Goal: Task Accomplishment & Management: Manage account settings

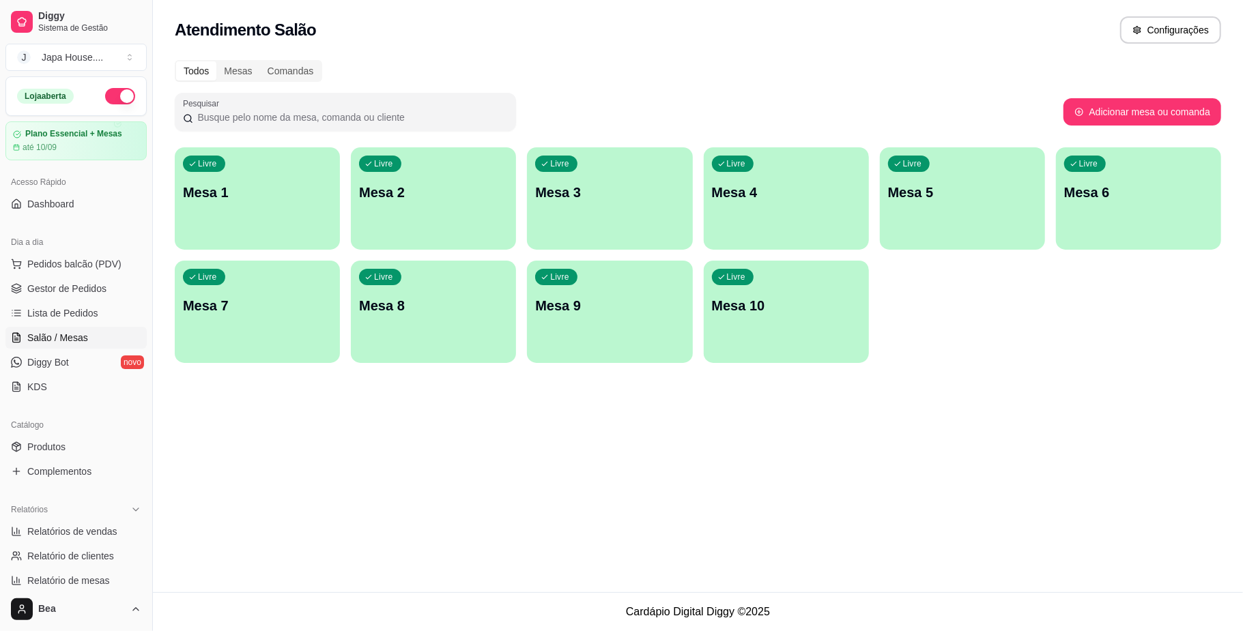
click at [294, 197] on p "Mesa 1" at bounding box center [257, 192] width 149 height 19
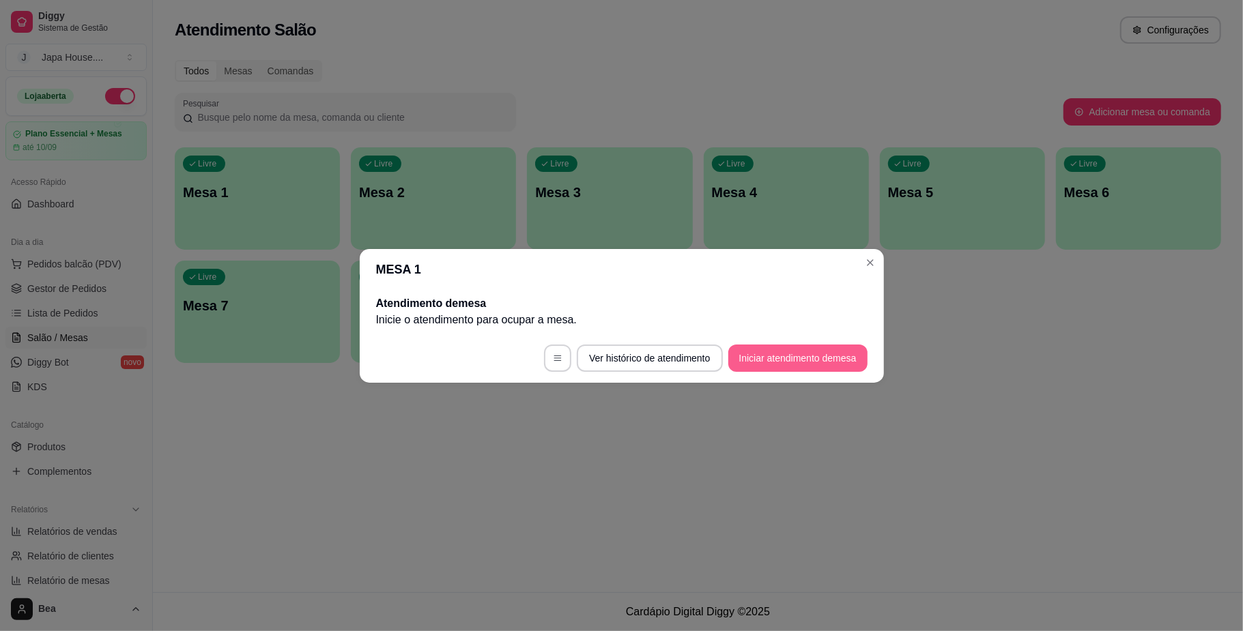
click at [803, 356] on button "Iniciar atendimento de mesa" at bounding box center [797, 358] width 139 height 27
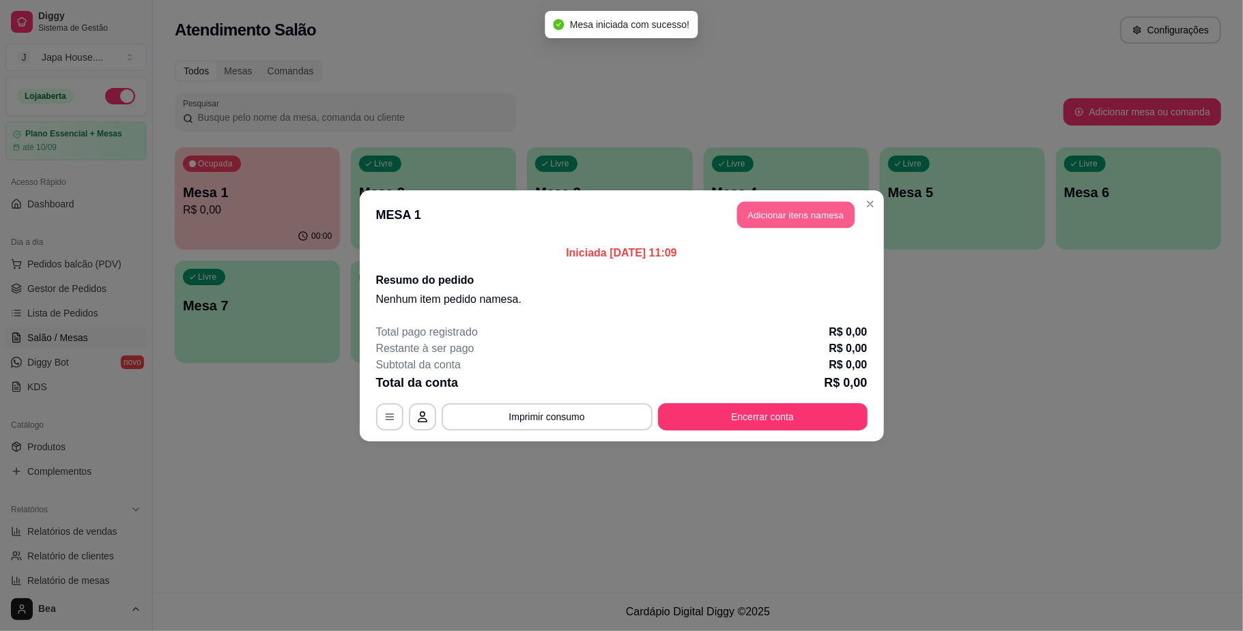
click at [827, 210] on button "Adicionar itens na mesa" at bounding box center [795, 214] width 117 height 27
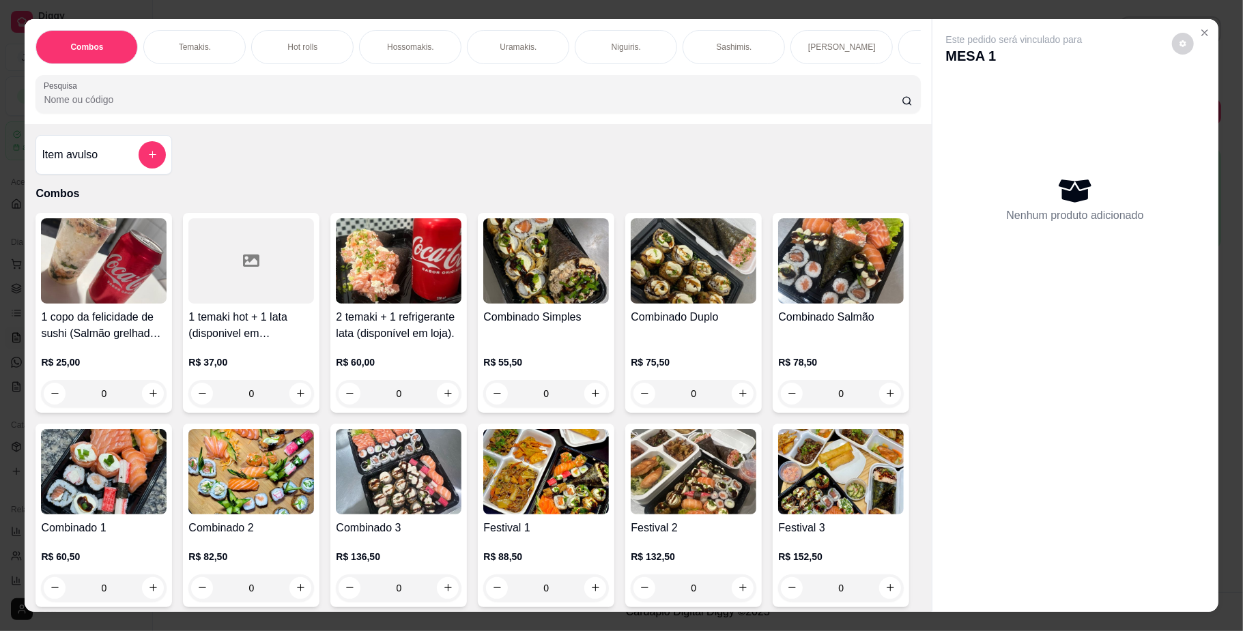
scroll to position [0, 774]
click at [501, 40] on div "Yakisoba" at bounding box center [499, 47] width 102 height 34
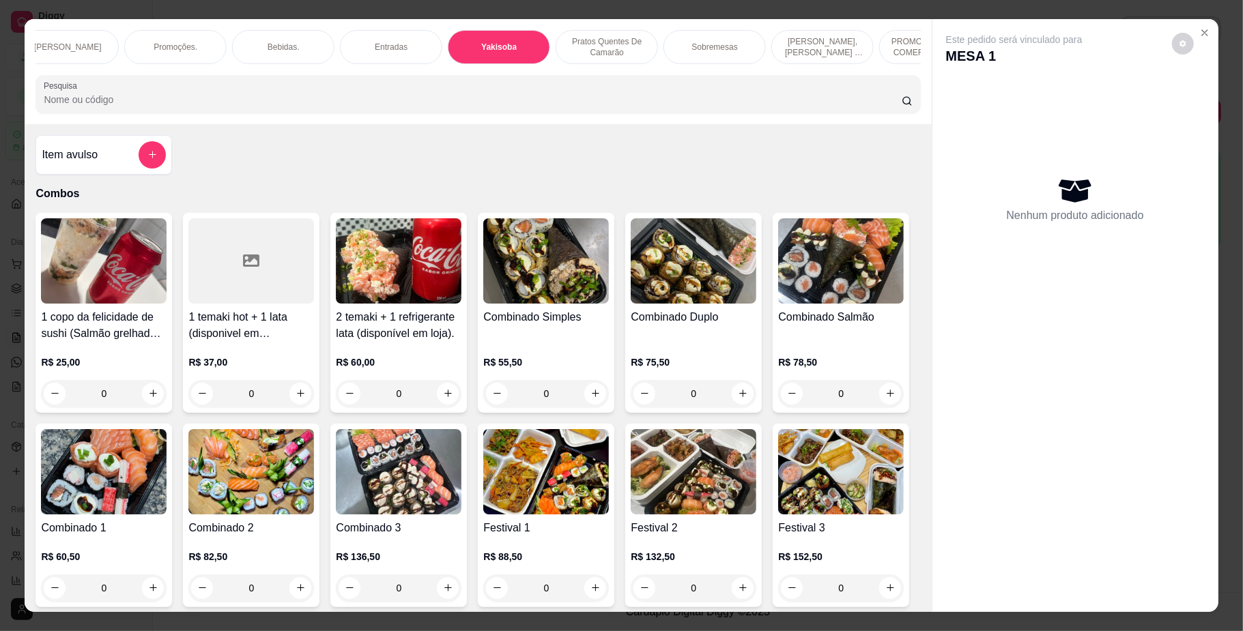
scroll to position [25, 0]
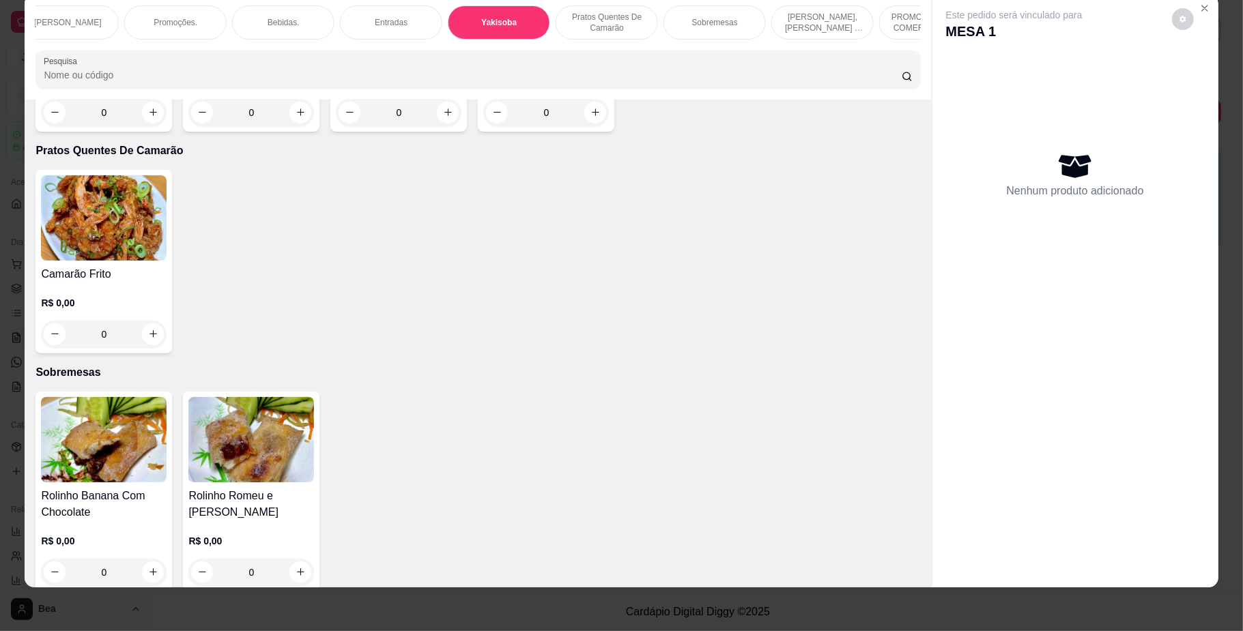
click at [142, 126] on div "0" at bounding box center [104, 112] width 126 height 27
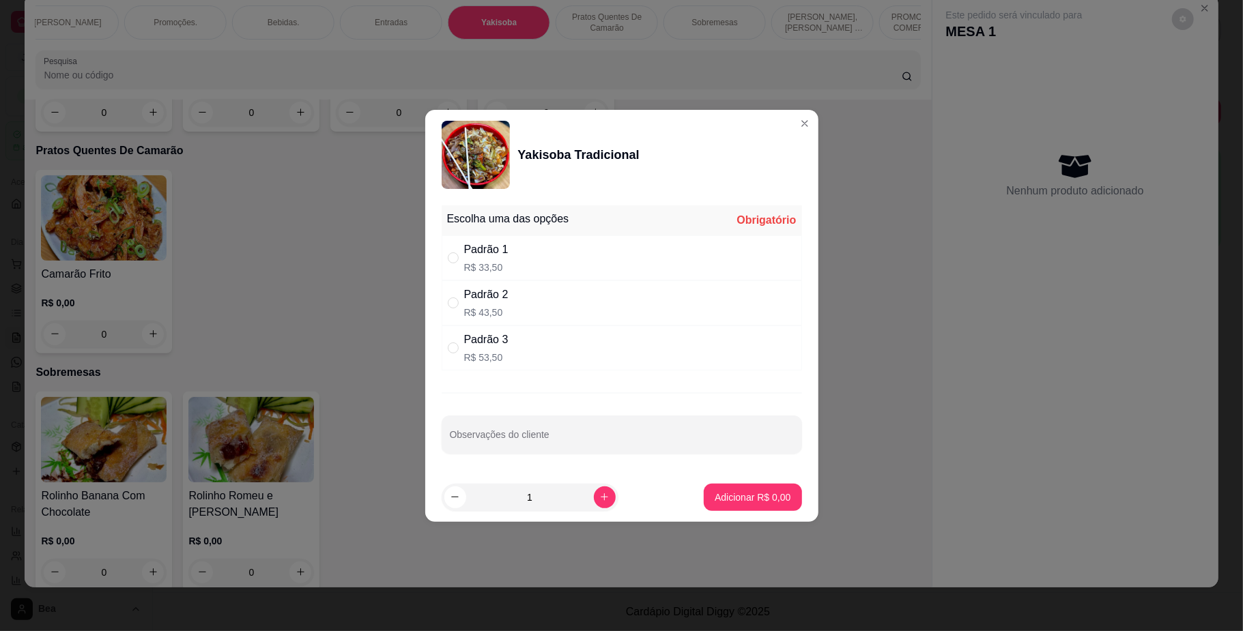
click at [500, 266] on p "R$ 33,50" at bounding box center [486, 268] width 44 height 14
radio input "true"
click at [733, 500] on p "Adicionar R$ 33,50" at bounding box center [749, 498] width 81 height 14
type input "1"
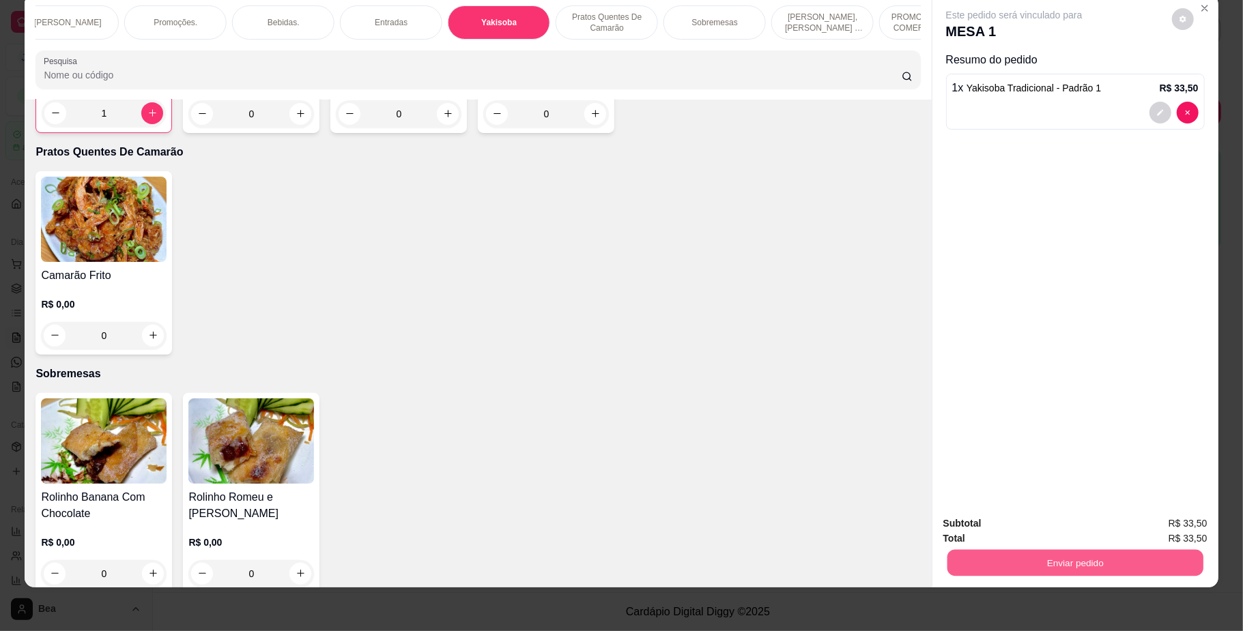
click at [1096, 555] on button "Enviar pedido" at bounding box center [1075, 563] width 256 height 27
click at [1046, 522] on button "Não registrar e enviar pedido" at bounding box center [1029, 529] width 138 height 25
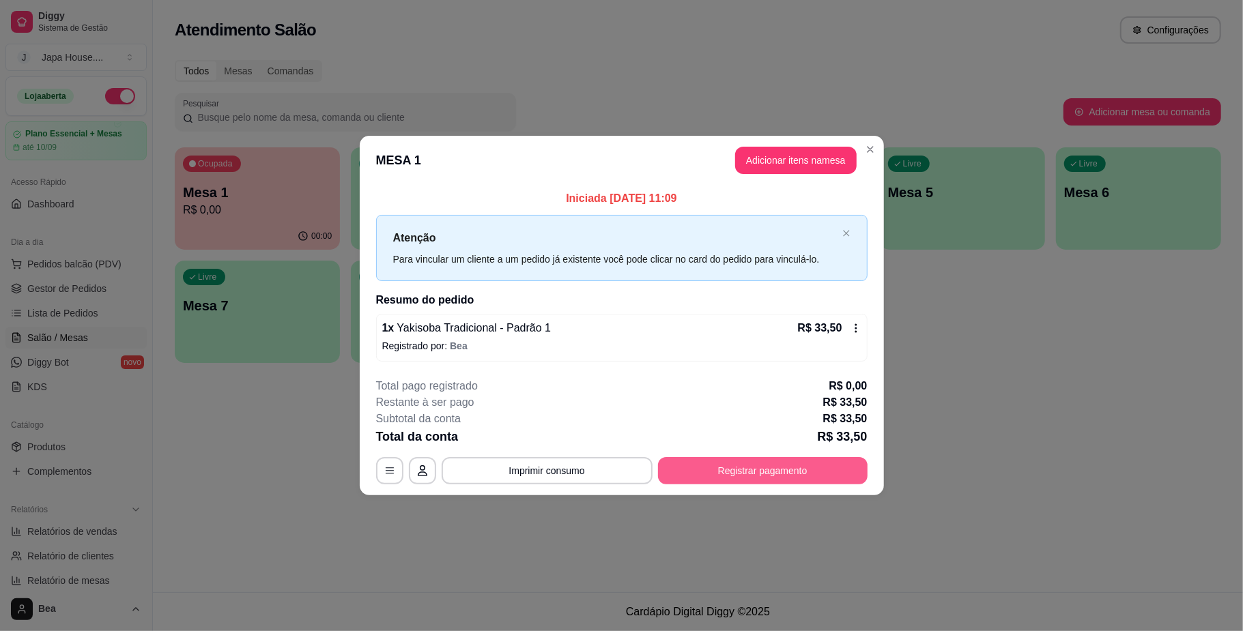
click at [757, 483] on button "Registrar pagamento" at bounding box center [763, 470] width 210 height 27
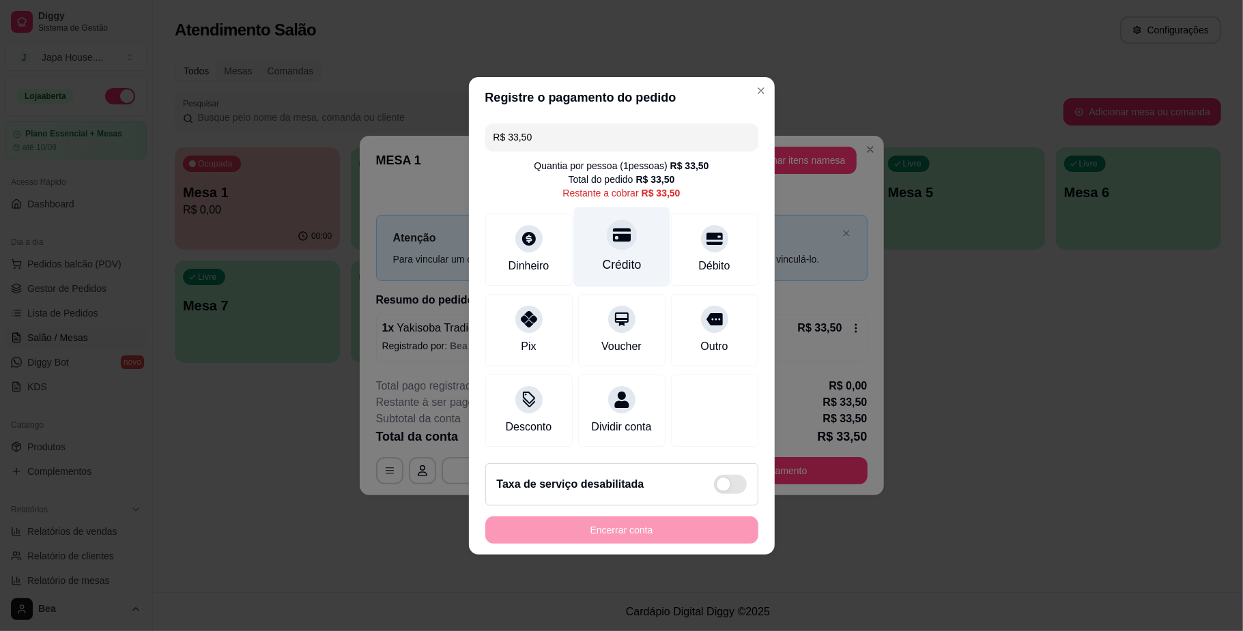
click at [621, 256] on div "Crédito" at bounding box center [621, 265] width 39 height 18
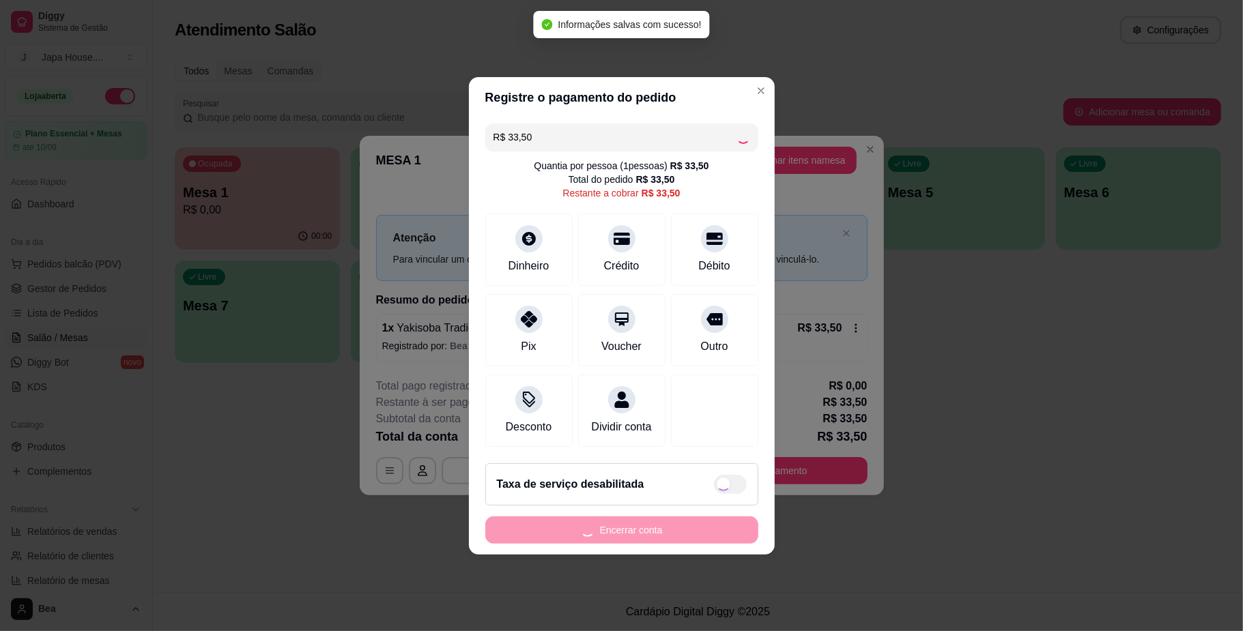
type input "R$ 0,00"
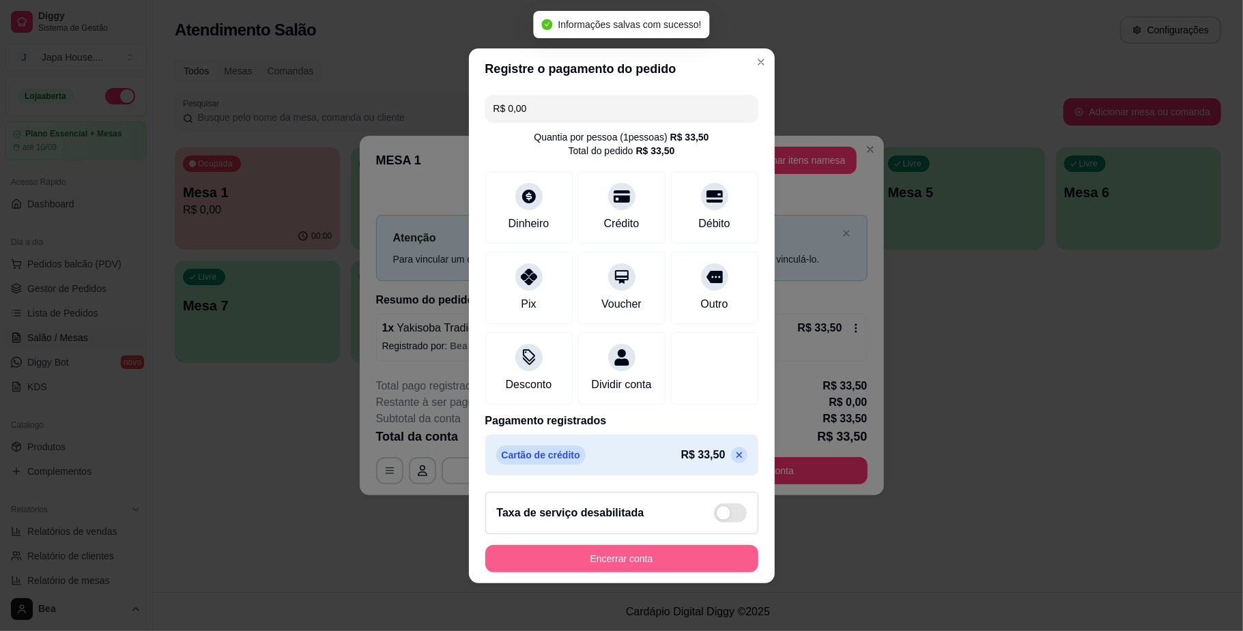
click at [672, 567] on button "Encerrar conta" at bounding box center [621, 558] width 273 height 27
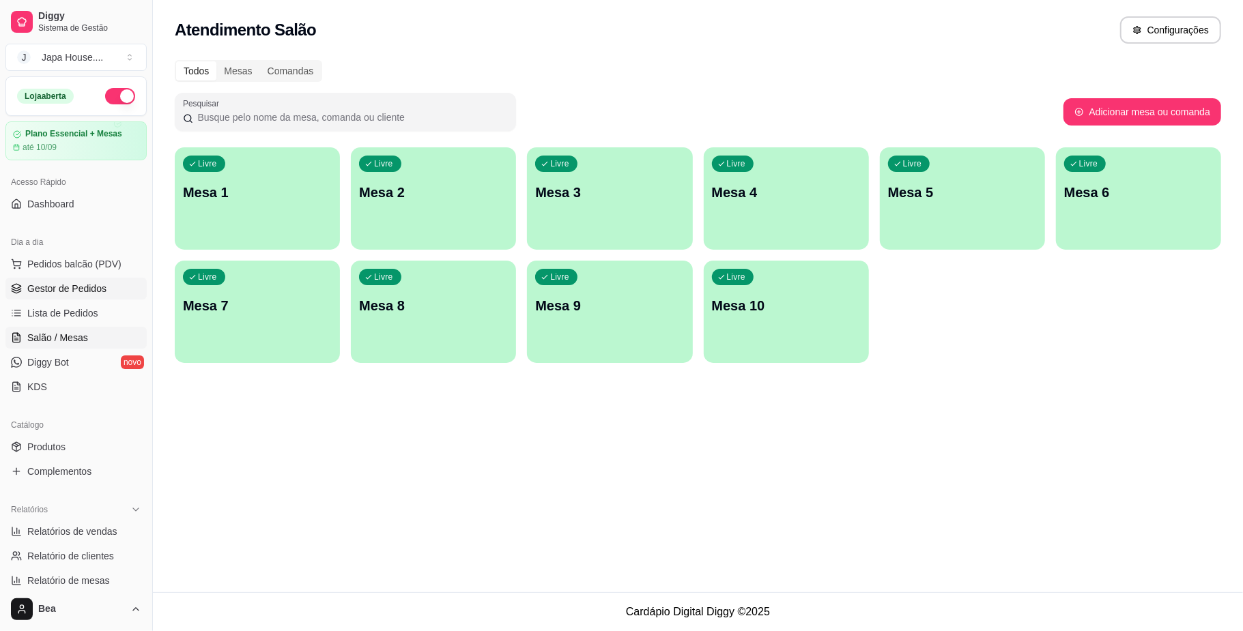
click at [63, 291] on span "Gestor de Pedidos" at bounding box center [66, 289] width 79 height 14
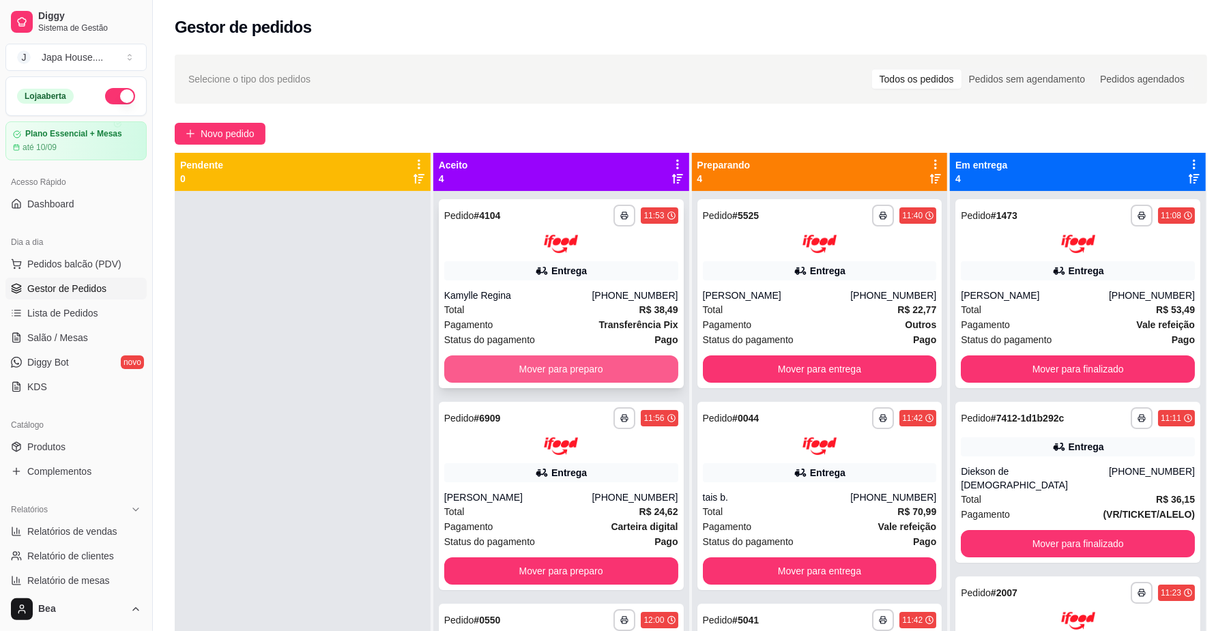
click at [599, 362] on button "Mover para preparo" at bounding box center [561, 369] width 234 height 27
click at [599, 363] on button "Mover para preparo" at bounding box center [561, 369] width 234 height 27
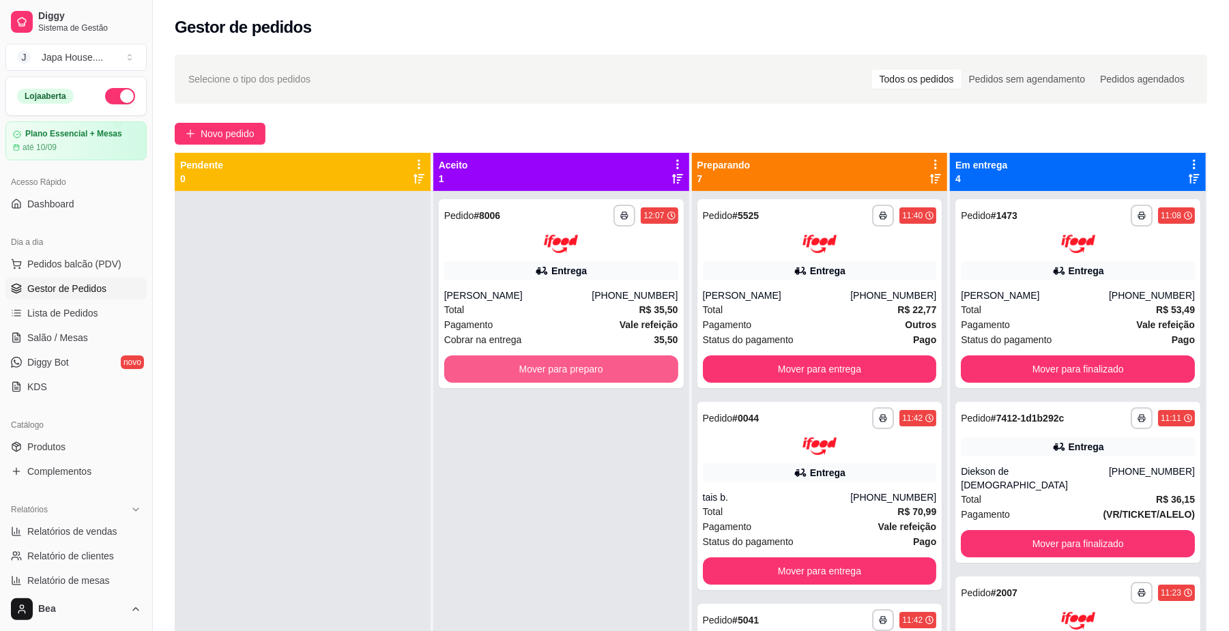
click at [599, 363] on button "Mover para preparo" at bounding box center [561, 369] width 234 height 27
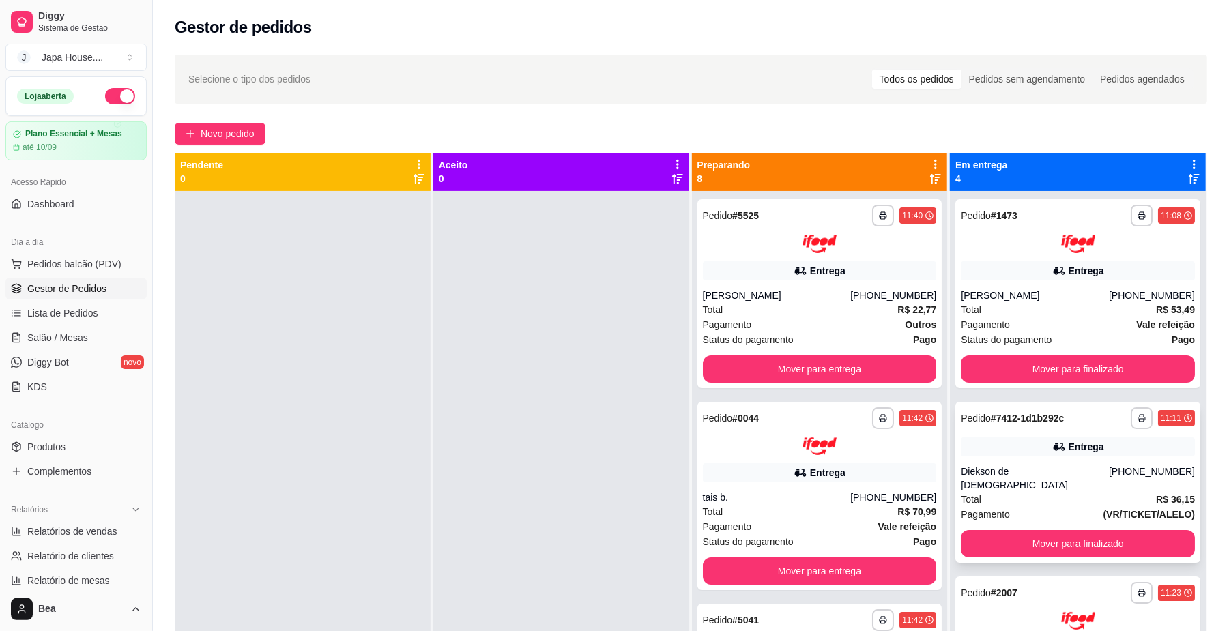
click at [1151, 470] on div "[PHONE_NUMBER]" at bounding box center [1152, 478] width 86 height 27
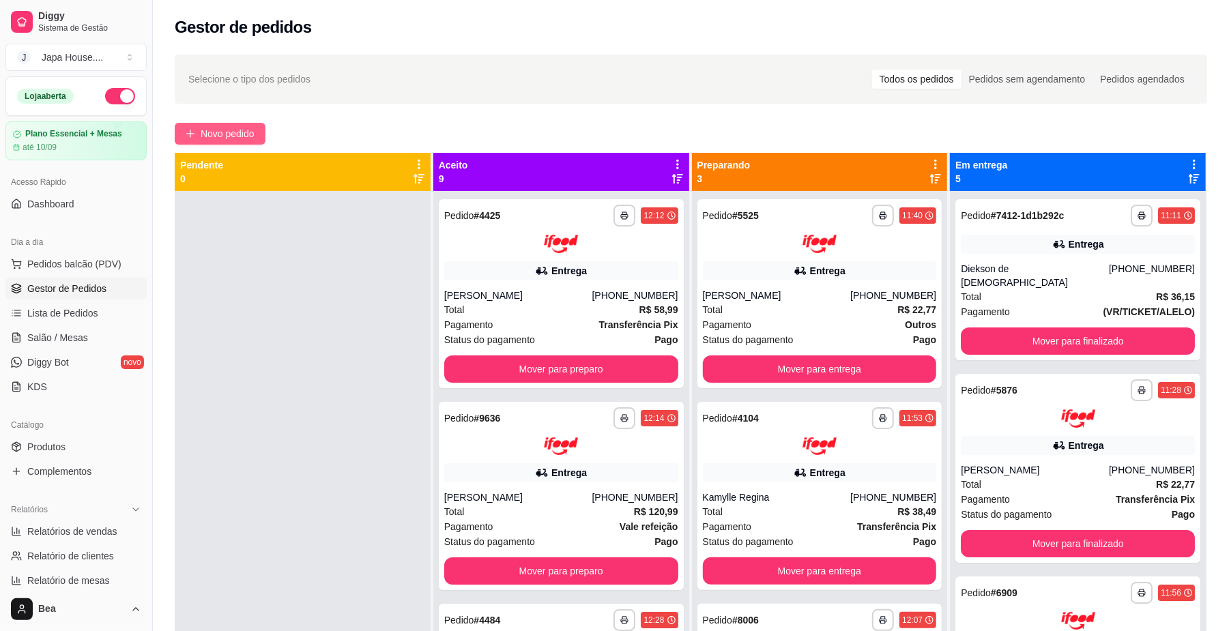
click at [197, 128] on button "Novo pedido" at bounding box center [220, 134] width 91 height 22
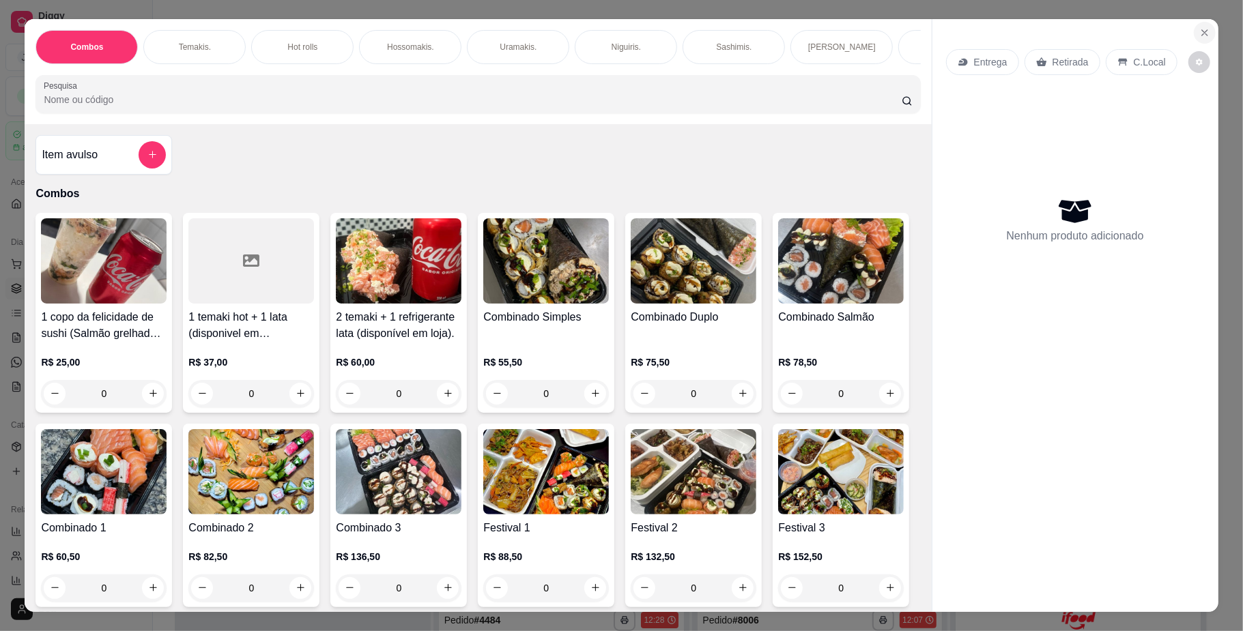
click at [1201, 33] on icon "Close" at bounding box center [1204, 32] width 11 height 11
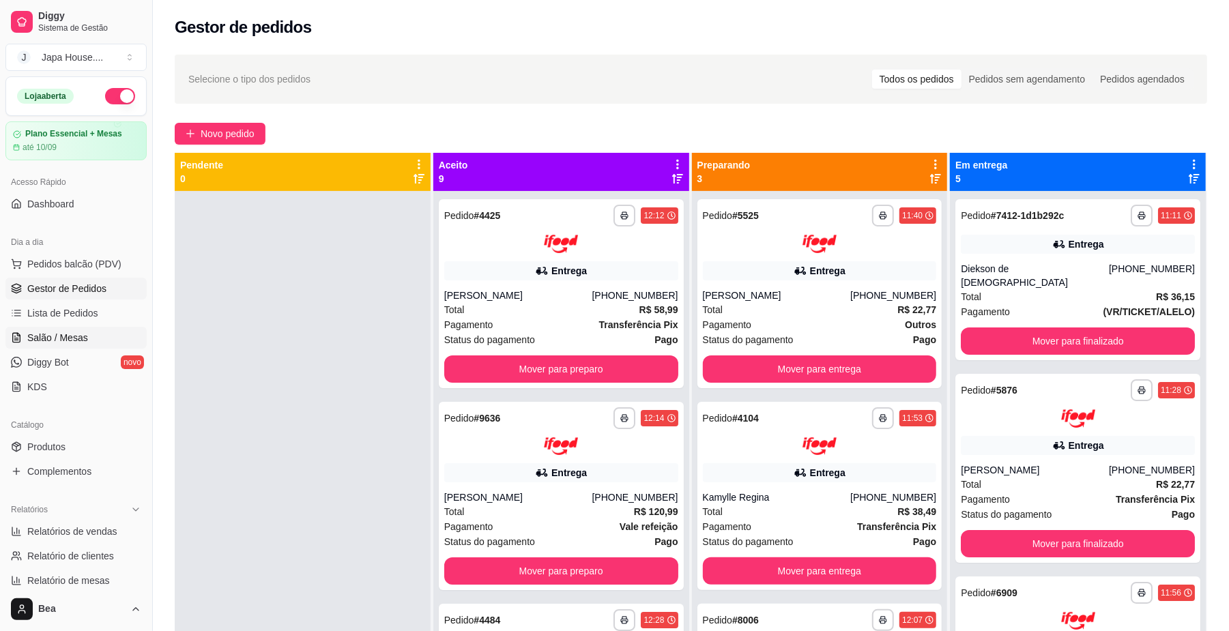
click at [99, 339] on link "Salão / Mesas" at bounding box center [75, 338] width 141 height 22
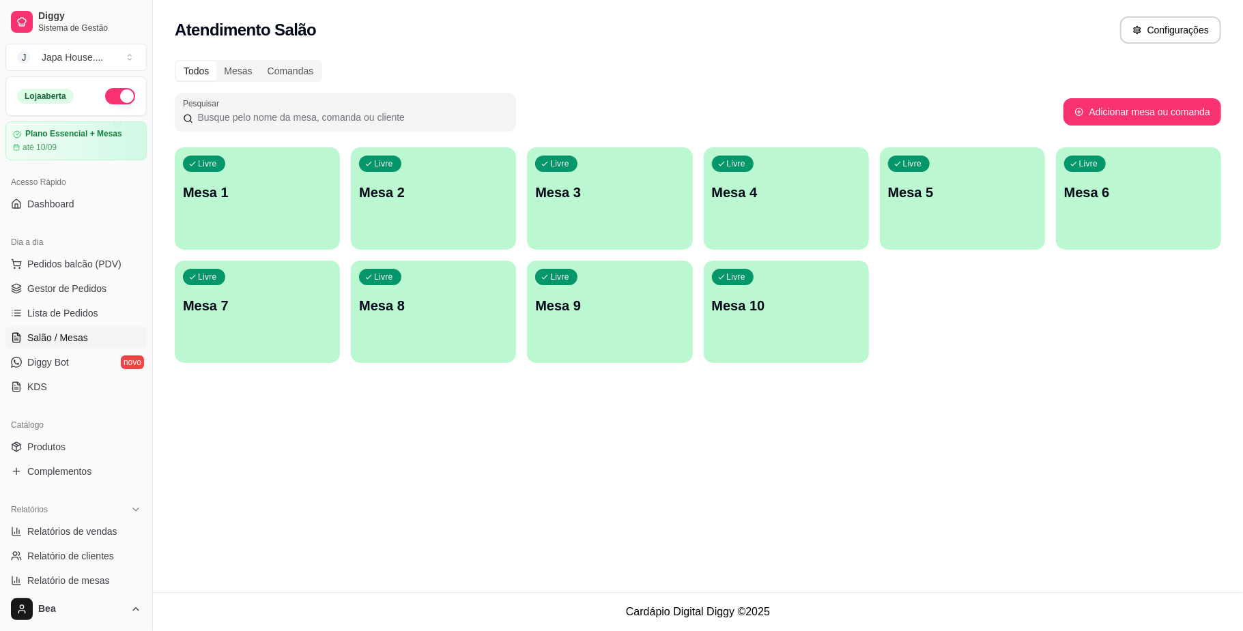
click at [263, 203] on div "Livre Mesa 1" at bounding box center [257, 190] width 165 height 86
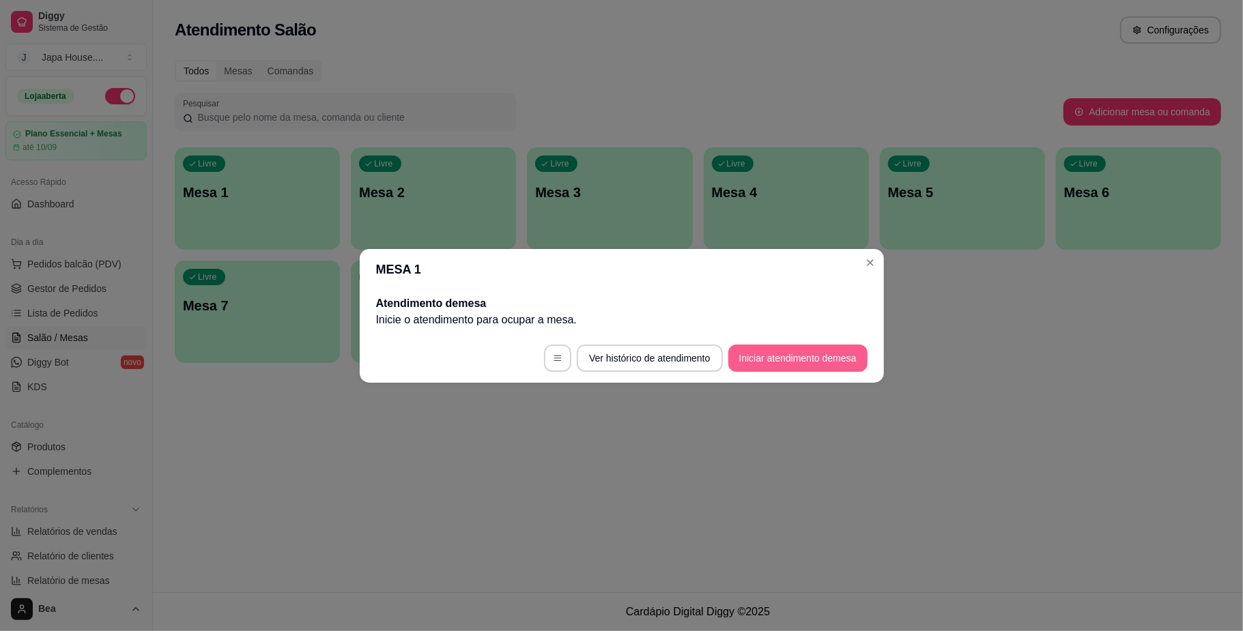
click at [815, 353] on button "Iniciar atendimento de mesa" at bounding box center [797, 358] width 139 height 27
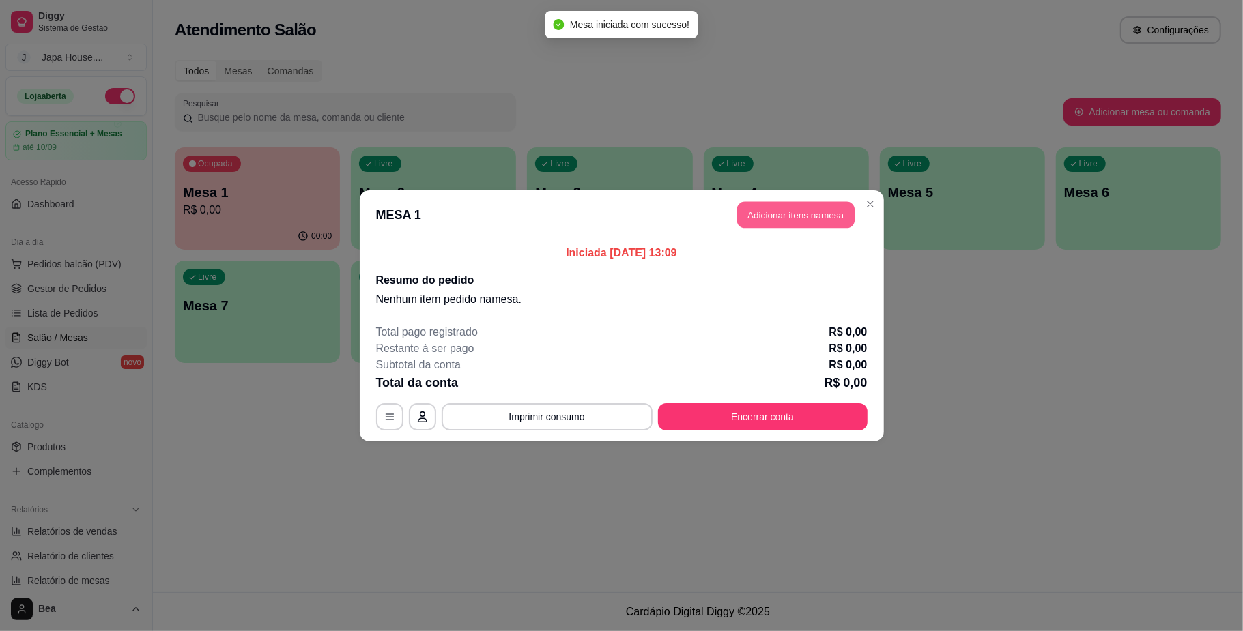
click at [818, 216] on button "Adicionar itens na mesa" at bounding box center [795, 214] width 117 height 27
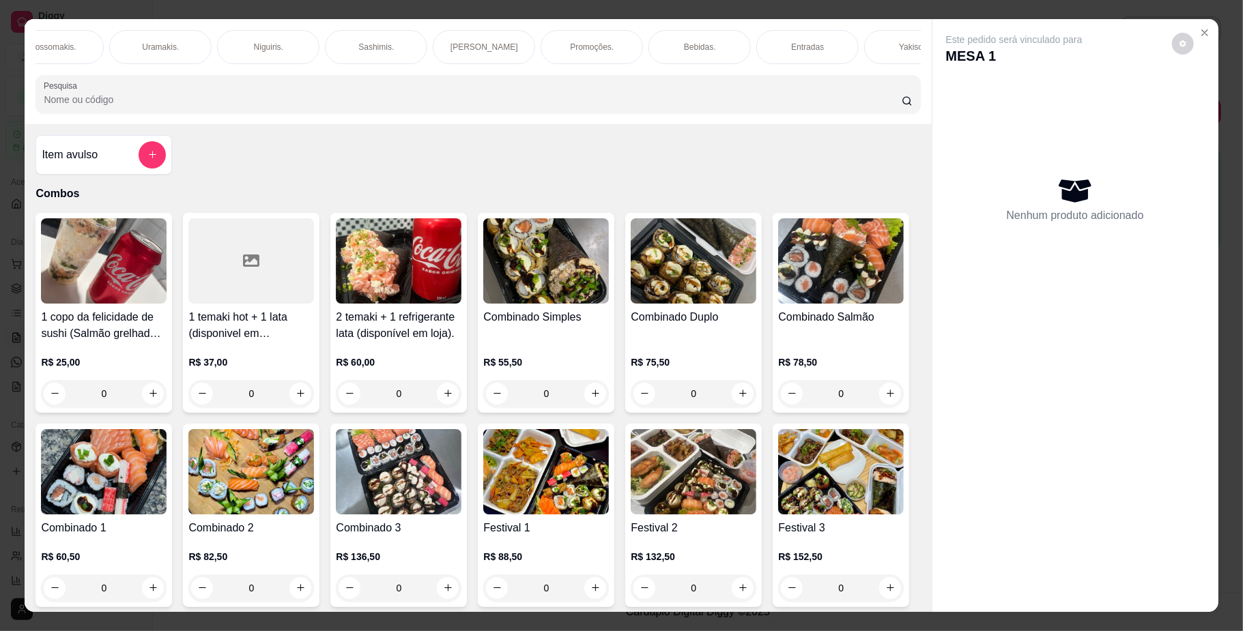
scroll to position [0, 509]
click at [750, 48] on p "Yakisoba" at bounding box center [764, 47] width 33 height 11
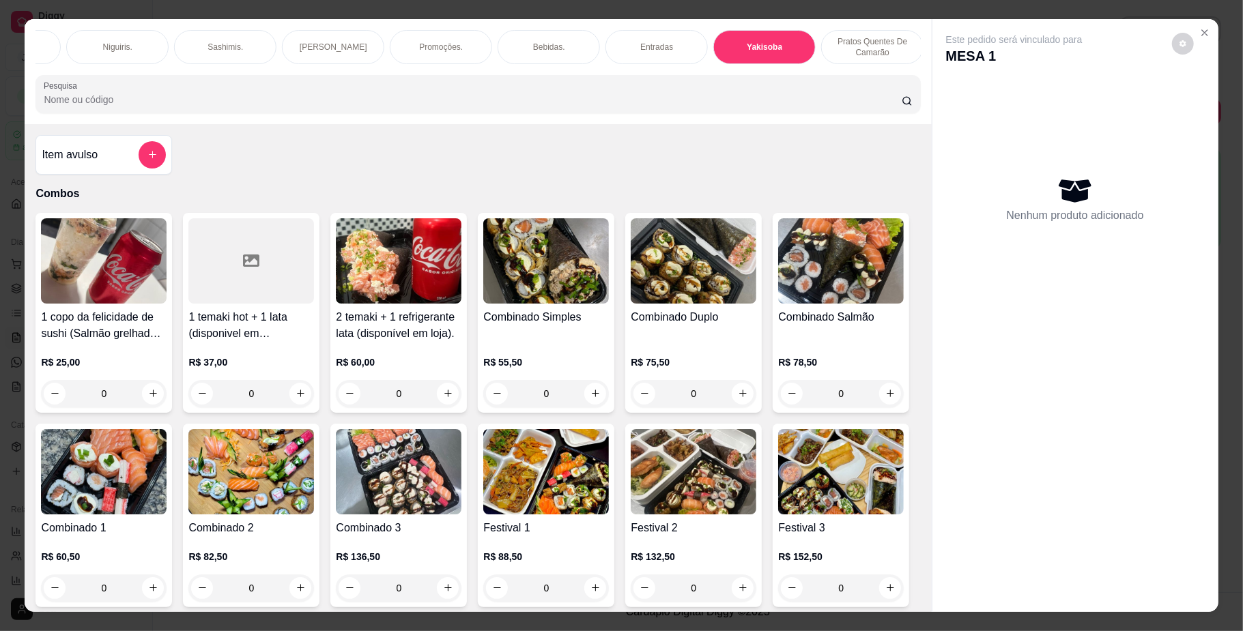
scroll to position [25, 0]
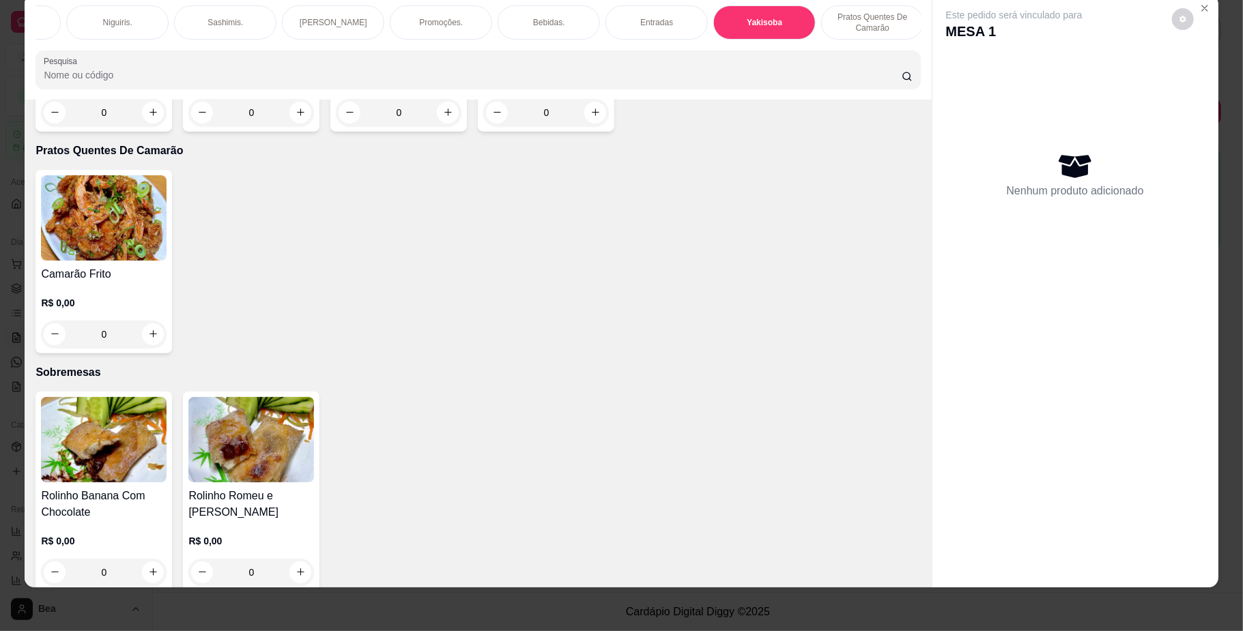
click at [150, 126] on div "0" at bounding box center [104, 112] width 126 height 27
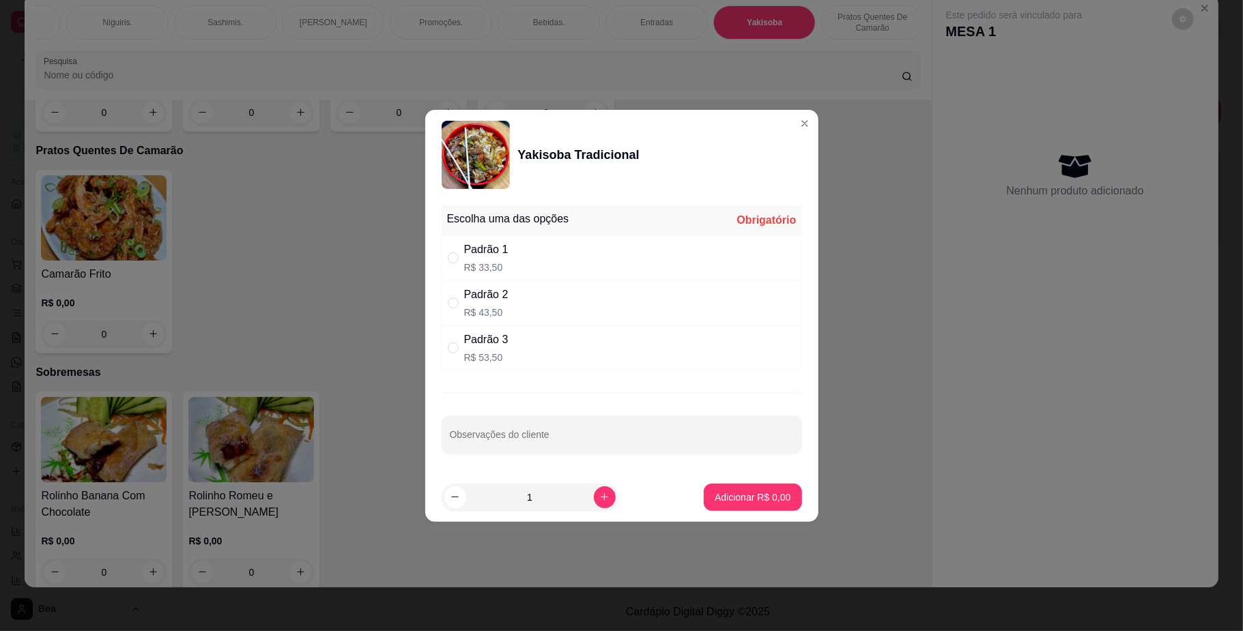
click at [558, 347] on div "Padrão 3 R$ 53,50" at bounding box center [622, 348] width 360 height 45
radio input "true"
click at [787, 509] on div "Adicionar R$ 53,50" at bounding box center [749, 497] width 103 height 27
click at [775, 505] on button "Adicionar R$ 53,50" at bounding box center [749, 497] width 103 height 27
type input "1"
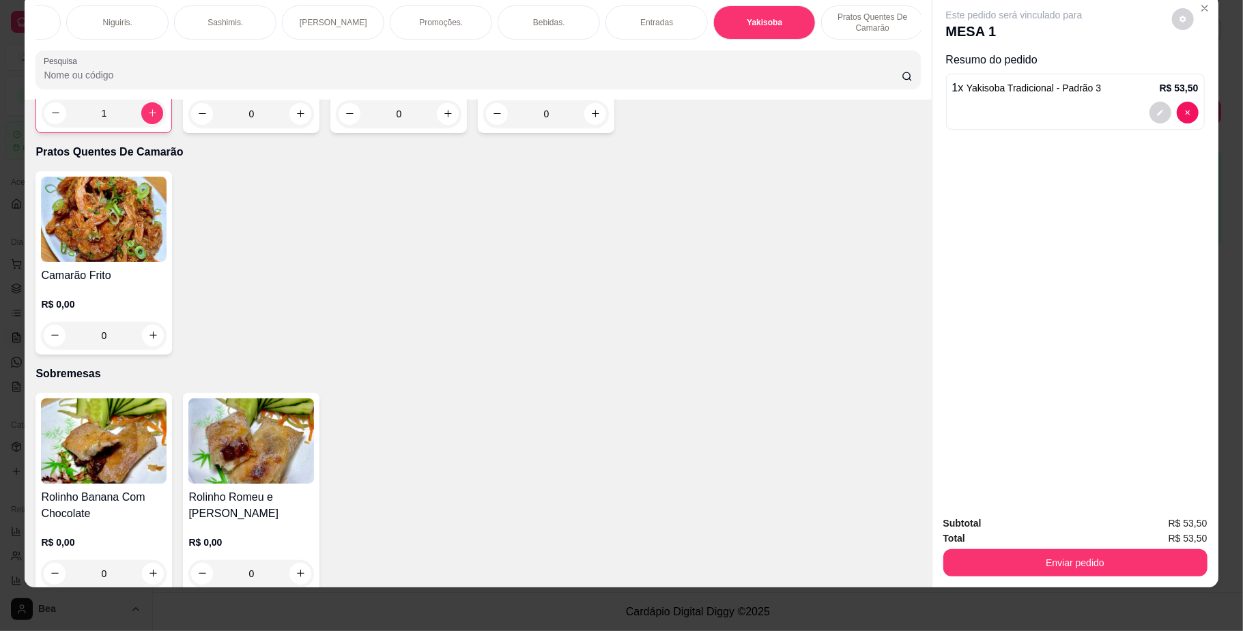
scroll to position [0, 0]
click at [292, 38] on div "Hot rolls" at bounding box center [302, 22] width 102 height 34
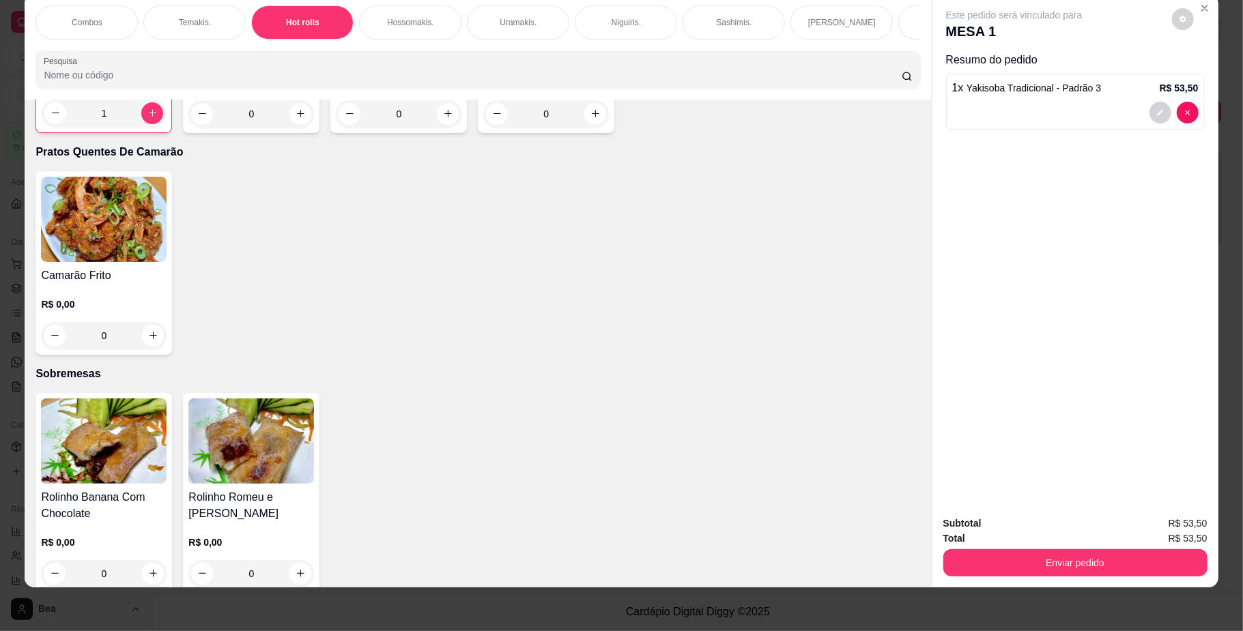
scroll to position [1333, 0]
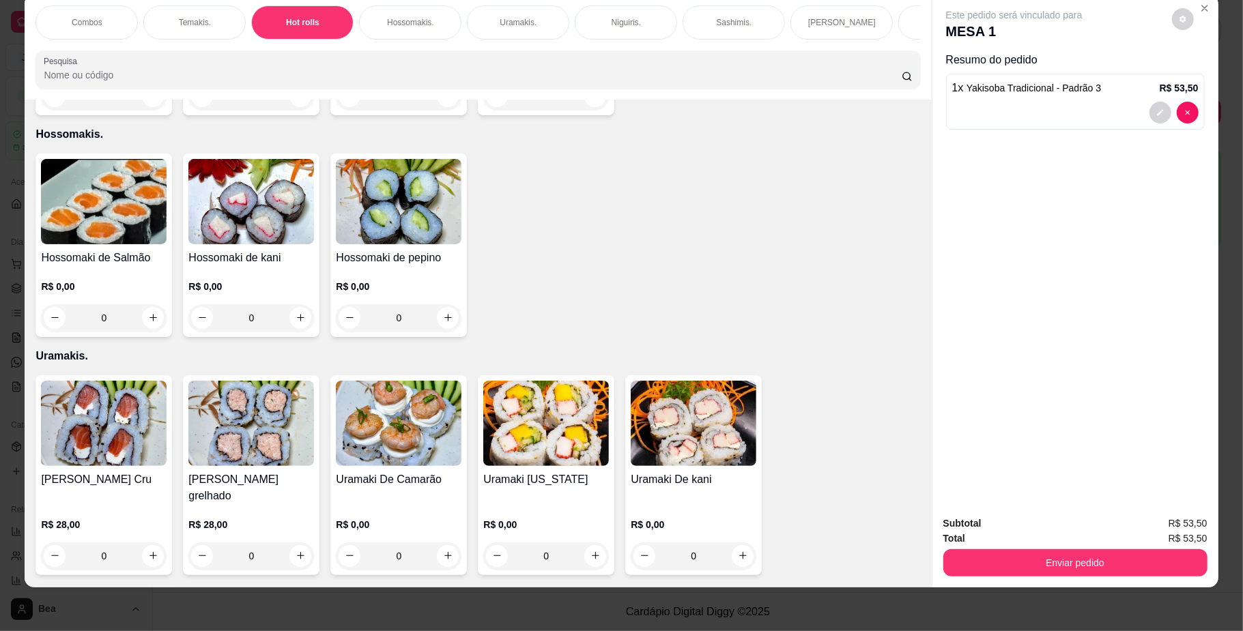
click at [148, 110] on div "0" at bounding box center [104, 96] width 126 height 27
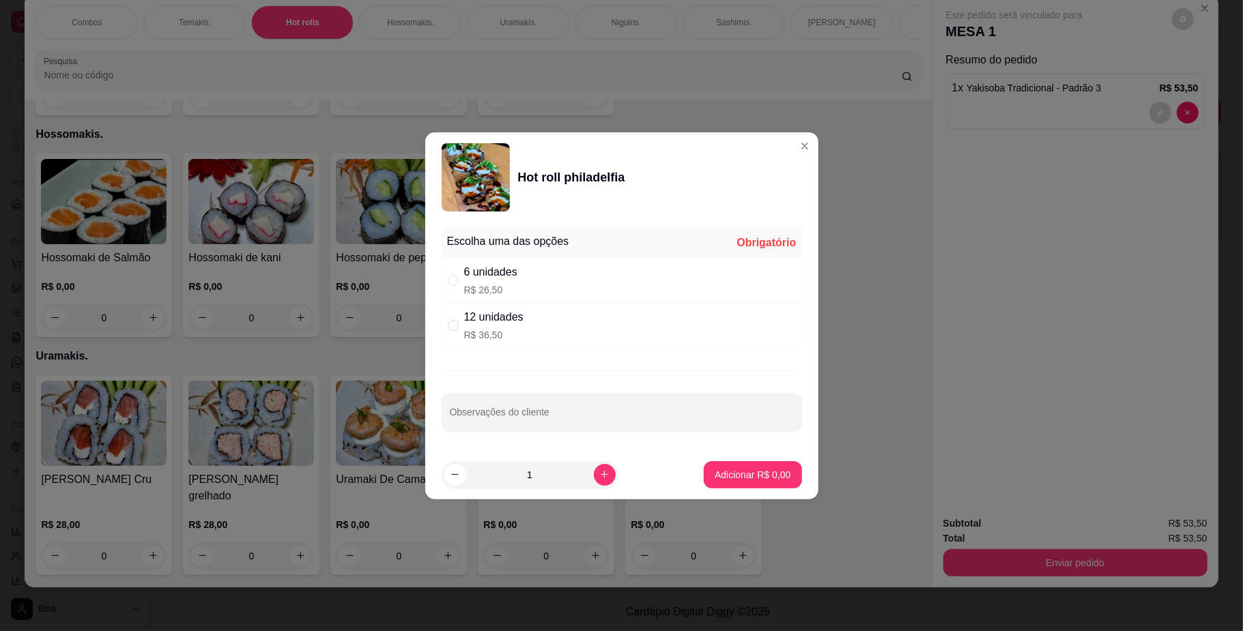
click at [470, 326] on div "12 unidades R$ 36,50" at bounding box center [493, 325] width 59 height 33
radio input "true"
click at [775, 476] on p "Adicionar R$ 36,50" at bounding box center [749, 475] width 81 height 14
type input "1"
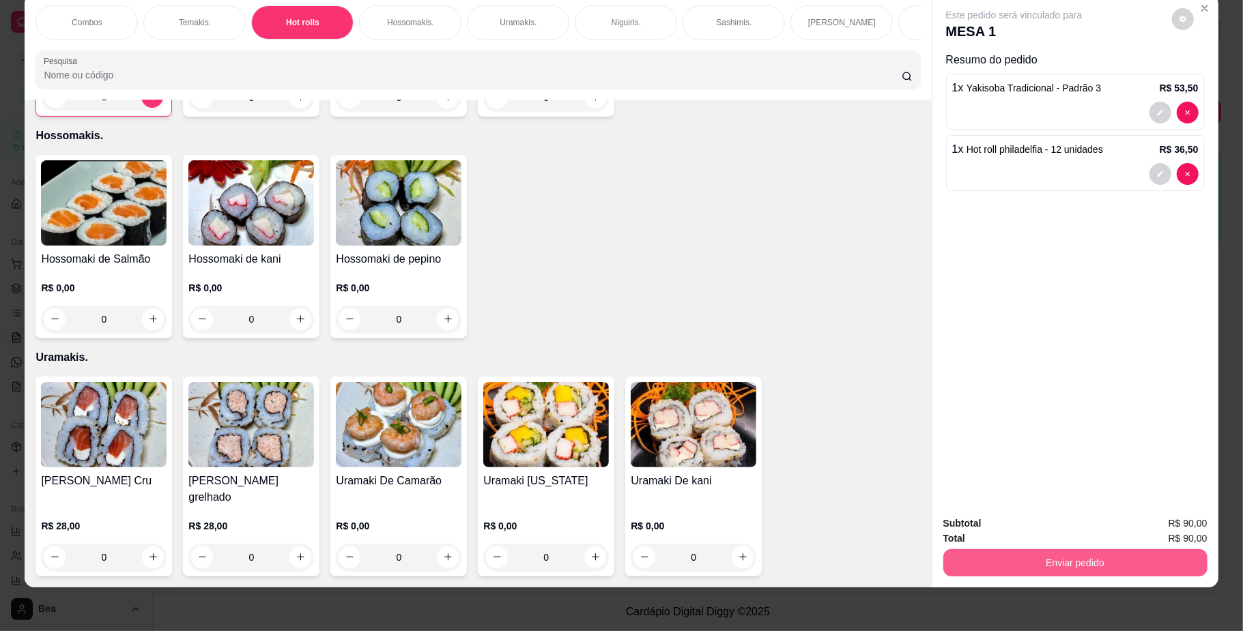
click at [1184, 566] on button "Enviar pedido" at bounding box center [1075, 563] width 264 height 27
click at [1063, 525] on button "Não registrar e enviar pedido" at bounding box center [1029, 530] width 142 height 26
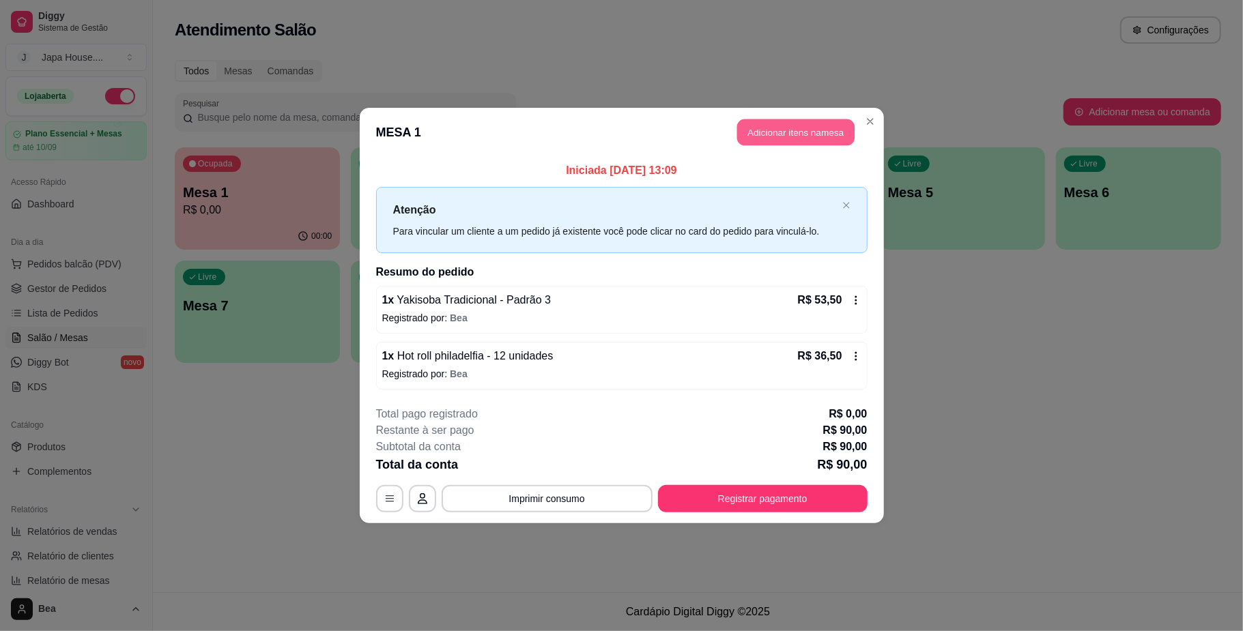
click at [771, 135] on button "Adicionar itens na mesa" at bounding box center [795, 132] width 117 height 27
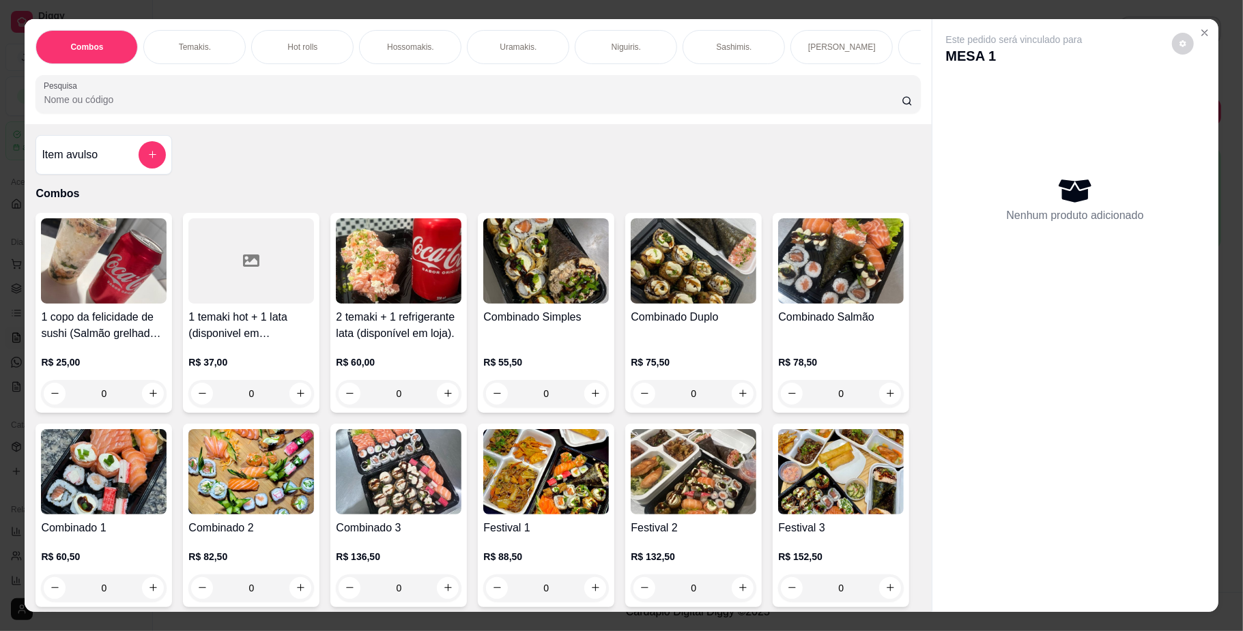
scroll to position [0, 309]
click at [754, 47] on p "Bebidas." at bounding box center [748, 47] width 32 height 11
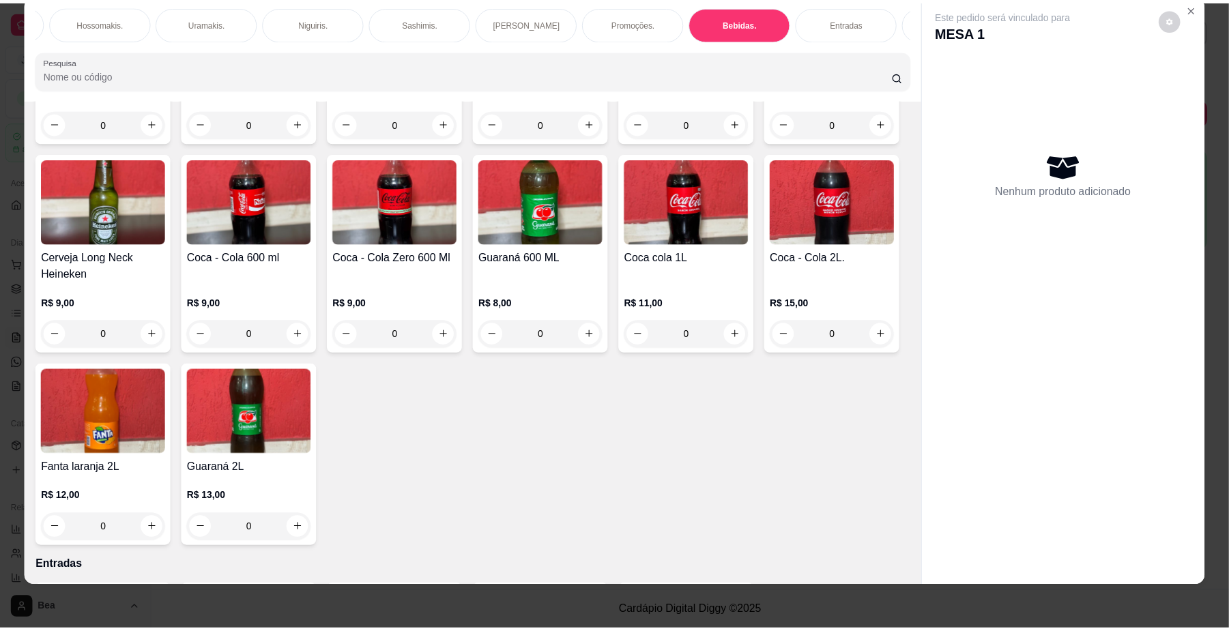
scroll to position [3263, 0]
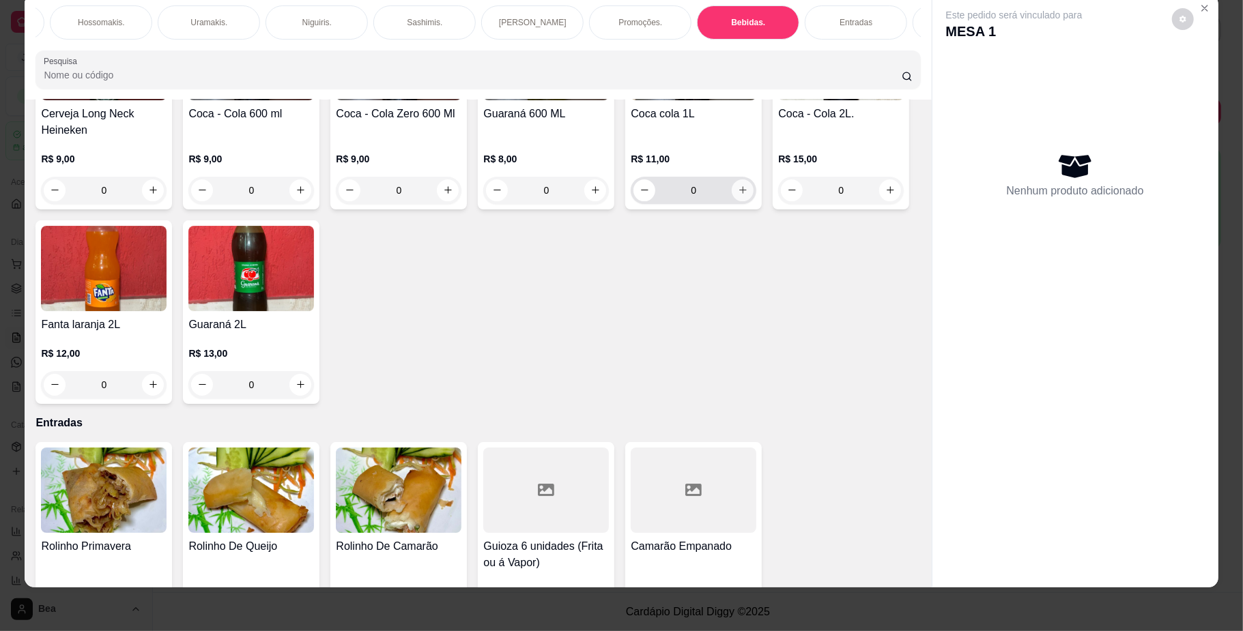
click at [738, 195] on icon "increase-product-quantity" at bounding box center [743, 190] width 10 height 10
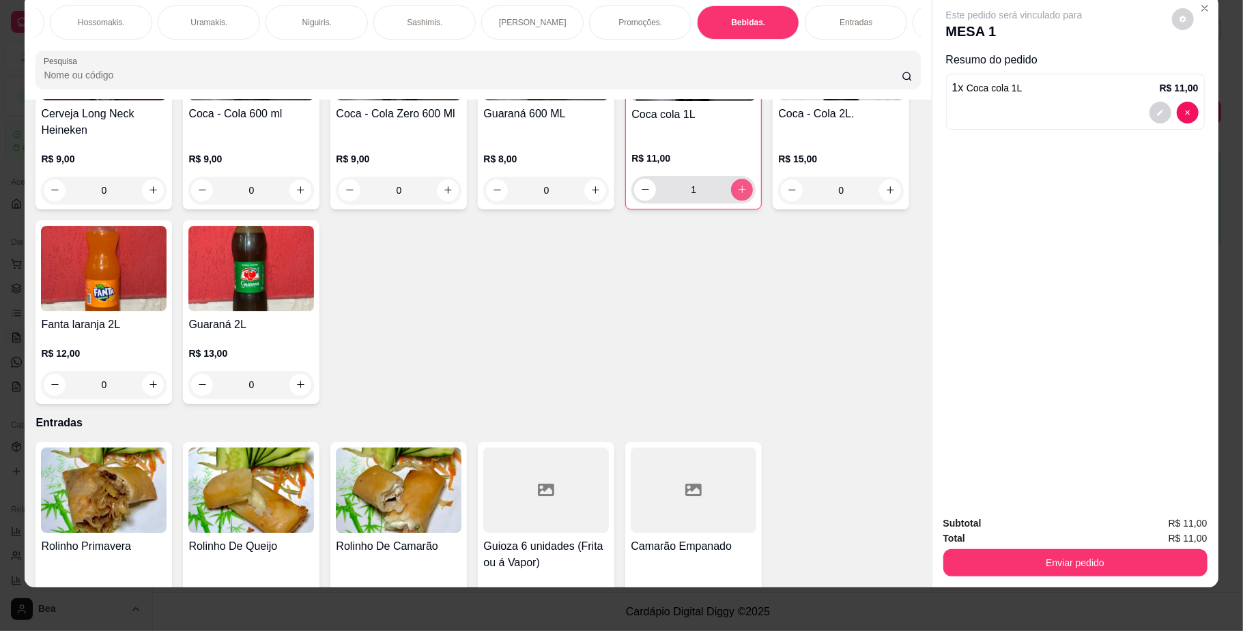
type input "1"
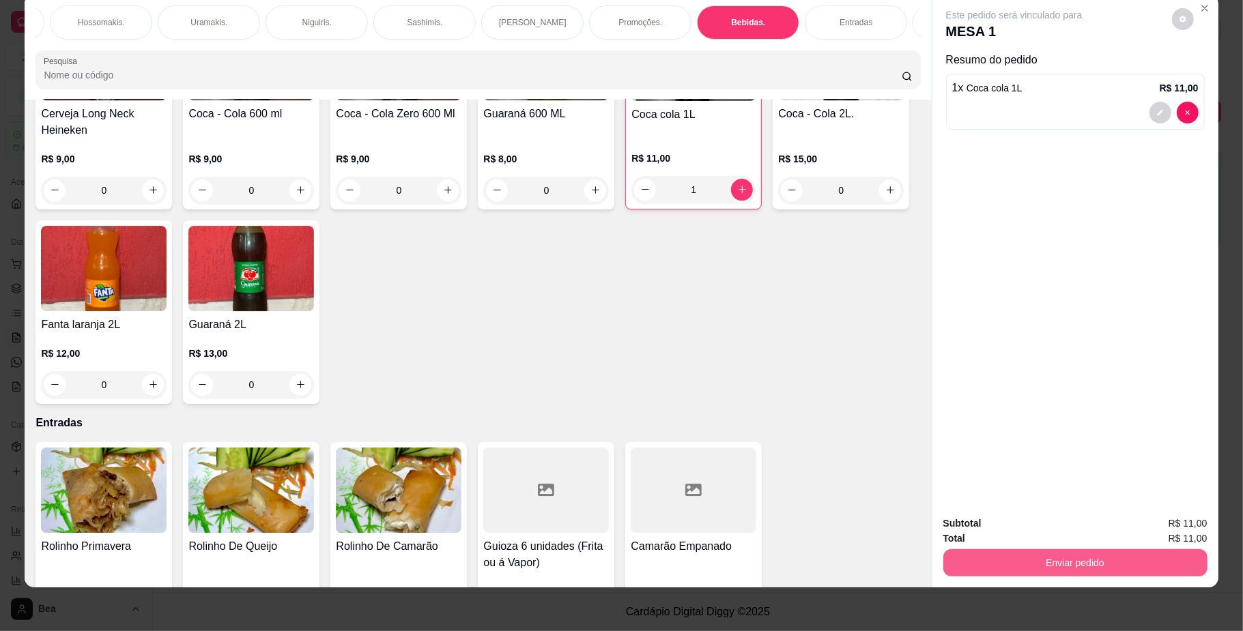
click at [1131, 561] on button "Enviar pedido" at bounding box center [1075, 563] width 264 height 27
click at [1055, 534] on button "Não registrar e enviar pedido" at bounding box center [1029, 530] width 142 height 26
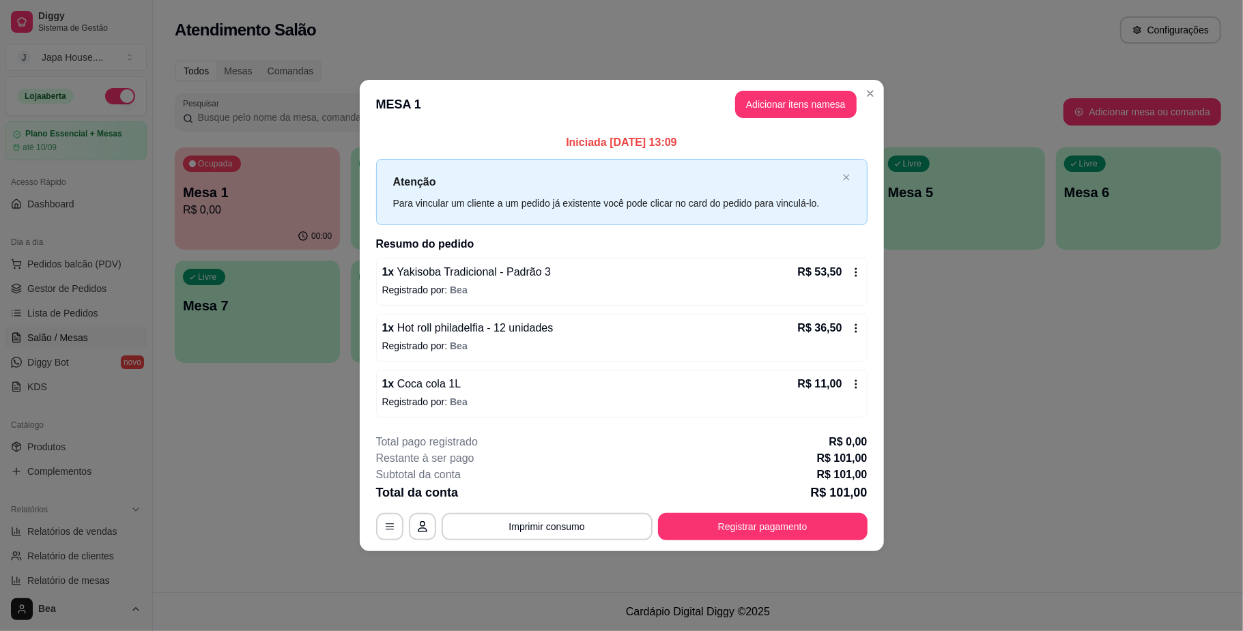
click at [572, 513] on div "**********" at bounding box center [621, 487] width 491 height 106
click at [577, 528] on button "Imprimir consumo" at bounding box center [547, 526] width 211 height 27
click at [574, 495] on button "IMPRESSORA" at bounding box center [551, 495] width 96 height 21
click at [752, 525] on button "Registrar pagamento" at bounding box center [763, 526] width 210 height 27
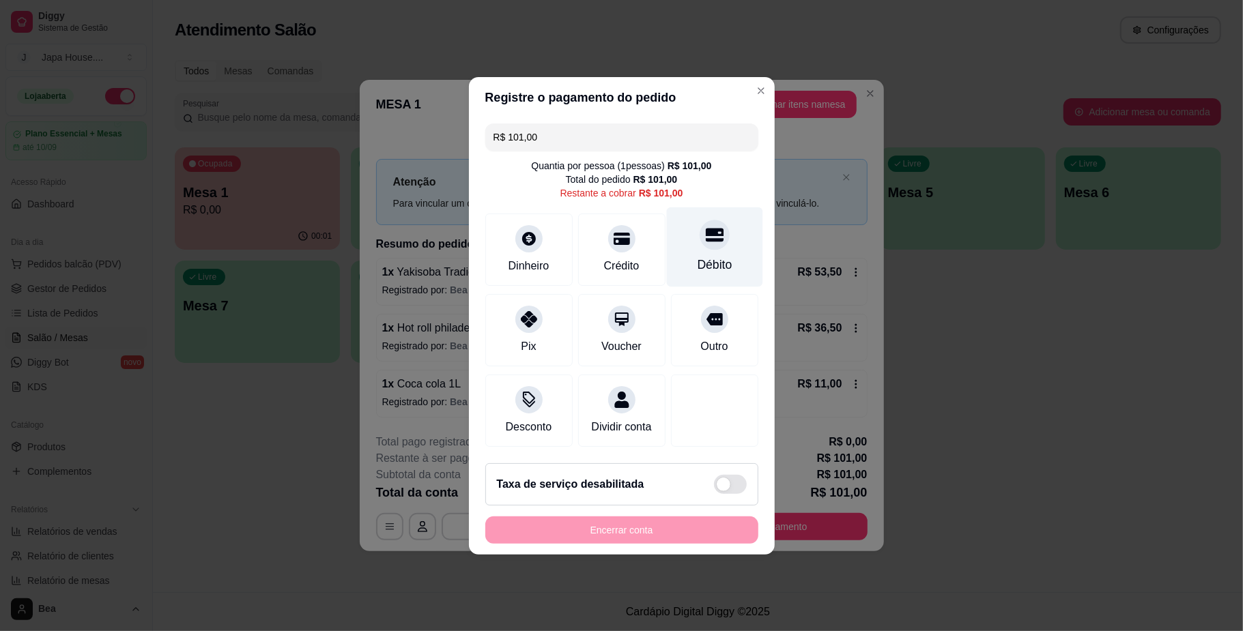
click at [697, 256] on div "Débito" at bounding box center [714, 265] width 35 height 18
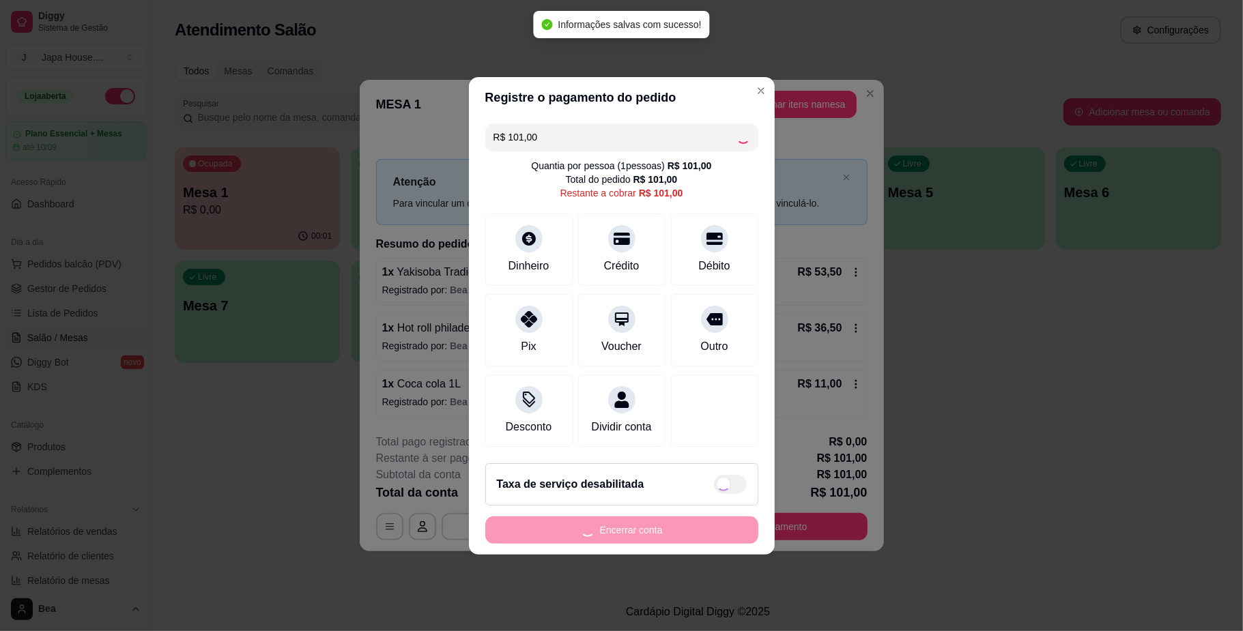
type input "R$ 0,00"
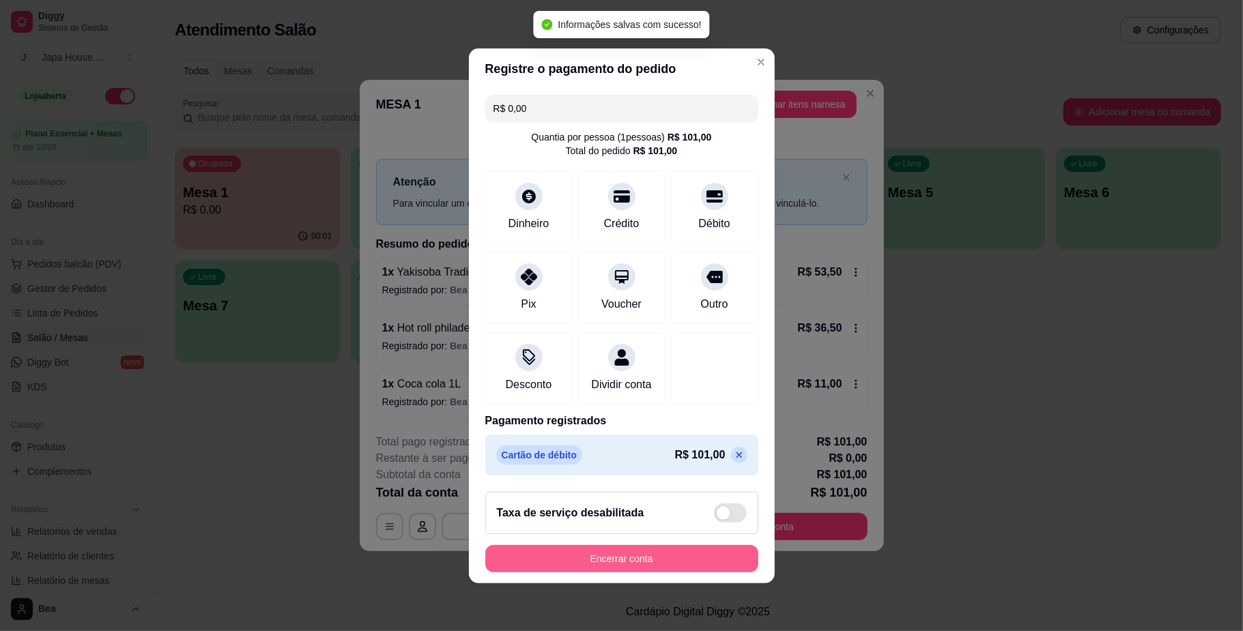
click at [664, 571] on button "Encerrar conta" at bounding box center [621, 558] width 273 height 27
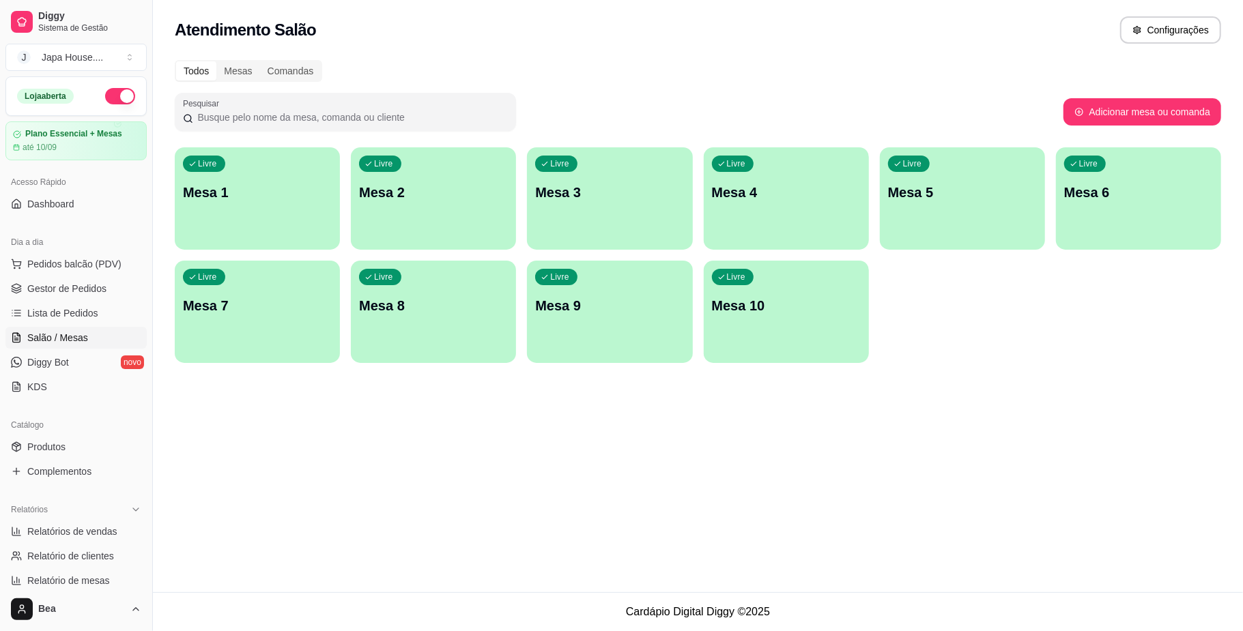
click at [89, 277] on ul "Pedidos balcão (PDV) Gestor de Pedidos Lista de Pedidos Salão / Mesas Diggy Bot…" at bounding box center [75, 325] width 141 height 145
click at [91, 285] on span "Gestor de Pedidos" at bounding box center [66, 289] width 79 height 14
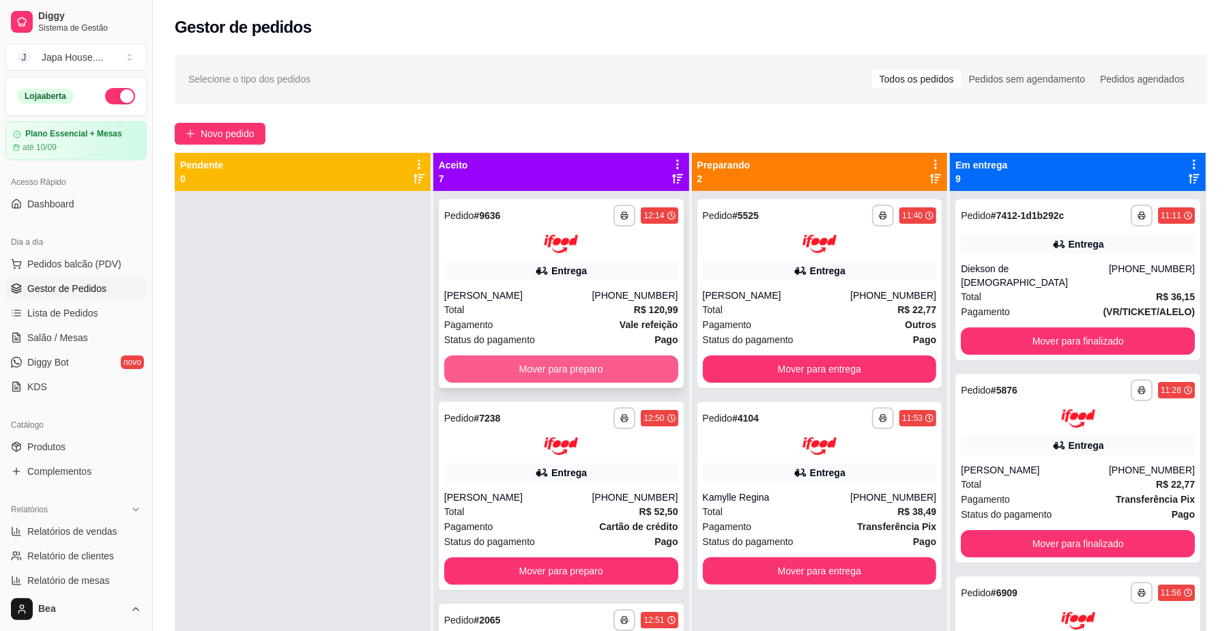
click at [623, 363] on button "Mover para preparo" at bounding box center [561, 369] width 234 height 27
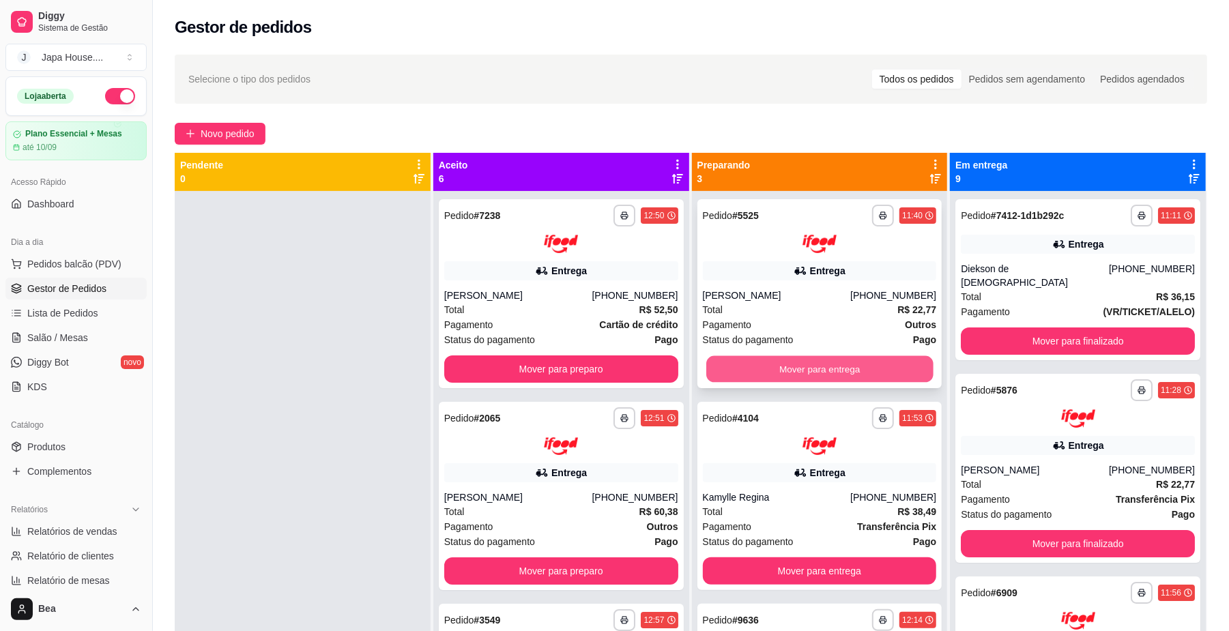
click at [763, 361] on button "Mover para entrega" at bounding box center [820, 369] width 227 height 27
click at [763, 361] on button "Mover para entrega" at bounding box center [820, 369] width 234 height 27
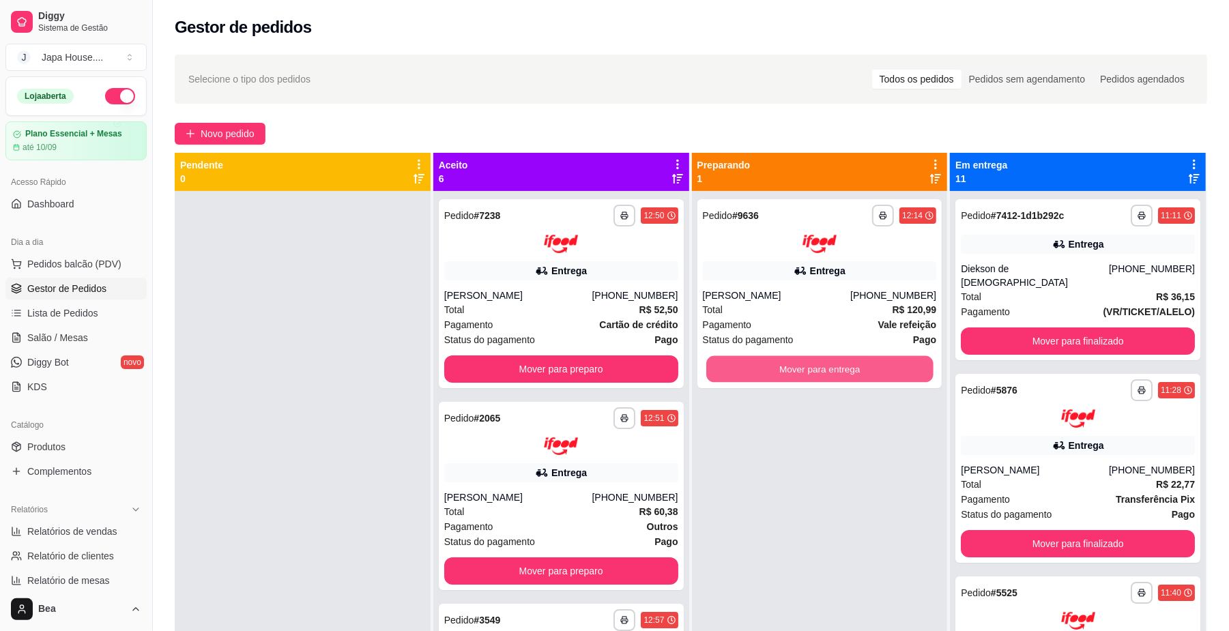
click at [763, 361] on button "Mover para entrega" at bounding box center [820, 369] width 227 height 27
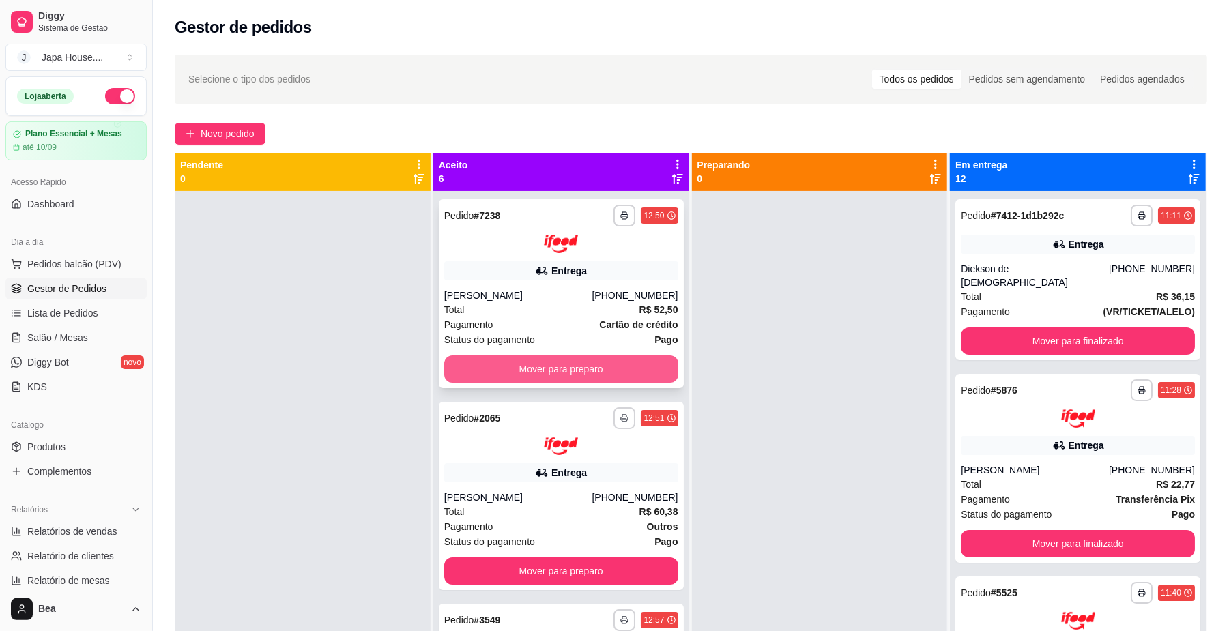
click at [601, 380] on button "Mover para preparo" at bounding box center [561, 369] width 234 height 27
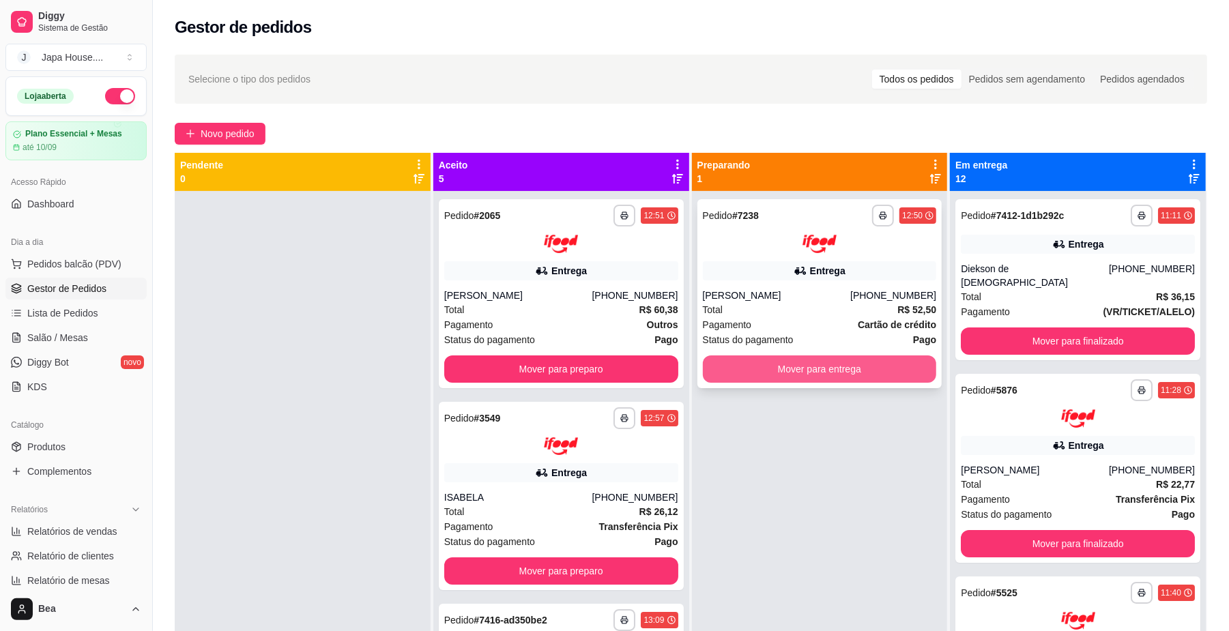
click at [754, 374] on button "Mover para entrega" at bounding box center [820, 369] width 234 height 27
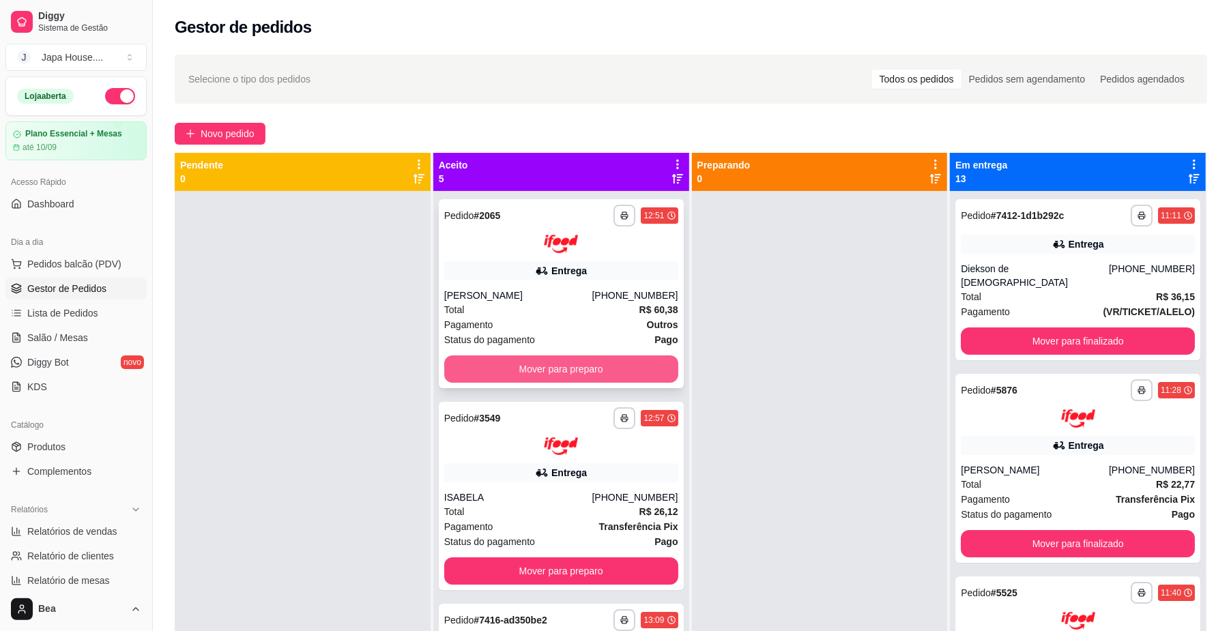
click at [613, 370] on button "Mover para preparo" at bounding box center [561, 369] width 234 height 27
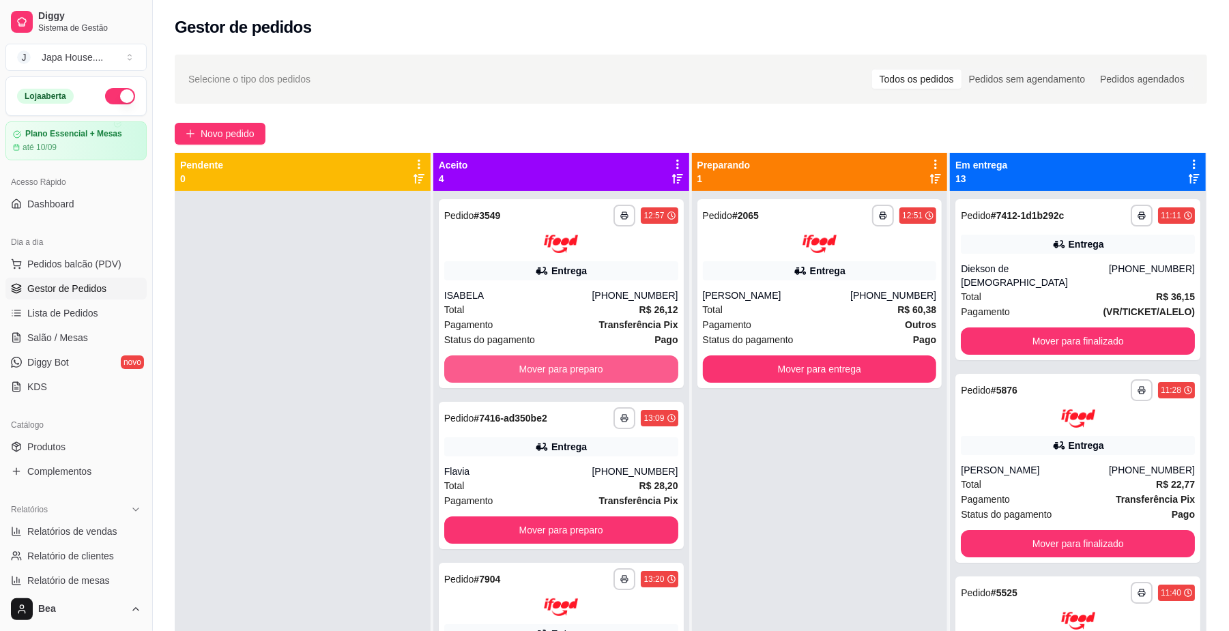
click at [613, 370] on button "Mover para preparo" at bounding box center [561, 369] width 234 height 27
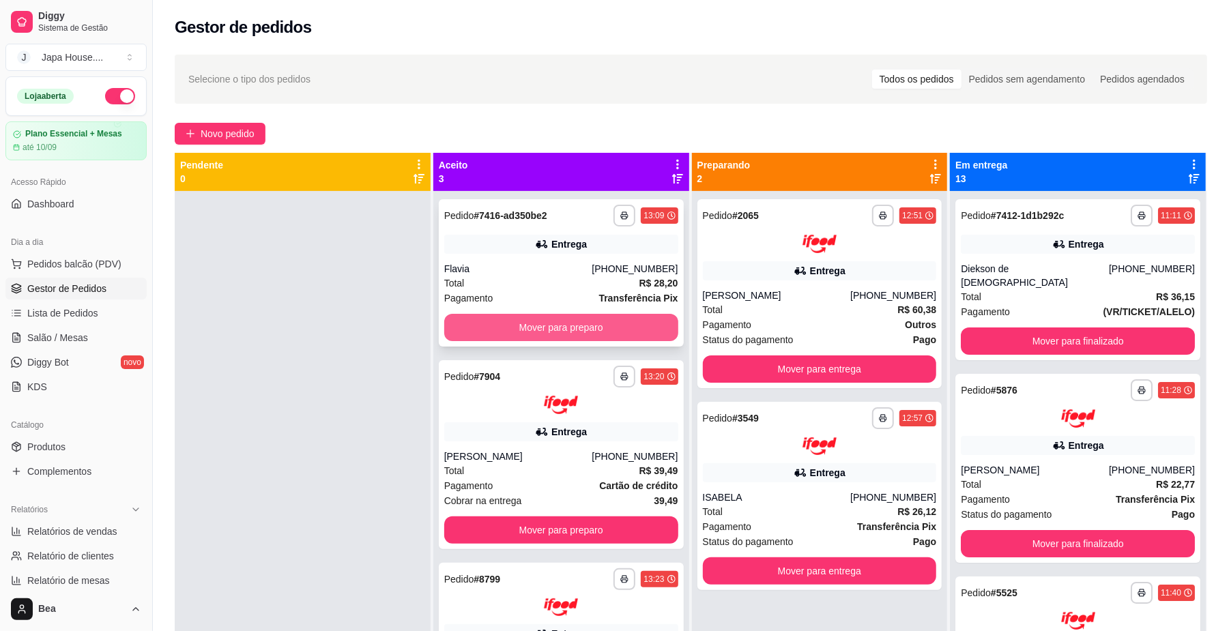
click at [607, 326] on button "Mover para preparo" at bounding box center [561, 327] width 234 height 27
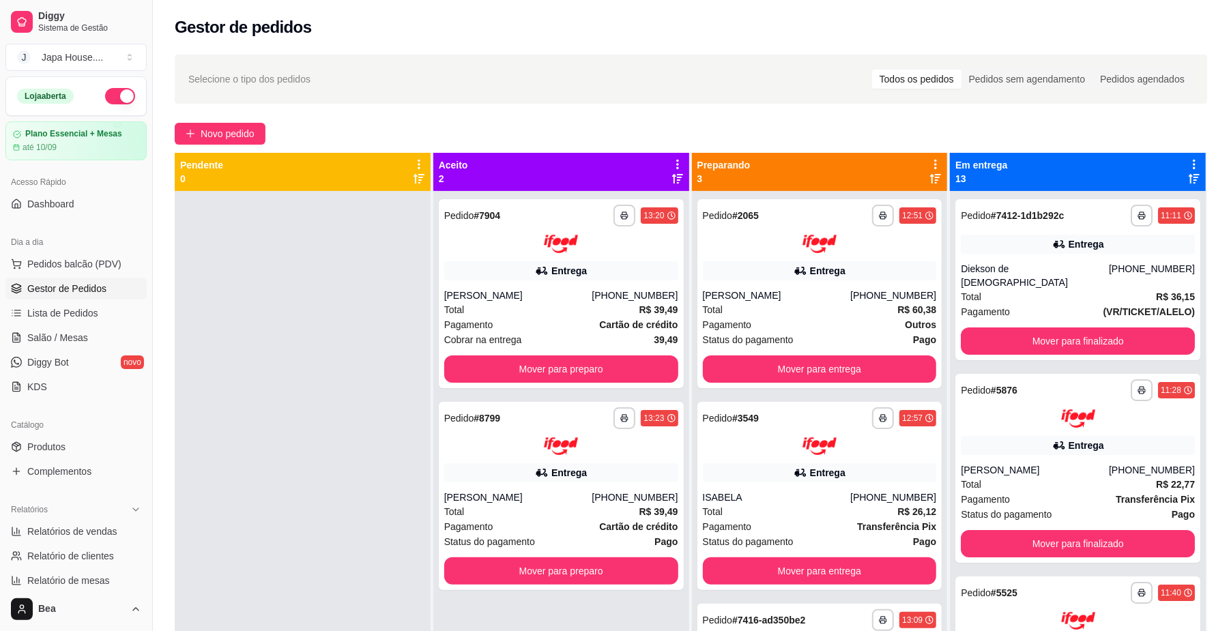
click at [938, 580] on div "**********" at bounding box center [820, 488] width 257 height 670
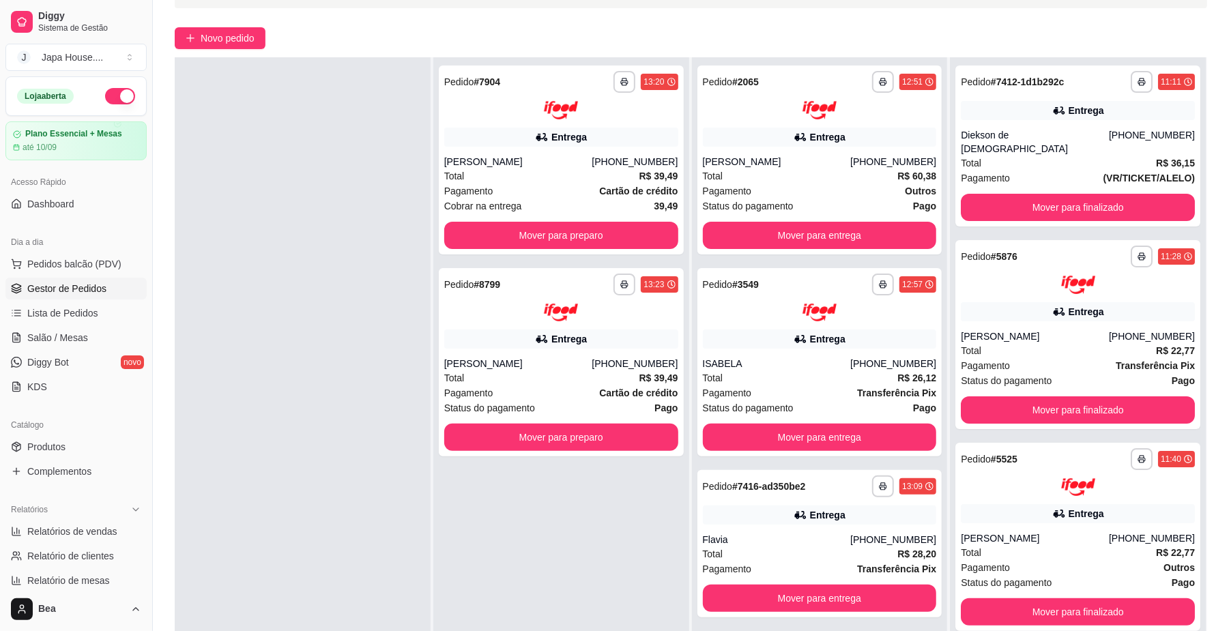
scroll to position [208, 0]
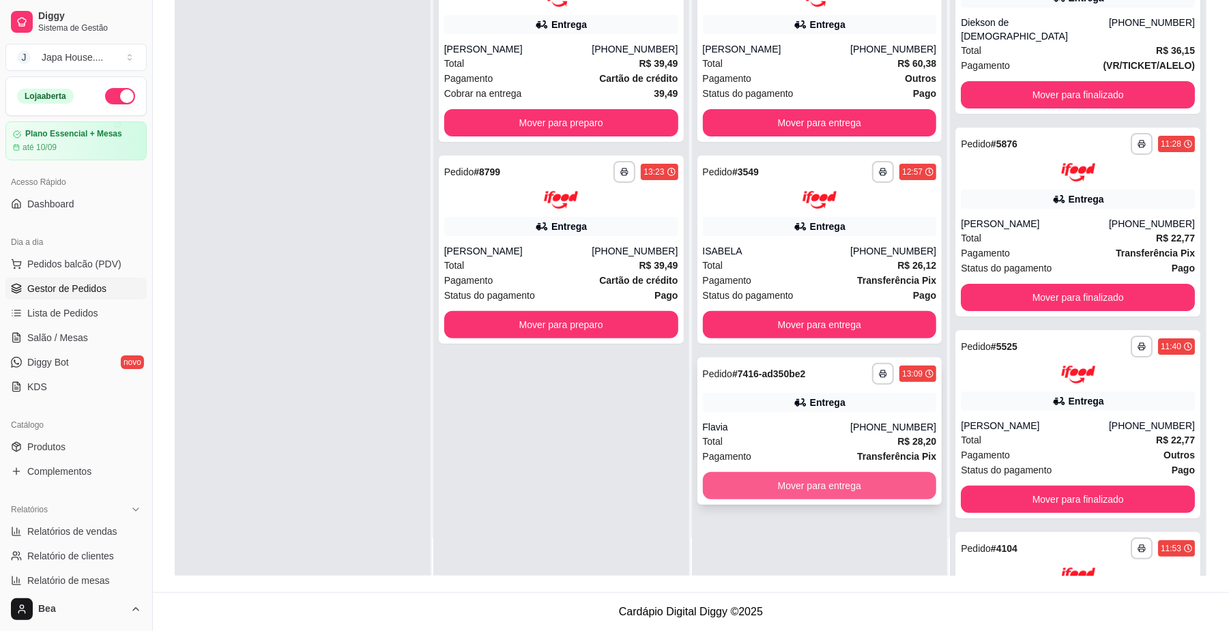
click at [849, 487] on button "Mover para entrega" at bounding box center [820, 485] width 234 height 27
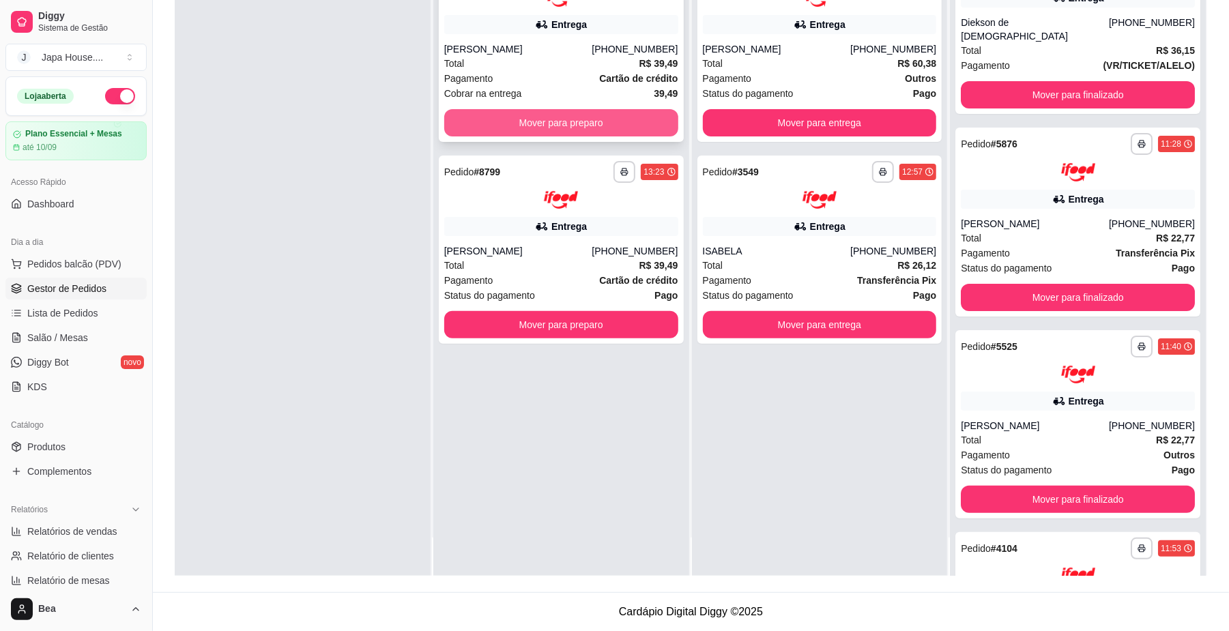
click at [582, 120] on button "Mover para preparo" at bounding box center [561, 122] width 234 height 27
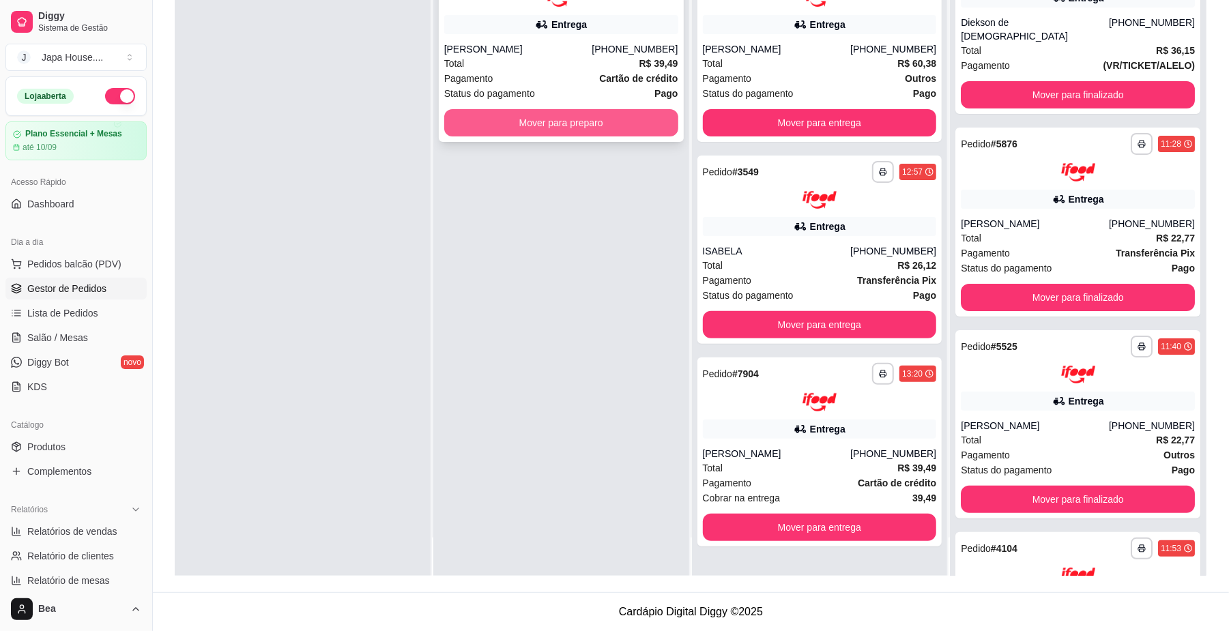
click at [582, 118] on button "Mover para preparo" at bounding box center [561, 122] width 234 height 27
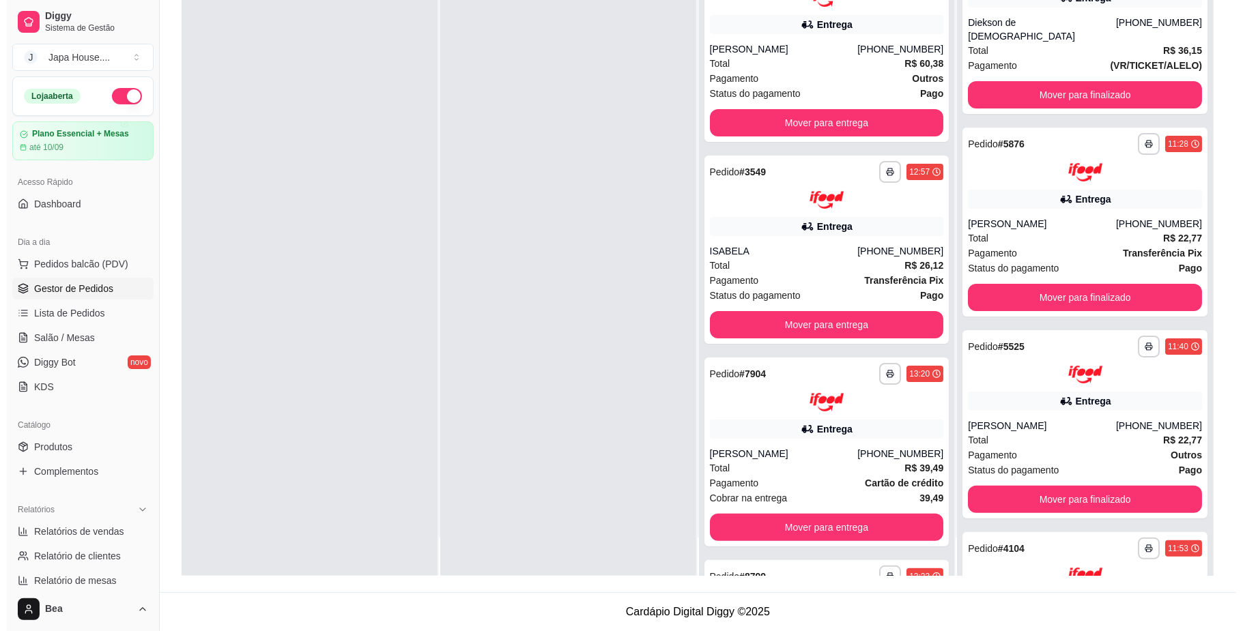
scroll to position [0, 0]
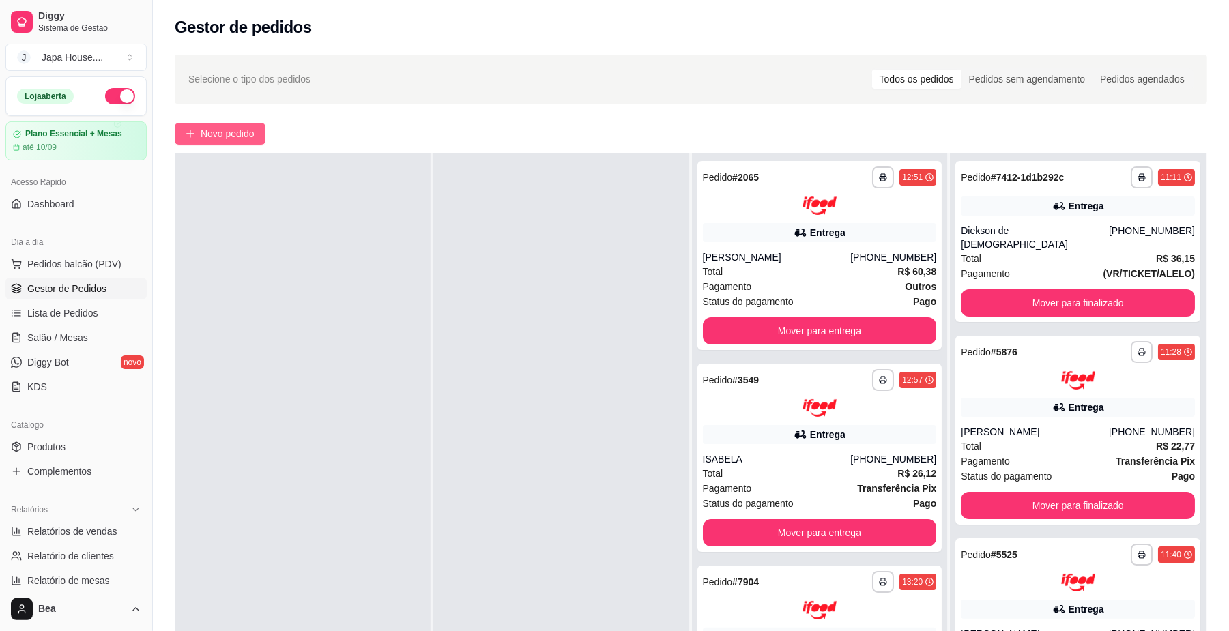
click at [257, 131] on button "Novo pedido" at bounding box center [220, 134] width 91 height 22
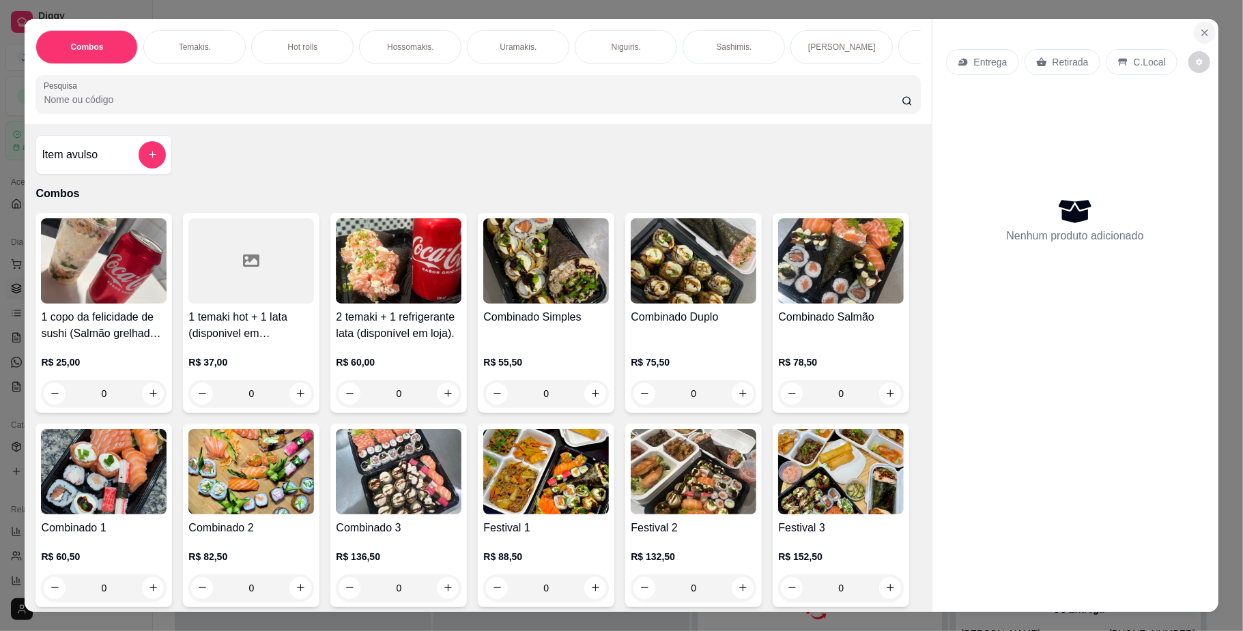
click at [1199, 35] on icon "Close" at bounding box center [1204, 32] width 11 height 11
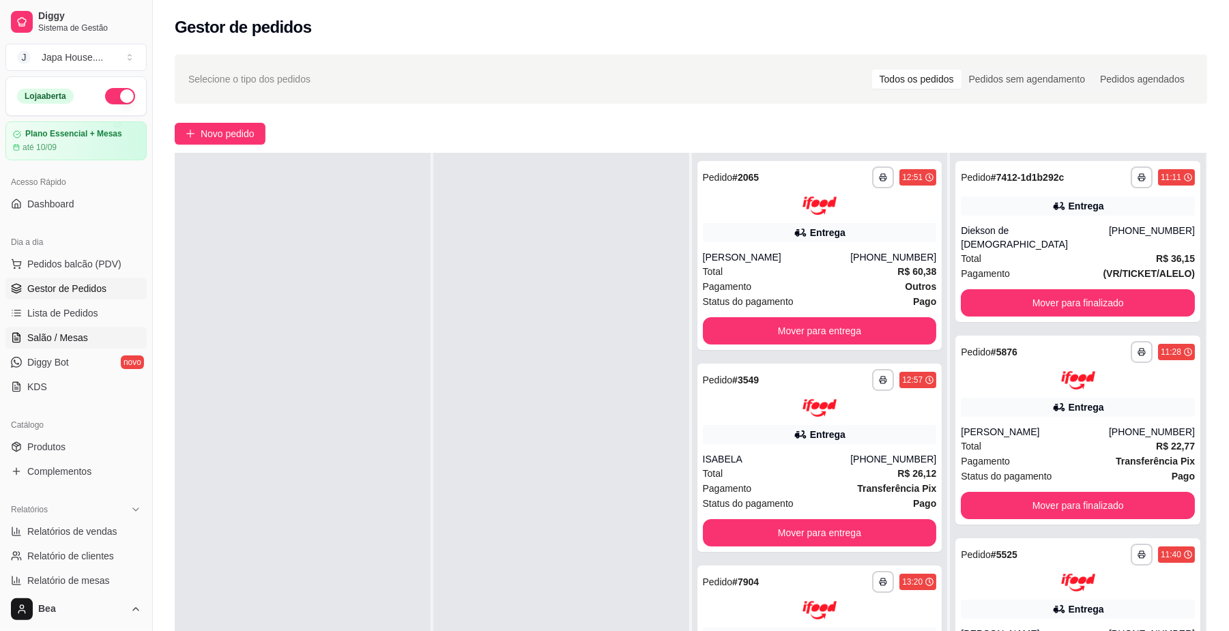
click at [85, 337] on link "Salão / Mesas" at bounding box center [75, 338] width 141 height 22
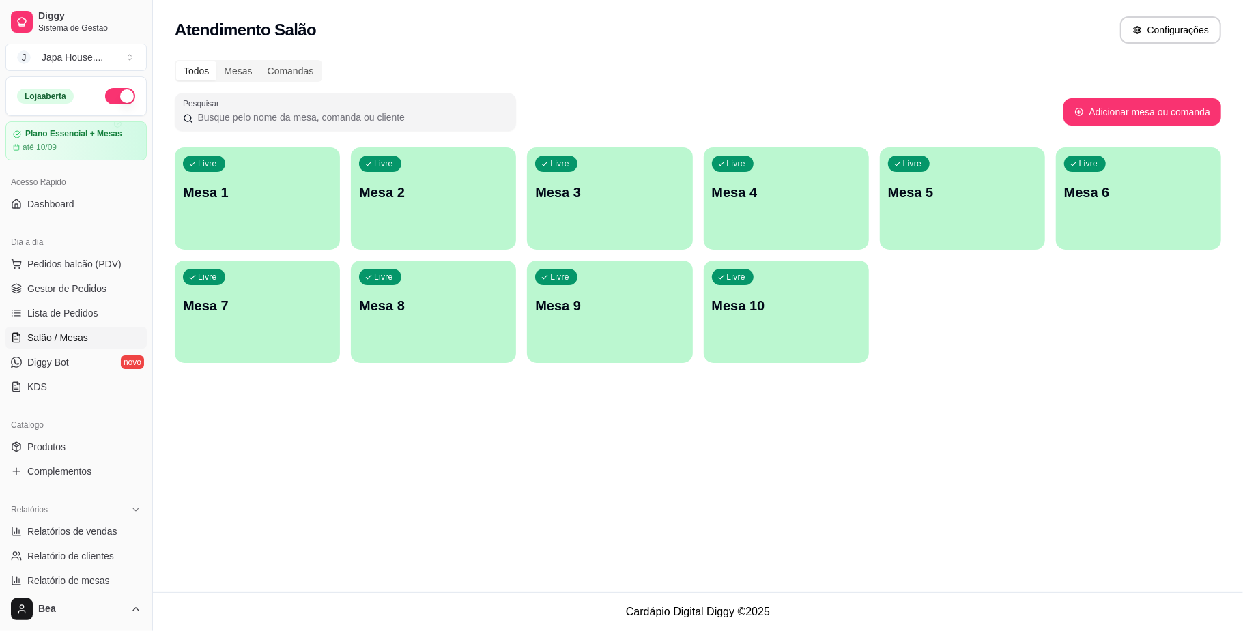
click at [440, 315] on p "Mesa 8" at bounding box center [433, 305] width 149 height 19
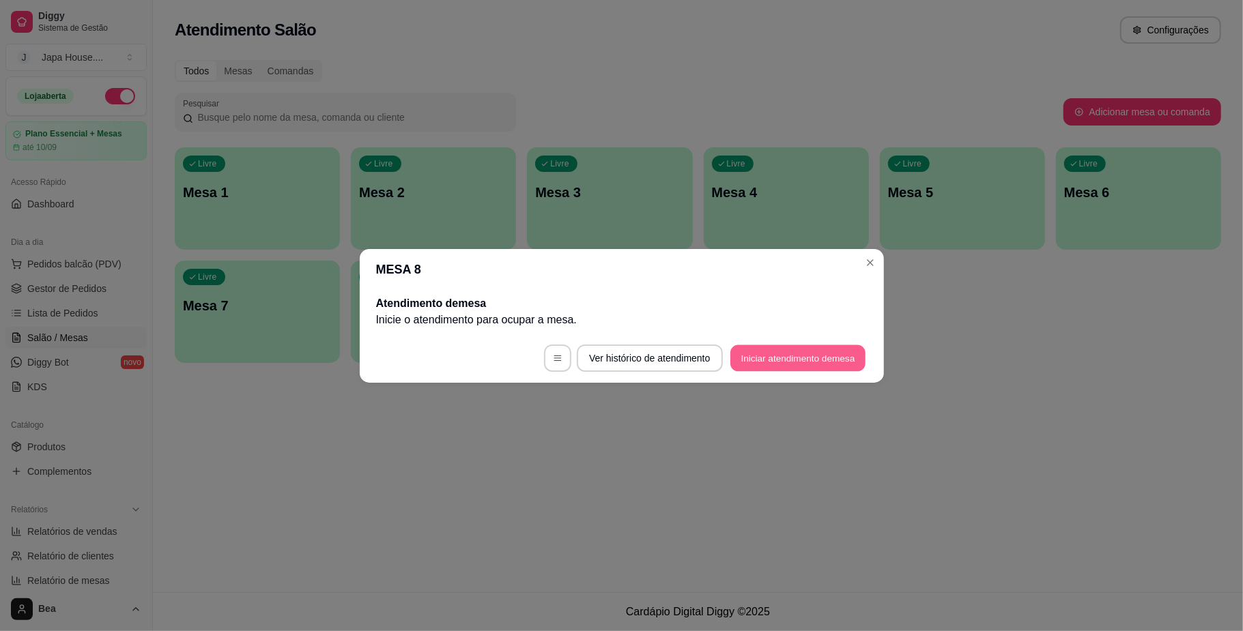
click at [848, 362] on button "Iniciar atendimento de mesa" at bounding box center [797, 358] width 135 height 27
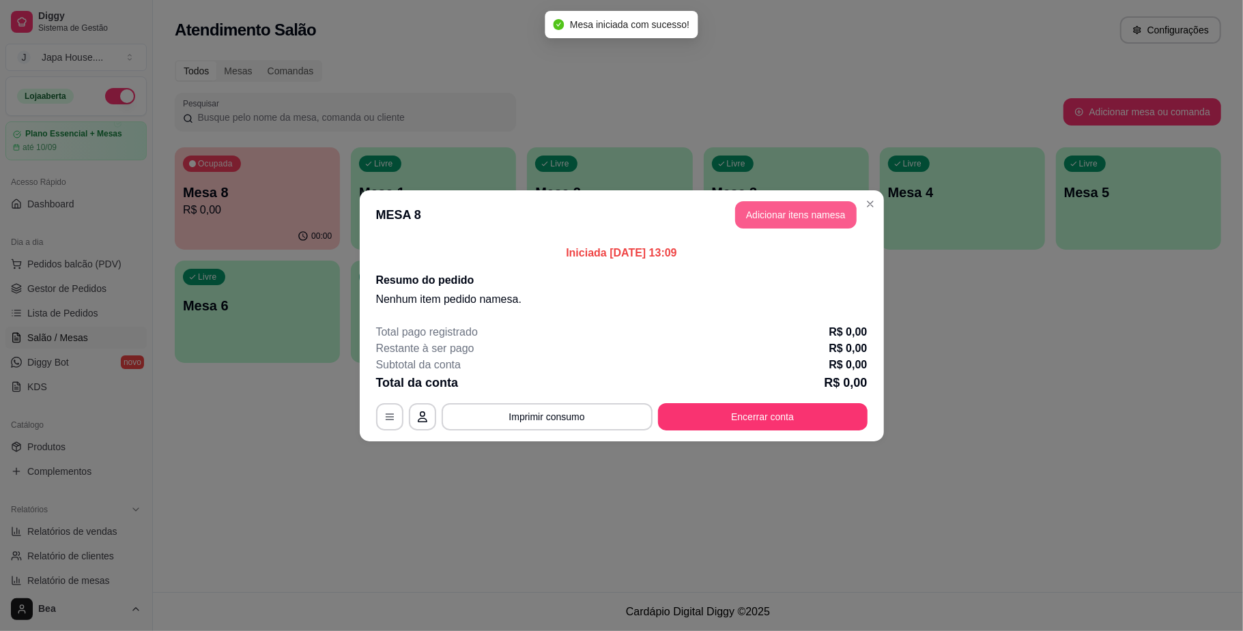
click at [833, 217] on button "Adicionar itens na mesa" at bounding box center [796, 214] width 122 height 27
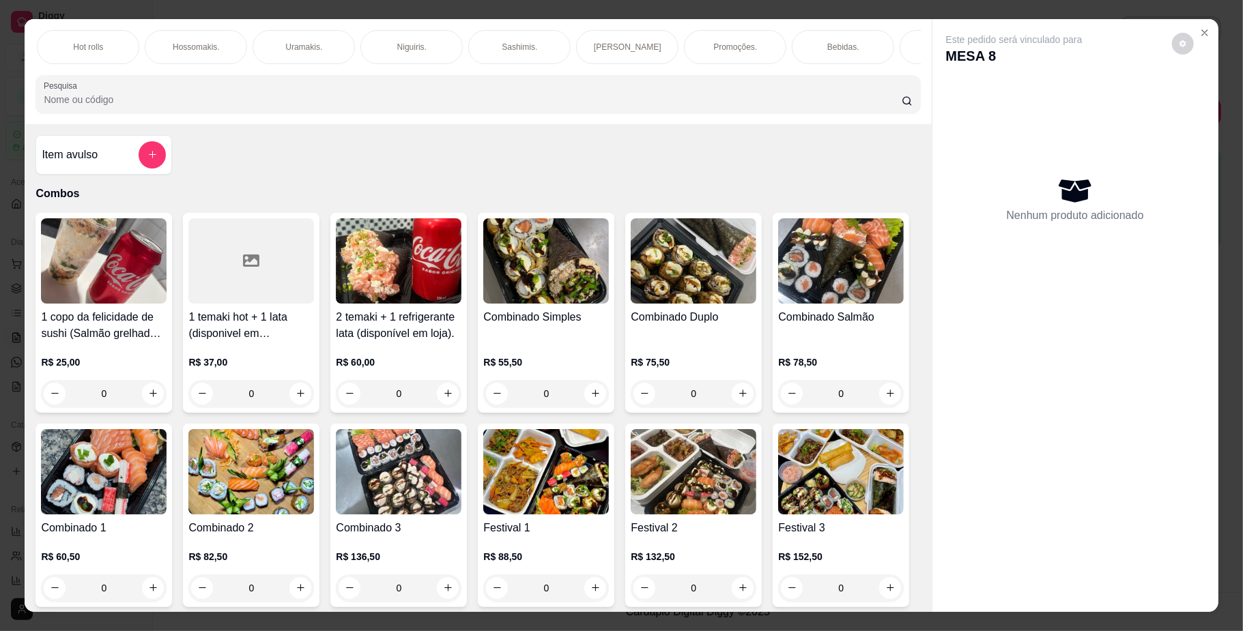
scroll to position [0, 424]
click at [834, 45] on p "Yakisoba" at bounding box center [849, 47] width 33 height 11
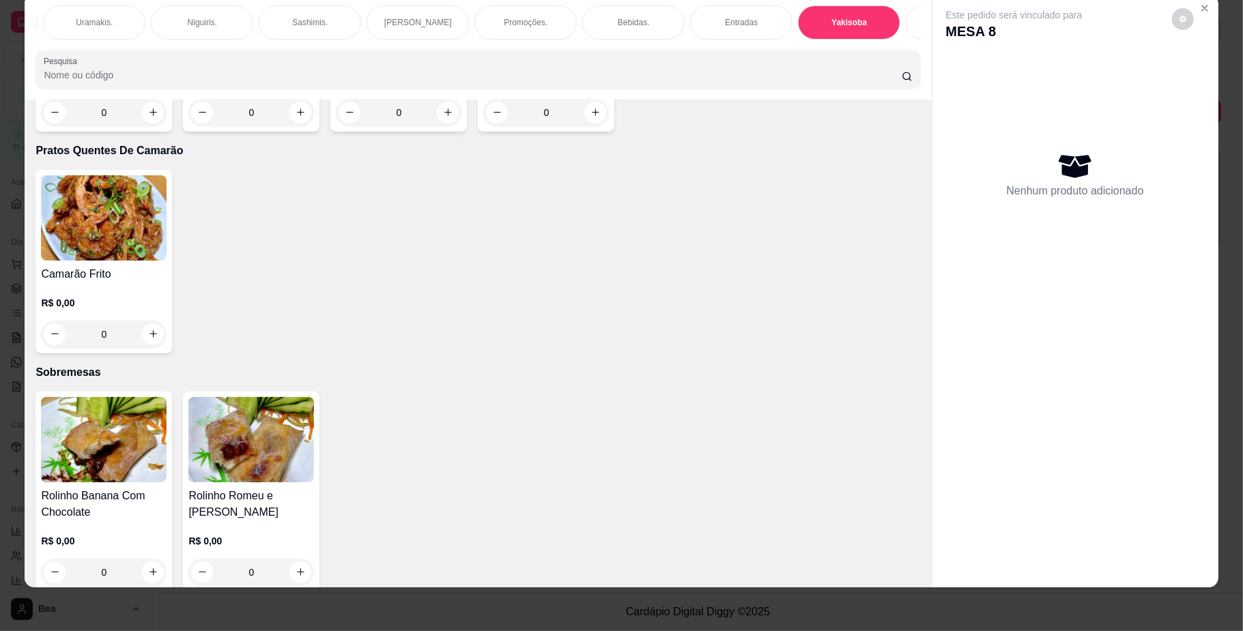
click at [146, 126] on div "0" at bounding box center [104, 112] width 126 height 27
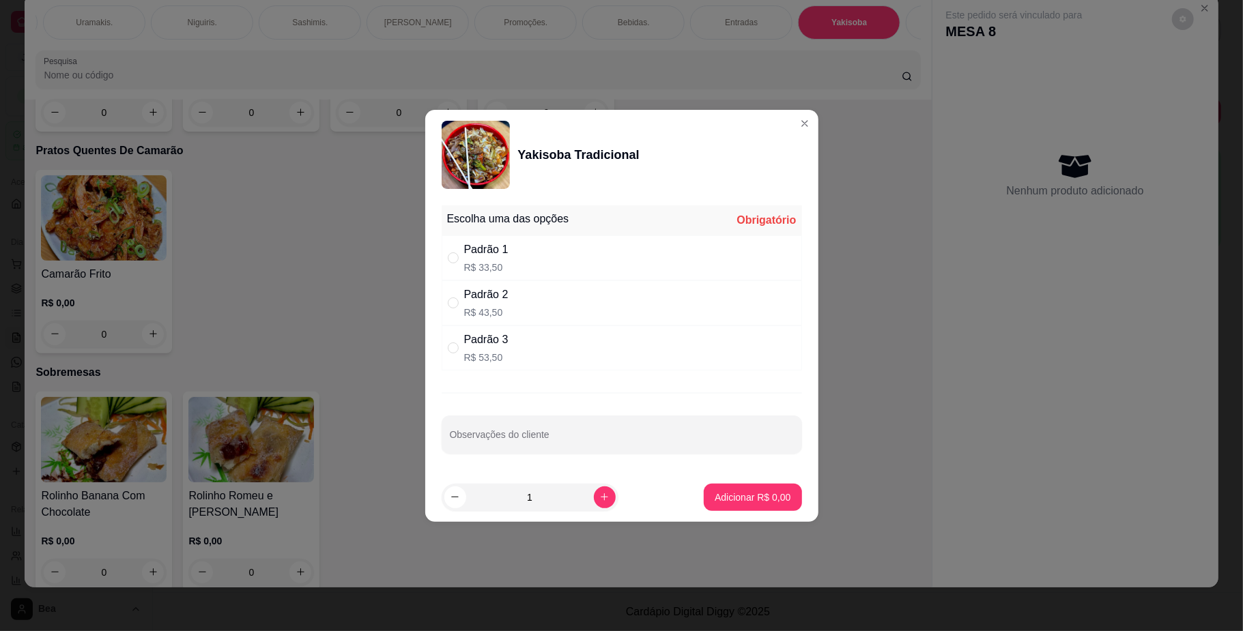
click at [533, 260] on div "Padrão 1 R$ 33,50" at bounding box center [622, 258] width 360 height 45
radio input "true"
click at [724, 497] on p "Adicionar R$ 33,50" at bounding box center [749, 498] width 81 height 14
type input "1"
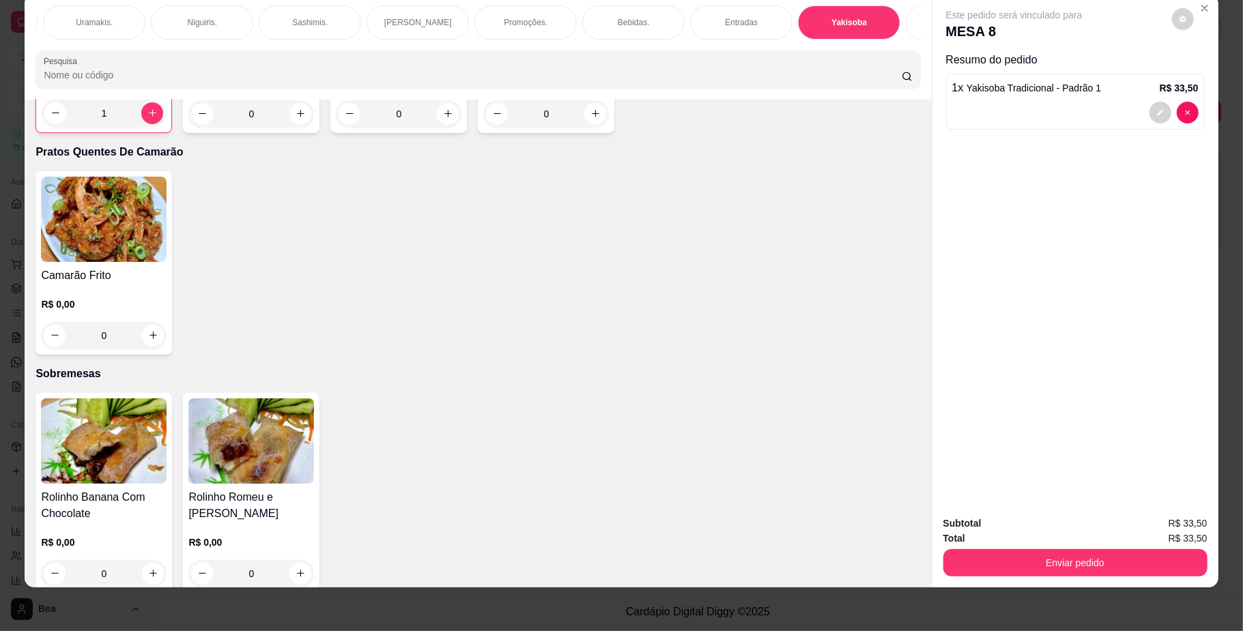
click at [590, 25] on div "Bebidas." at bounding box center [633, 22] width 102 height 34
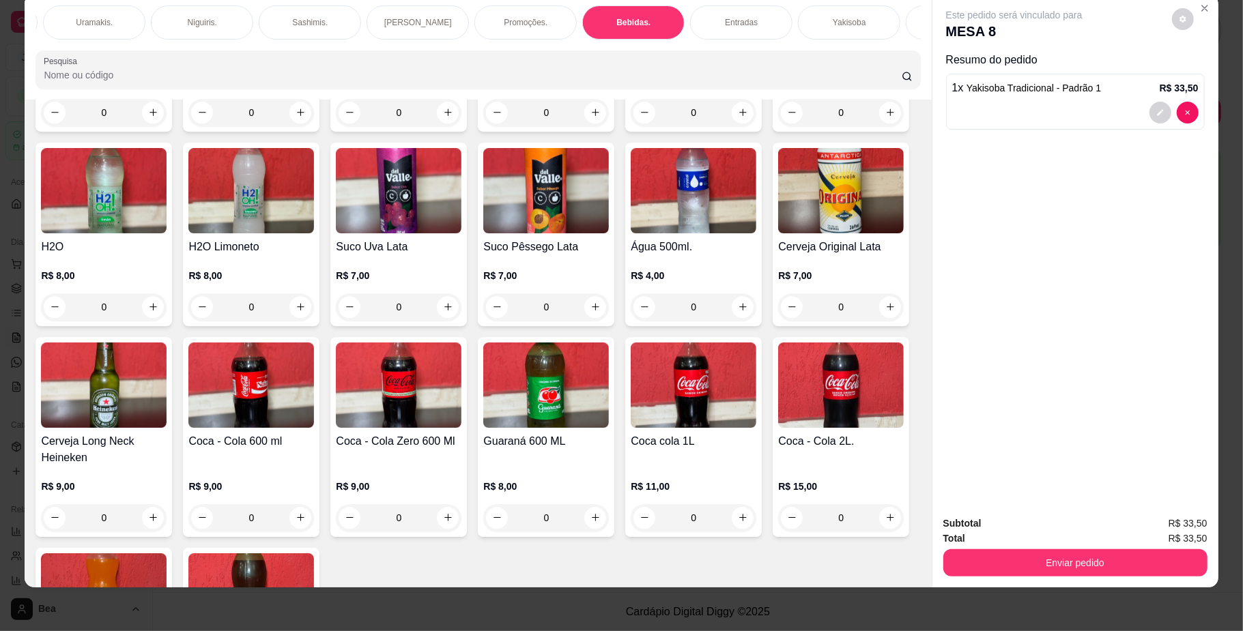
click at [856, 440] on div "Coca - Cola 350ml R$ 7,00 0 Coca - Cola Zero 350ml R$ 7,00 0 Guaraná 350ml R$ 7…" at bounding box center [477, 340] width 885 height 784
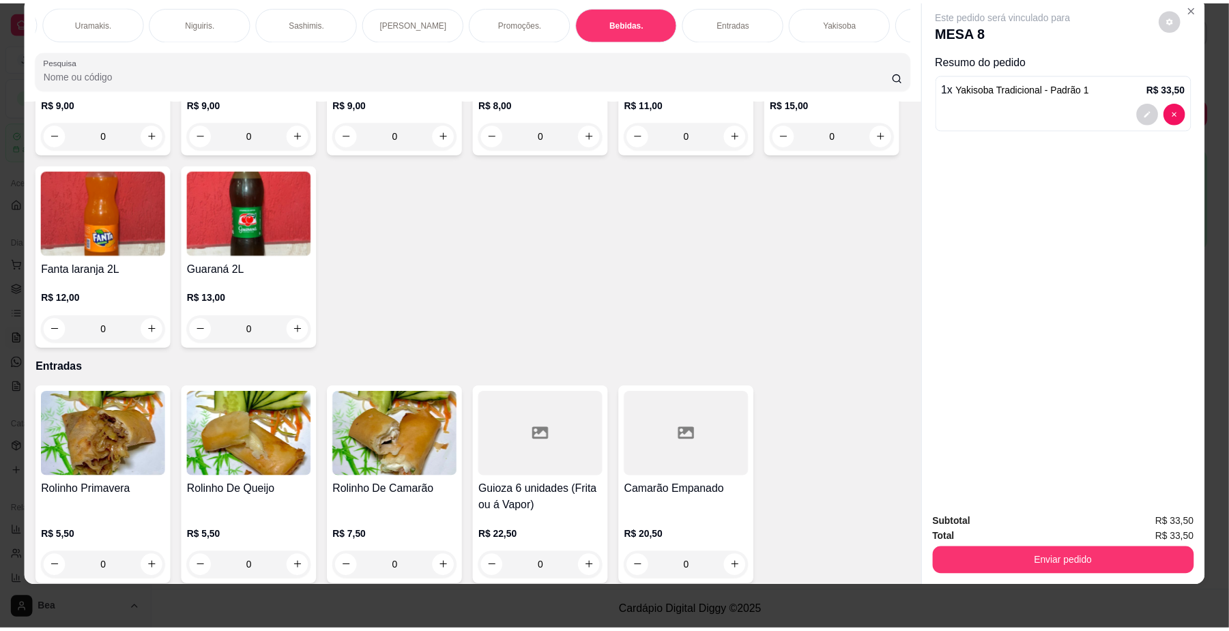
scroll to position [3335, 0]
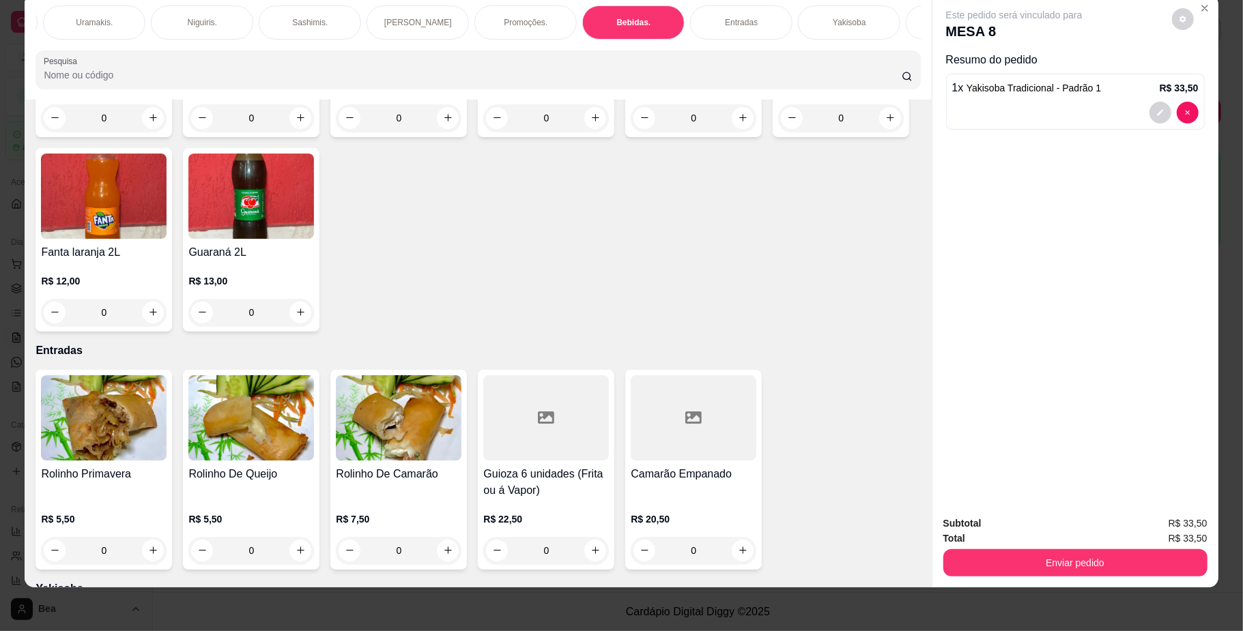
type input "1"
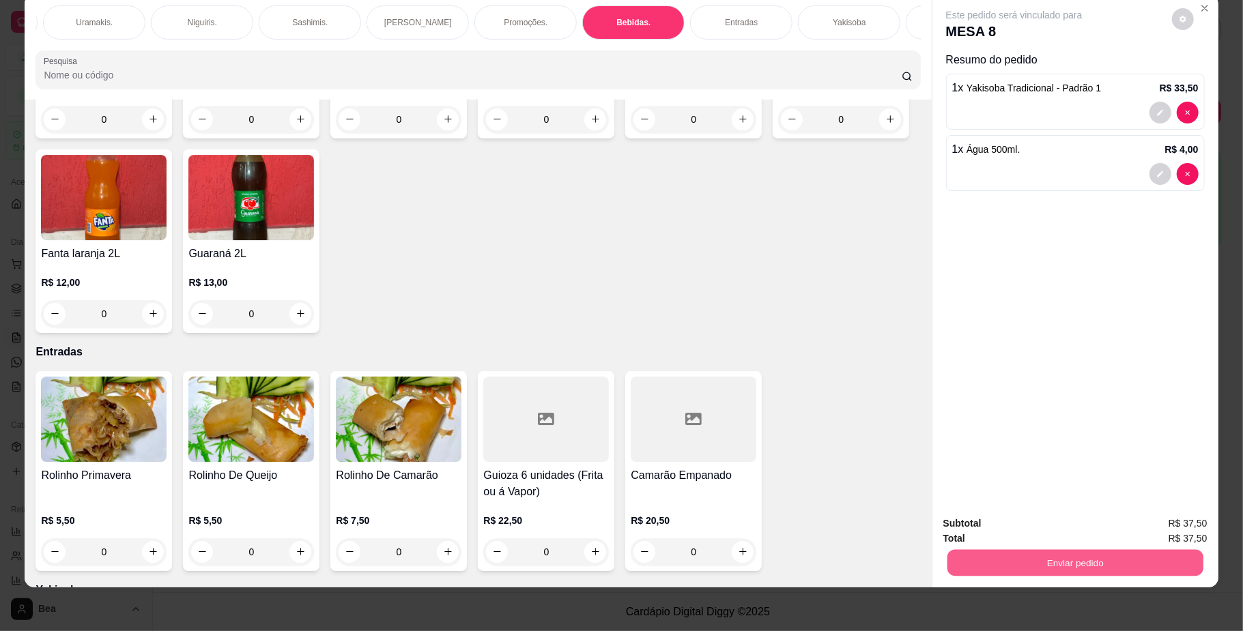
click at [1109, 572] on button "Enviar pedido" at bounding box center [1075, 563] width 256 height 27
click at [1080, 535] on button "Não registrar e enviar pedido" at bounding box center [1029, 529] width 138 height 25
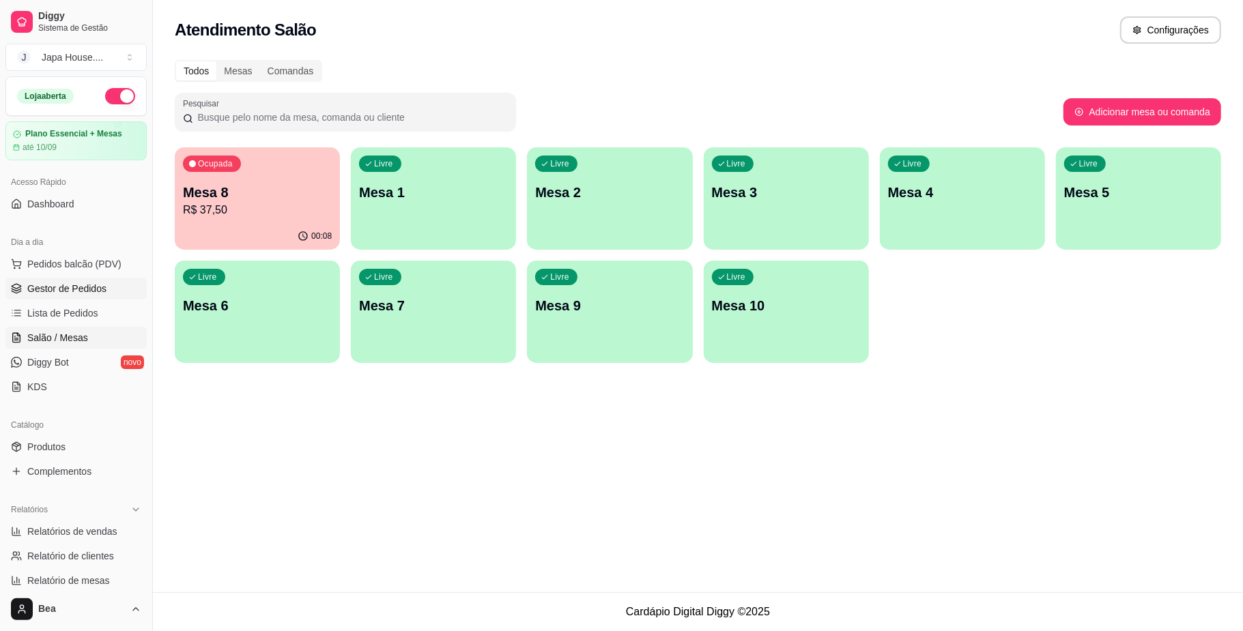
click at [75, 287] on span "Gestor de Pedidos" at bounding box center [66, 289] width 79 height 14
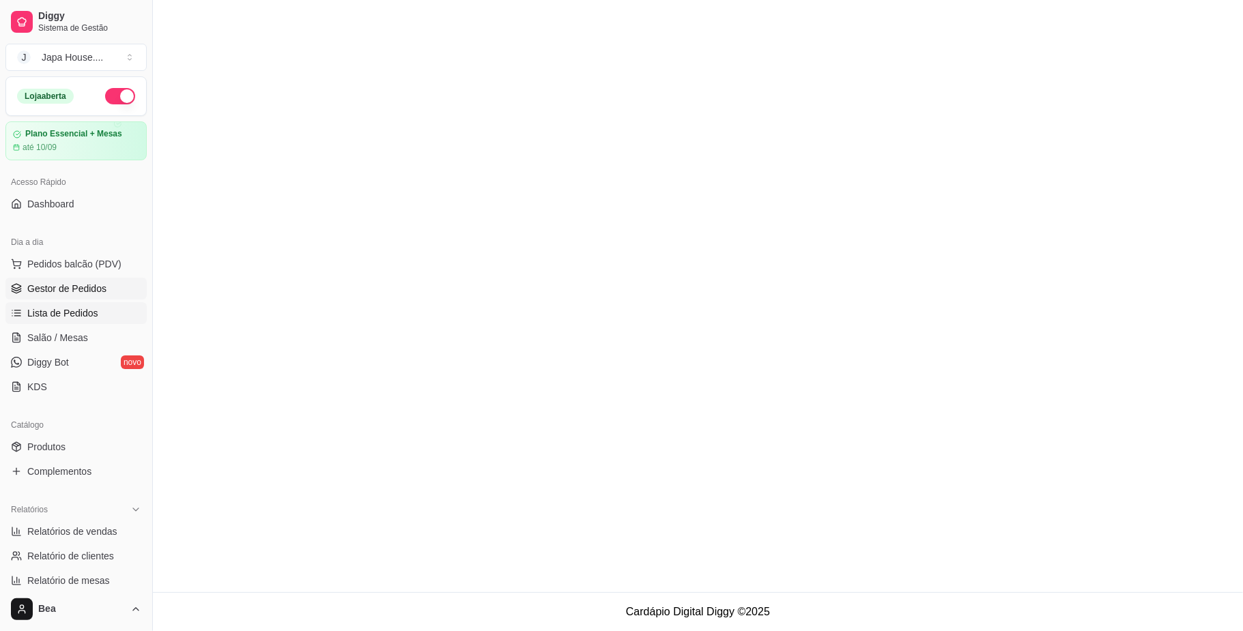
click at [102, 317] on link "Lista de Pedidos" at bounding box center [75, 313] width 141 height 22
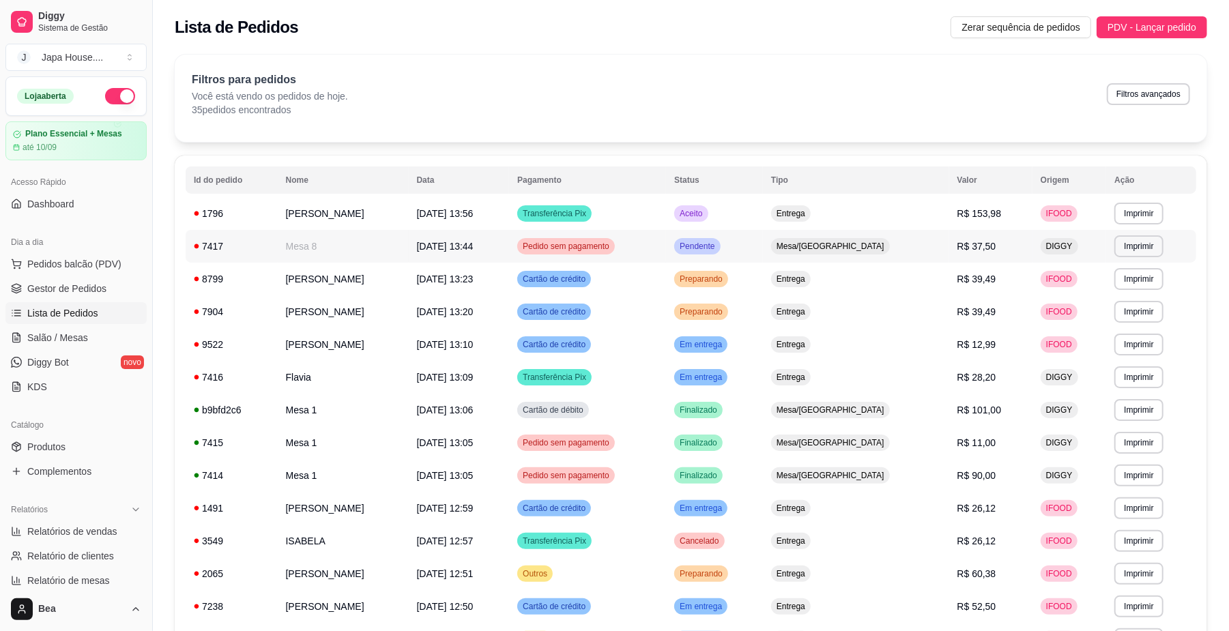
click at [612, 244] on span "Pedido sem pagamento" at bounding box center [566, 246] width 92 height 11
click at [96, 279] on link "Gestor de Pedidos" at bounding box center [75, 289] width 141 height 22
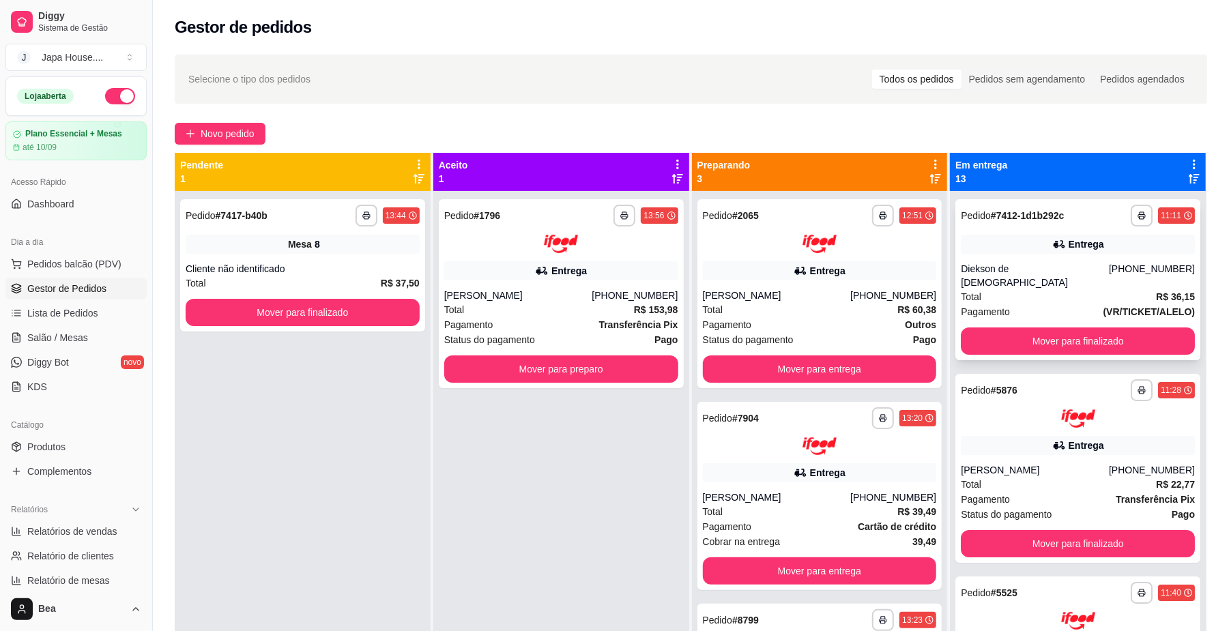
click at [1117, 289] on div "Total R$ 36,15" at bounding box center [1078, 296] width 234 height 15
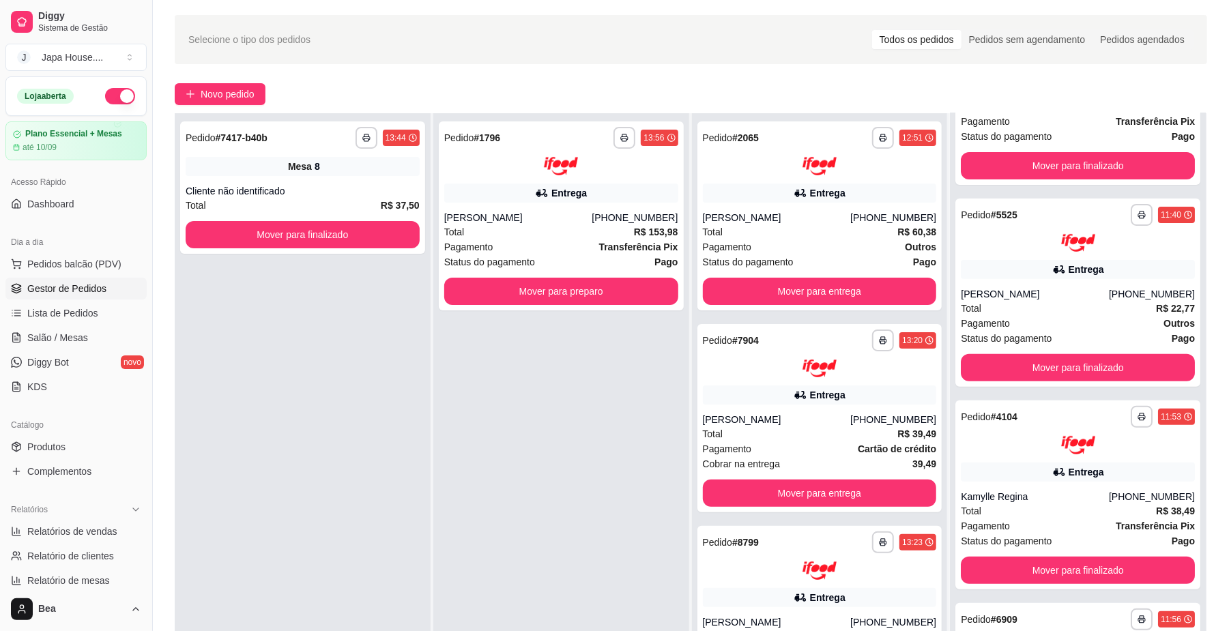
scroll to position [31, 0]
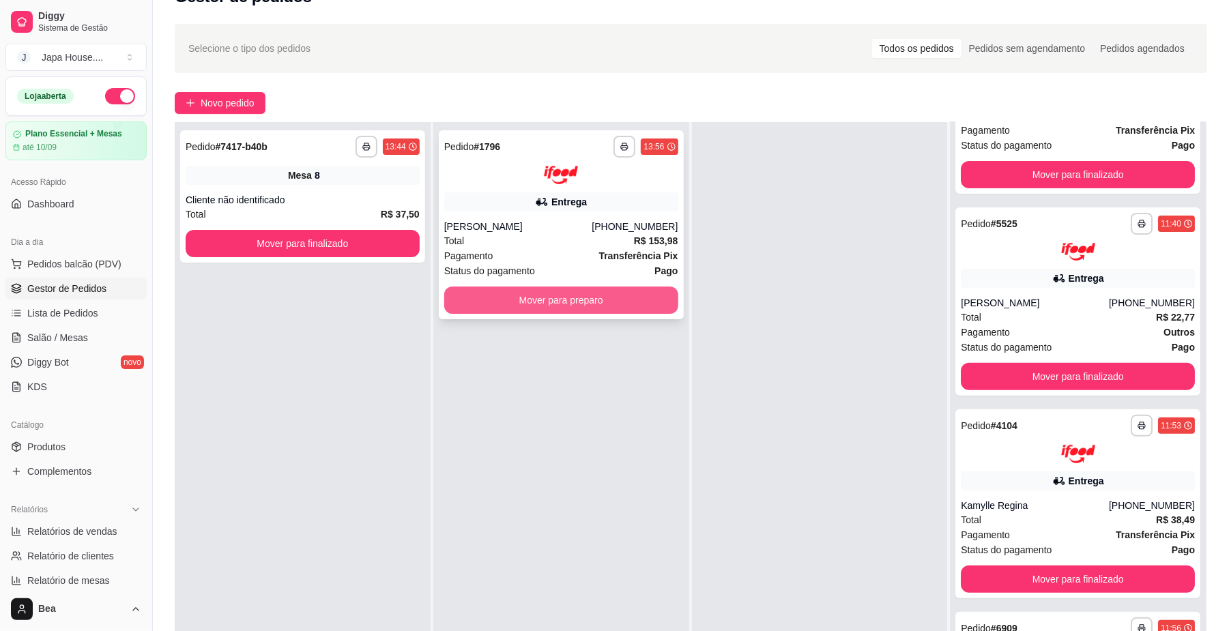
click at [564, 298] on button "Mover para preparo" at bounding box center [561, 300] width 234 height 27
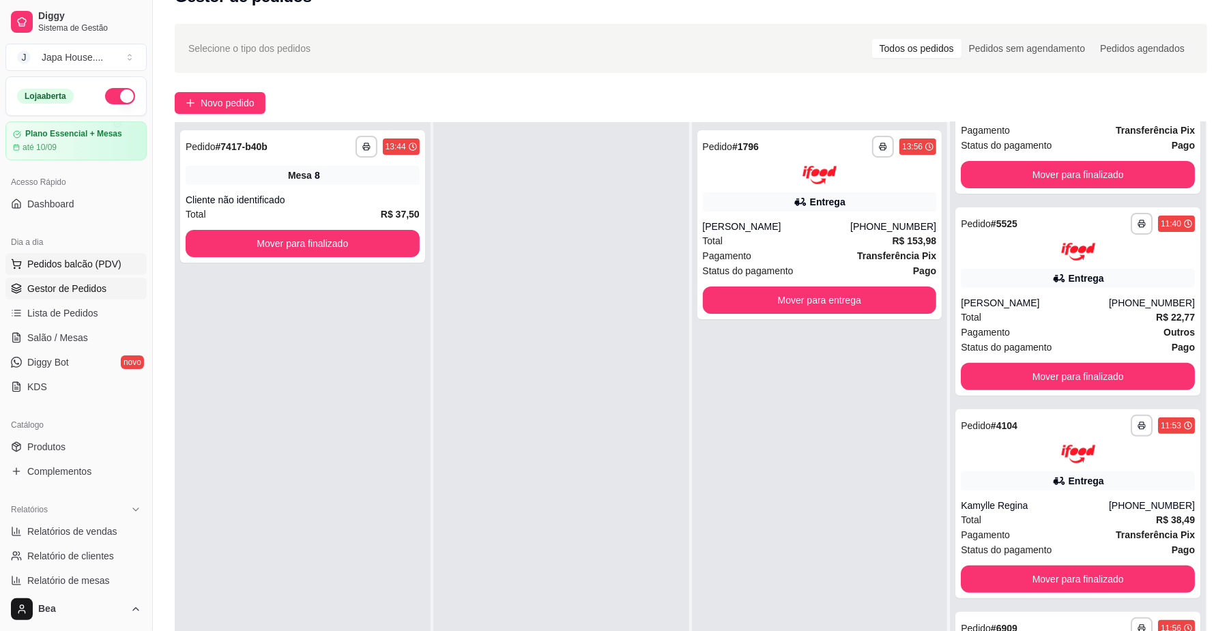
click at [94, 266] on span "Pedidos balcão (PDV)" at bounding box center [74, 264] width 94 height 14
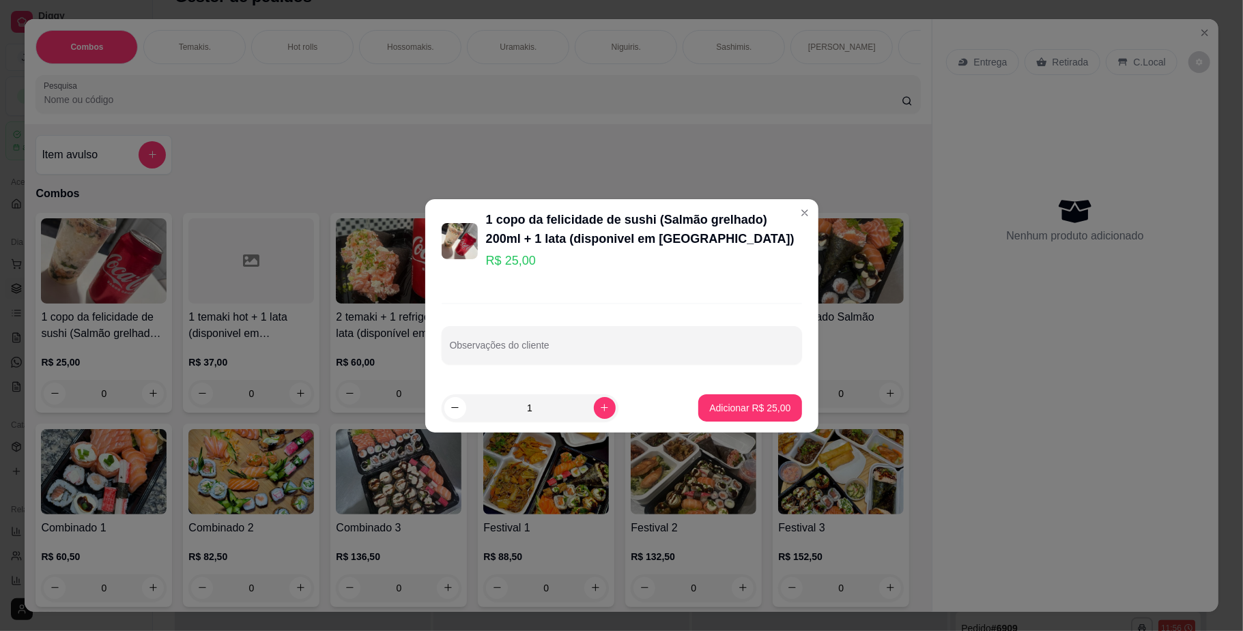
click at [776, 212] on div "1 copo da felicidade de sushi (Salmão grelhado) 200ml + 1 lata (disponivel em […" at bounding box center [644, 229] width 316 height 38
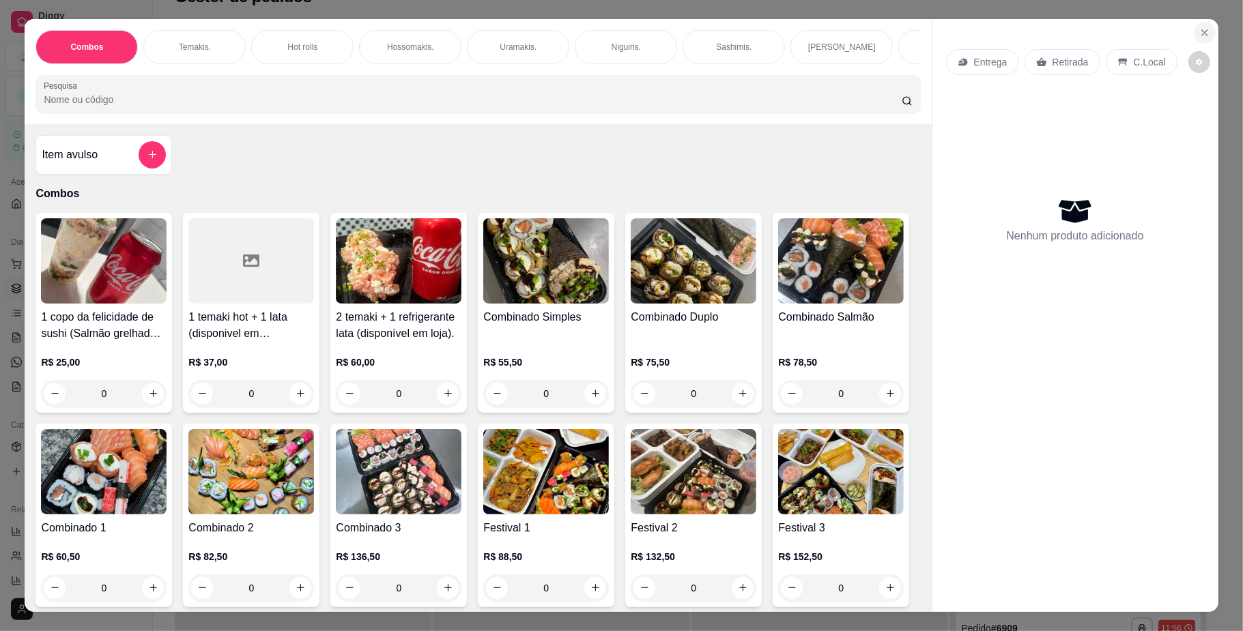
click at [1199, 27] on icon "Close" at bounding box center [1204, 32] width 11 height 11
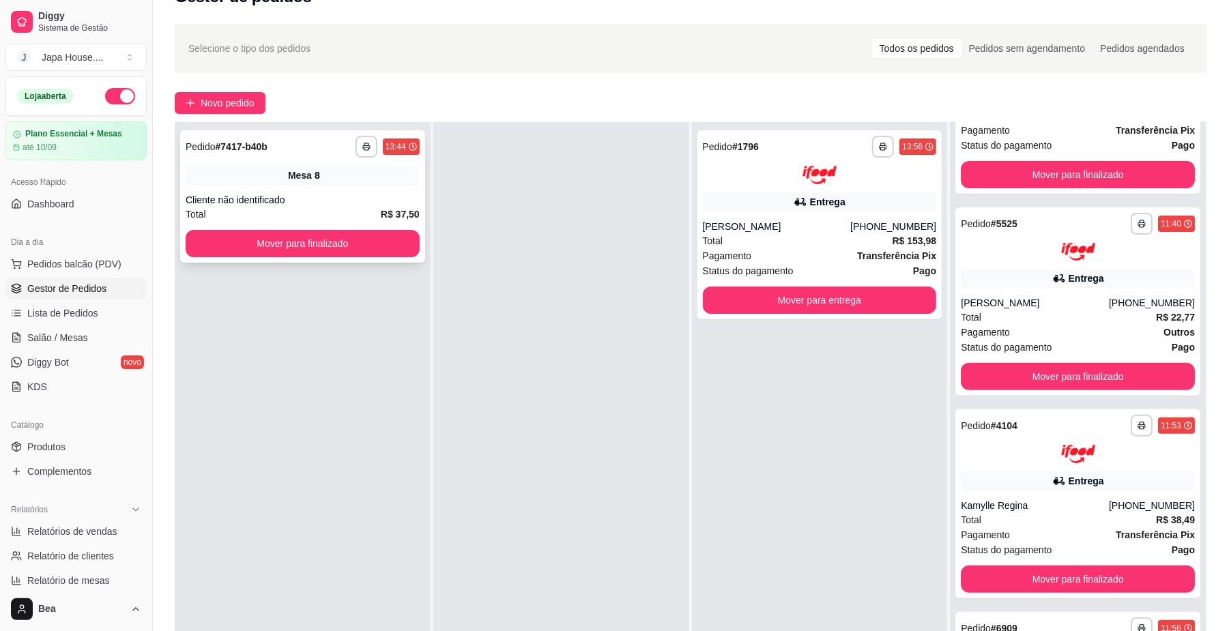
click at [260, 208] on div "Total R$ 37,50" at bounding box center [303, 214] width 234 height 15
click at [85, 331] on link "Salão / Mesas" at bounding box center [75, 338] width 141 height 22
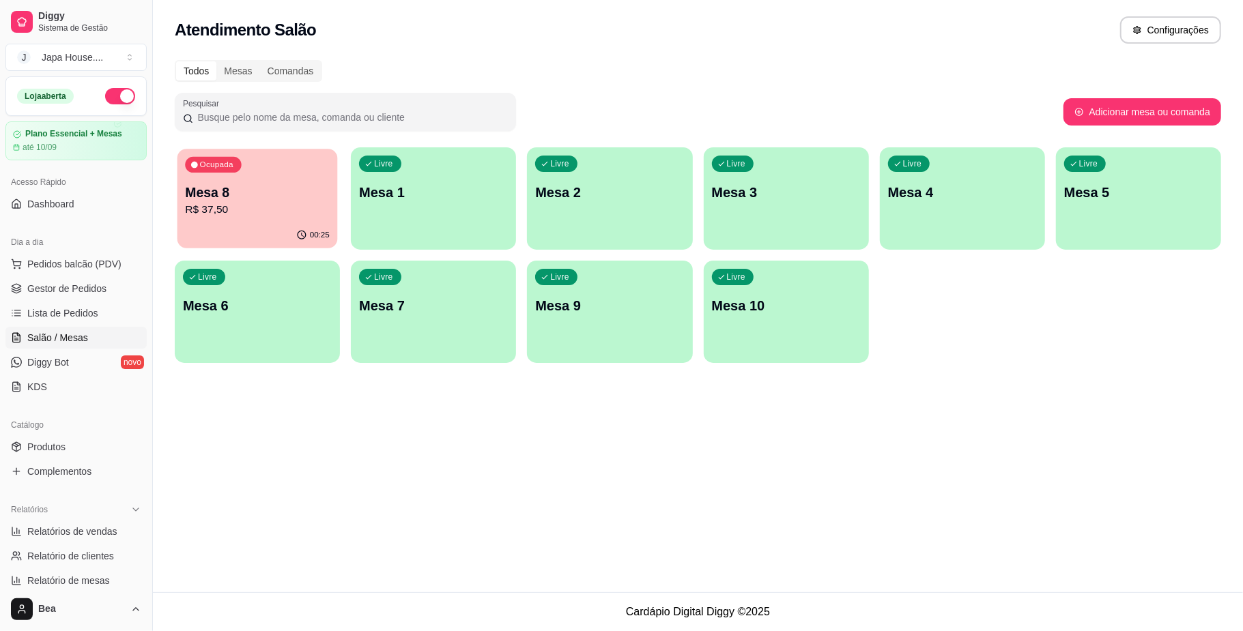
click at [271, 212] on p "R$ 37,50" at bounding box center [257, 210] width 145 height 16
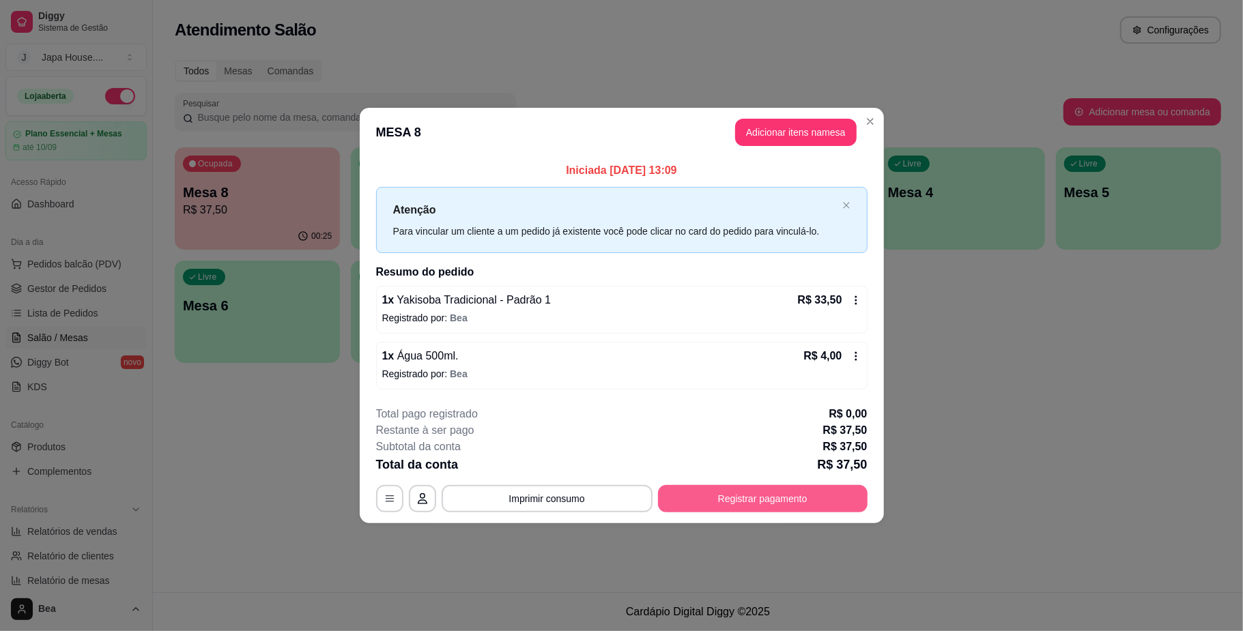
click at [768, 497] on button "Registrar pagamento" at bounding box center [763, 498] width 210 height 27
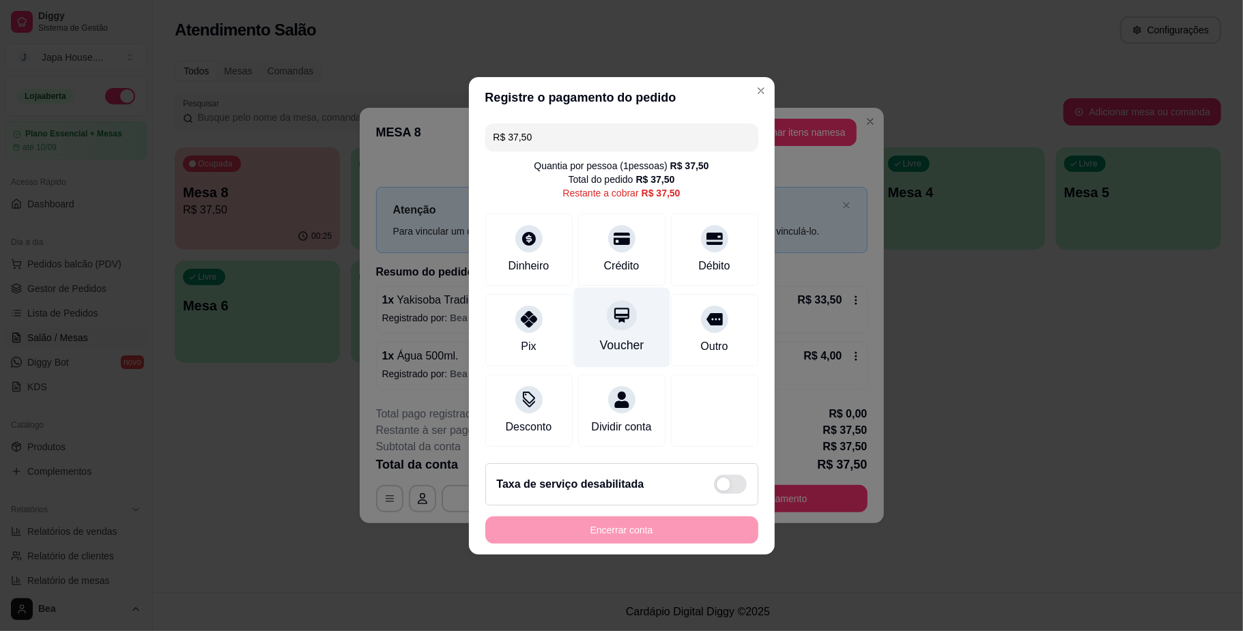
click at [626, 337] on div "Voucher" at bounding box center [621, 346] width 44 height 18
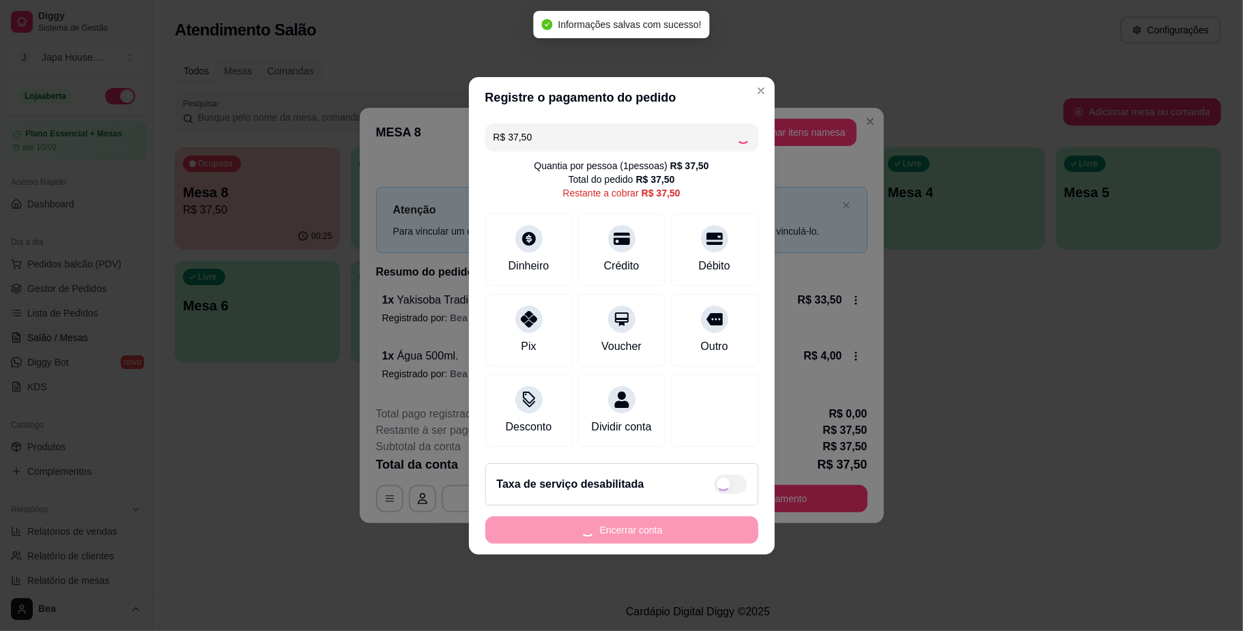
type input "R$ 0,00"
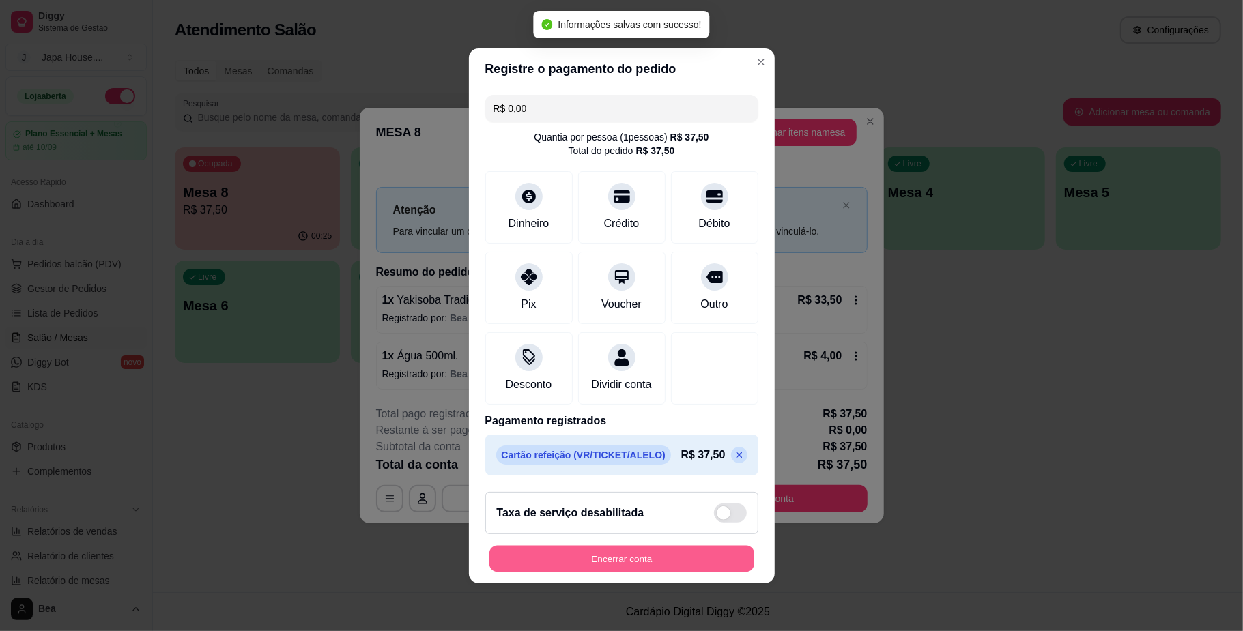
click at [646, 560] on button "Encerrar conta" at bounding box center [621, 558] width 265 height 27
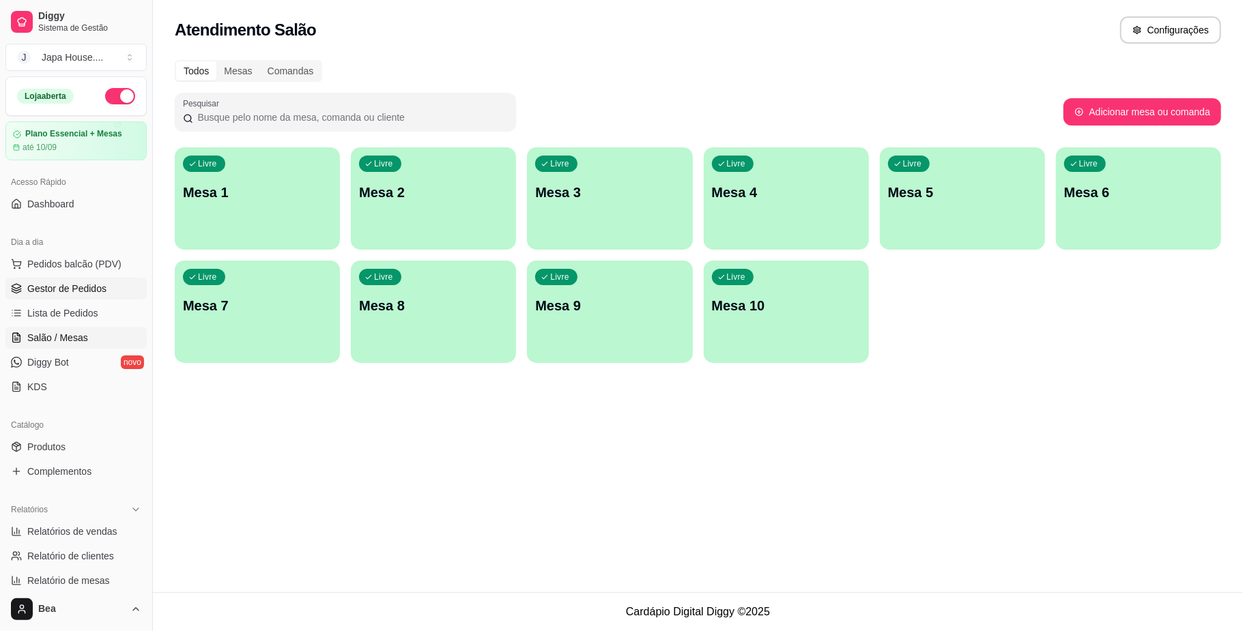
click at [81, 296] on span "Gestor de Pedidos" at bounding box center [66, 289] width 79 height 14
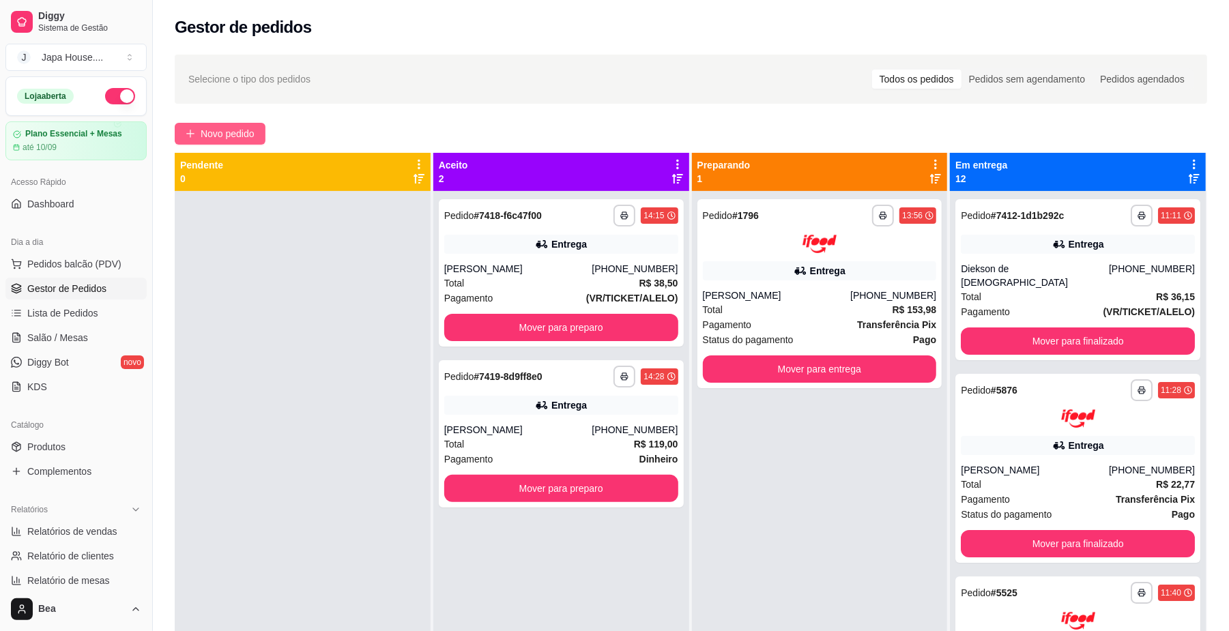
click at [217, 138] on span "Novo pedido" at bounding box center [228, 133] width 54 height 15
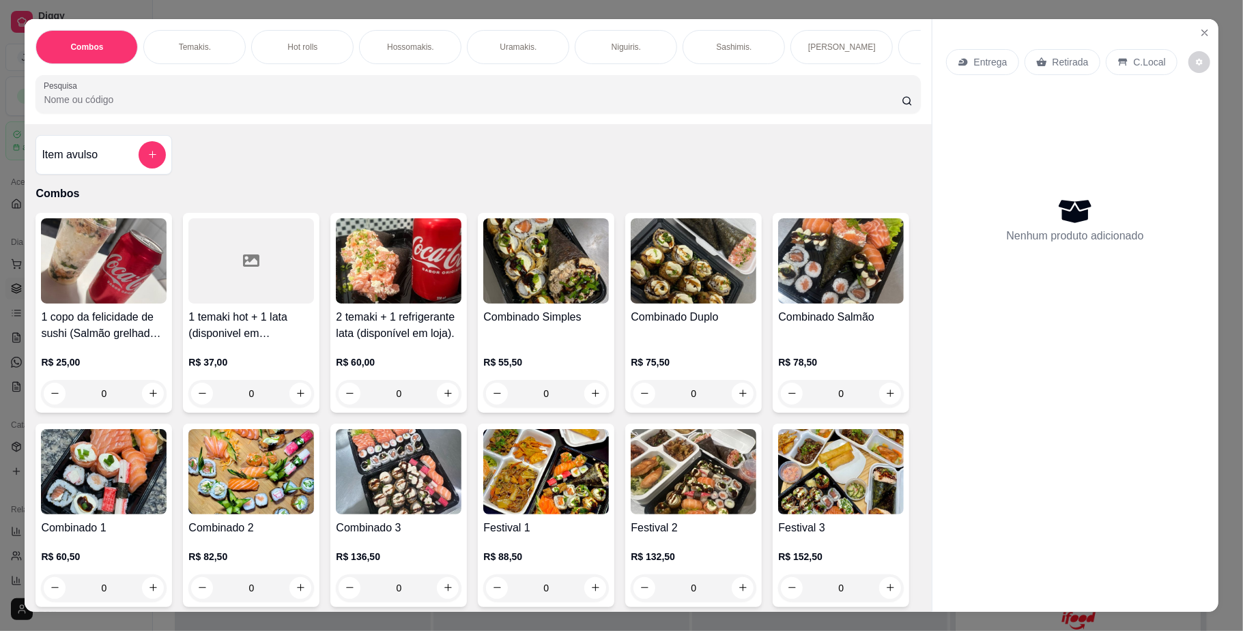
click at [214, 42] on div "Temakis." at bounding box center [194, 47] width 102 height 34
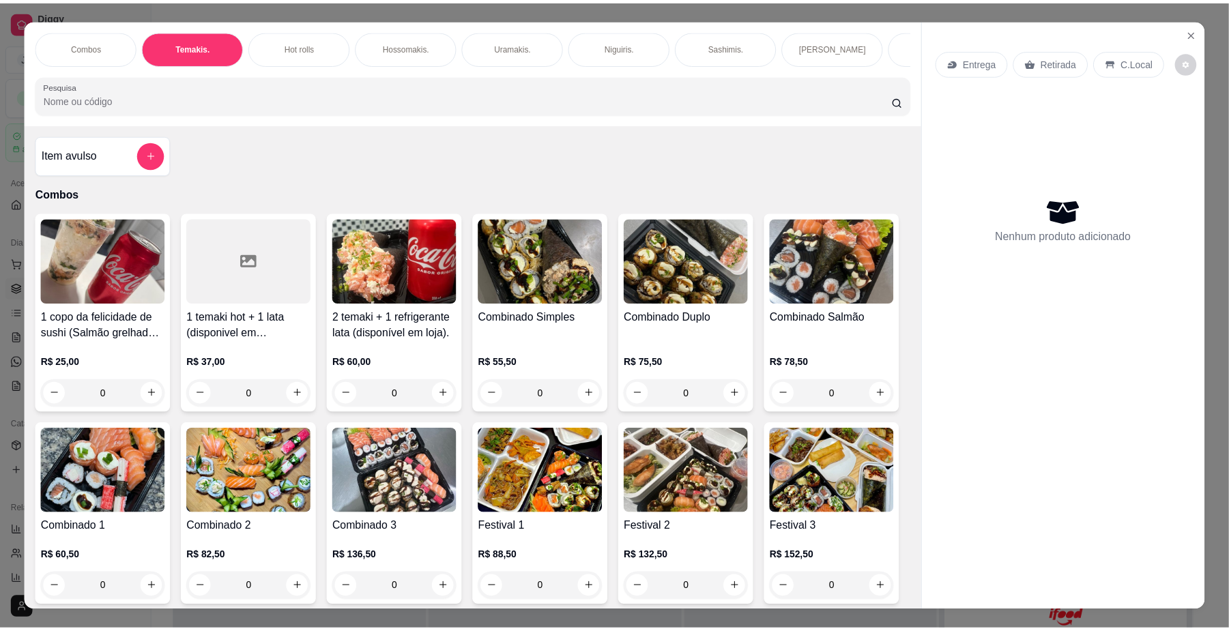
scroll to position [25, 0]
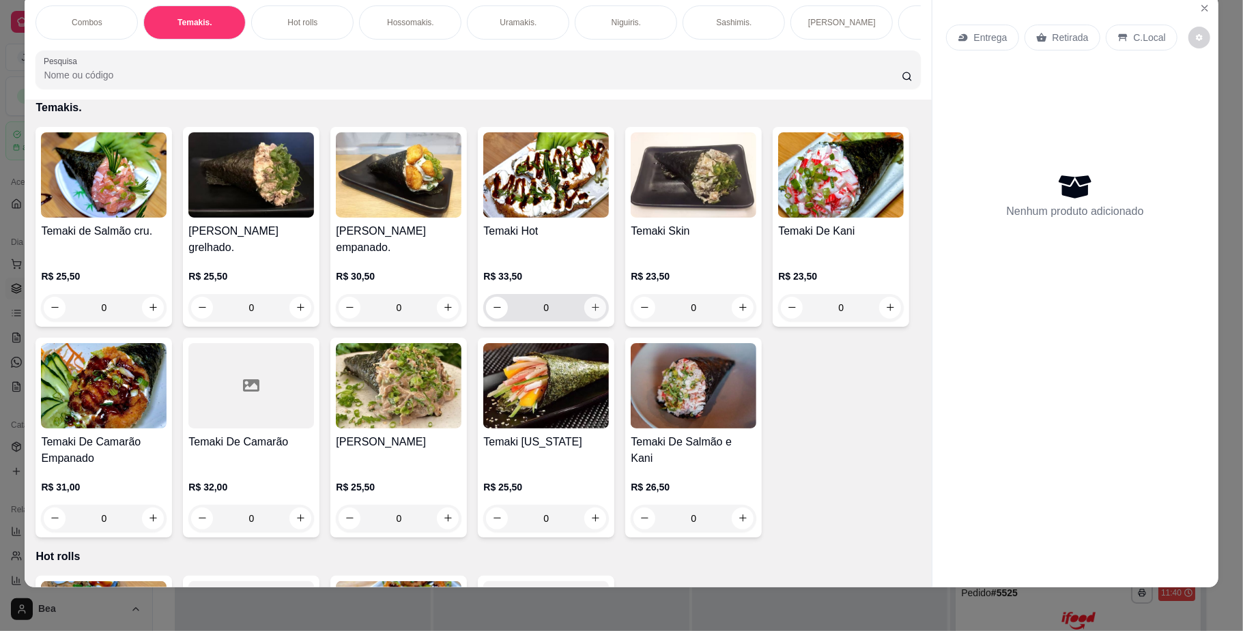
click at [593, 313] on icon "increase-product-quantity" at bounding box center [595, 307] width 10 height 10
type input "1"
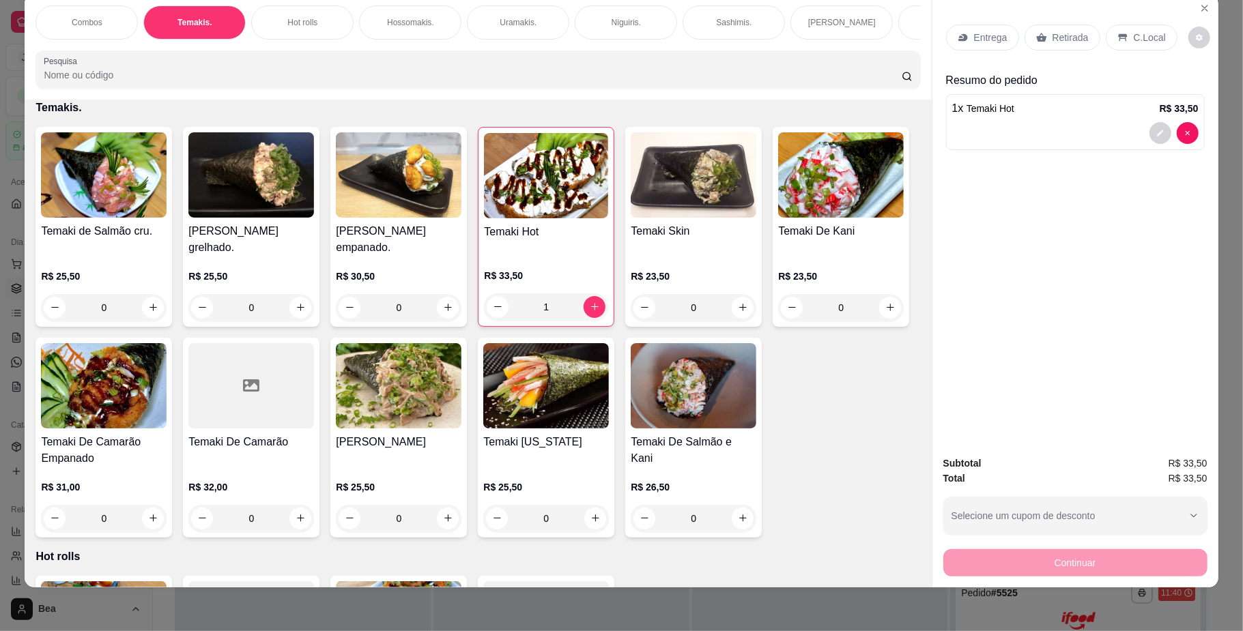
click at [1053, 40] on p "Retirada" at bounding box center [1071, 38] width 36 height 14
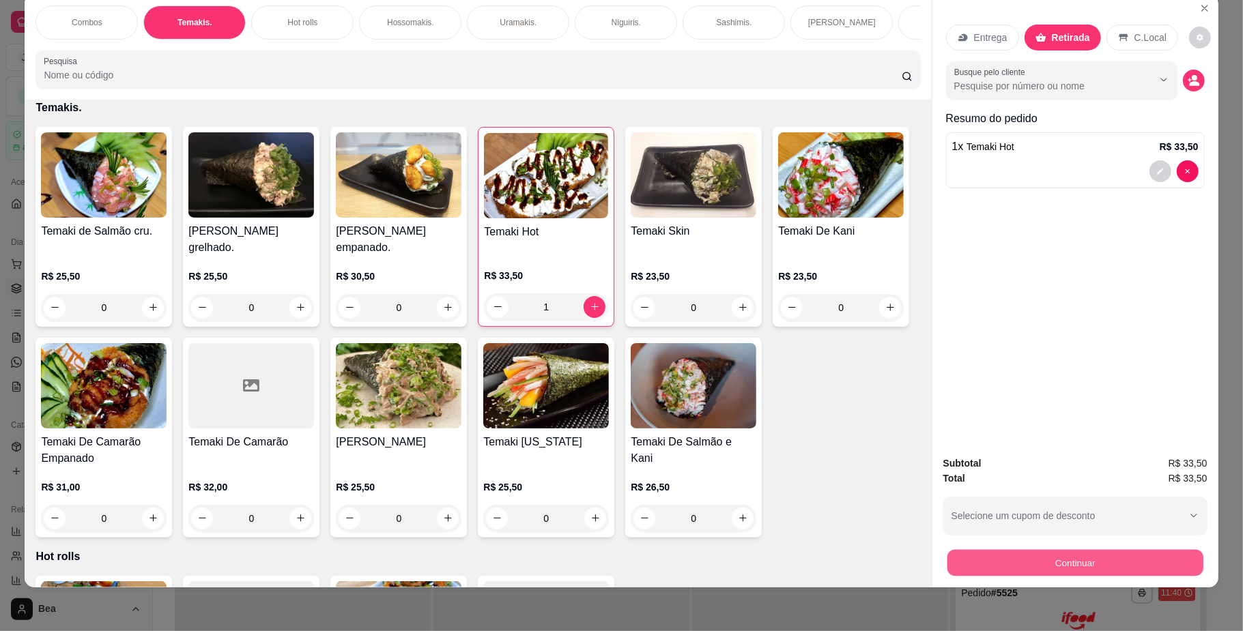
click at [993, 563] on button "Continuar" at bounding box center [1075, 563] width 256 height 27
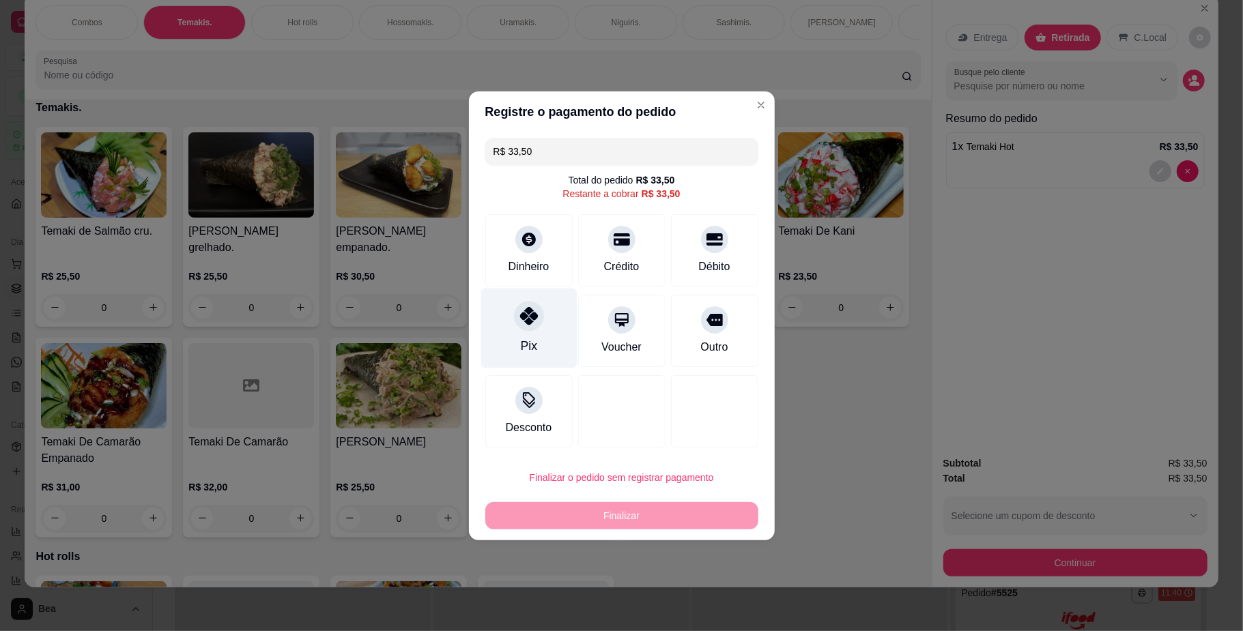
click at [535, 334] on div "Pix" at bounding box center [529, 328] width 96 height 80
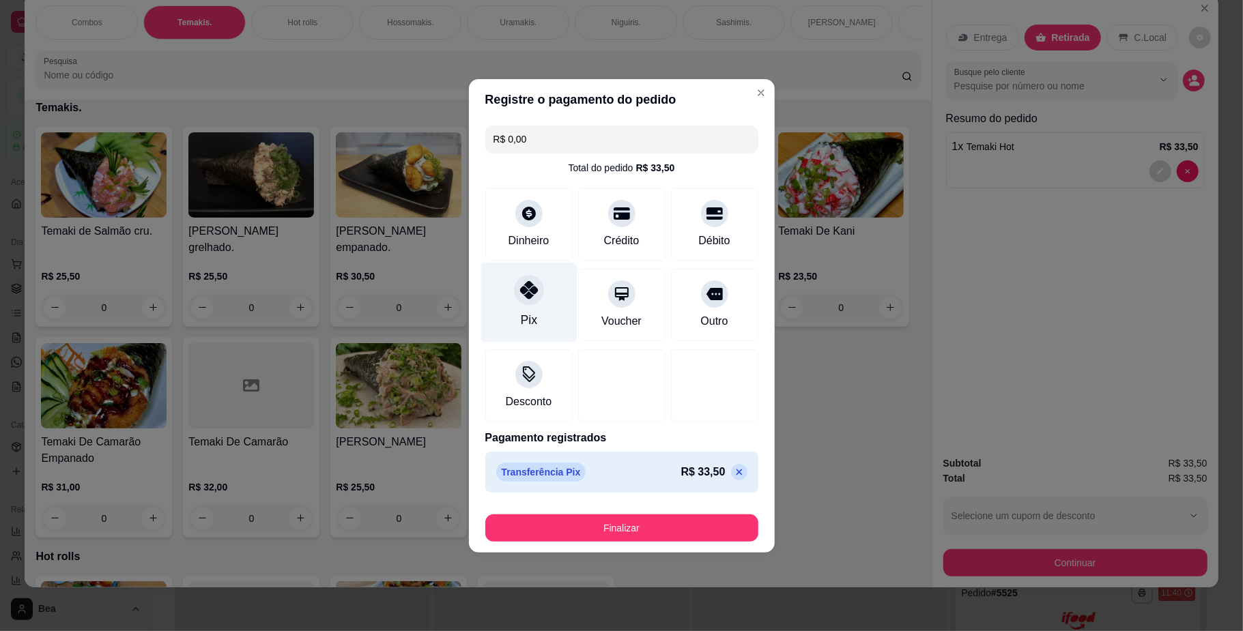
type input "R$ 0,00"
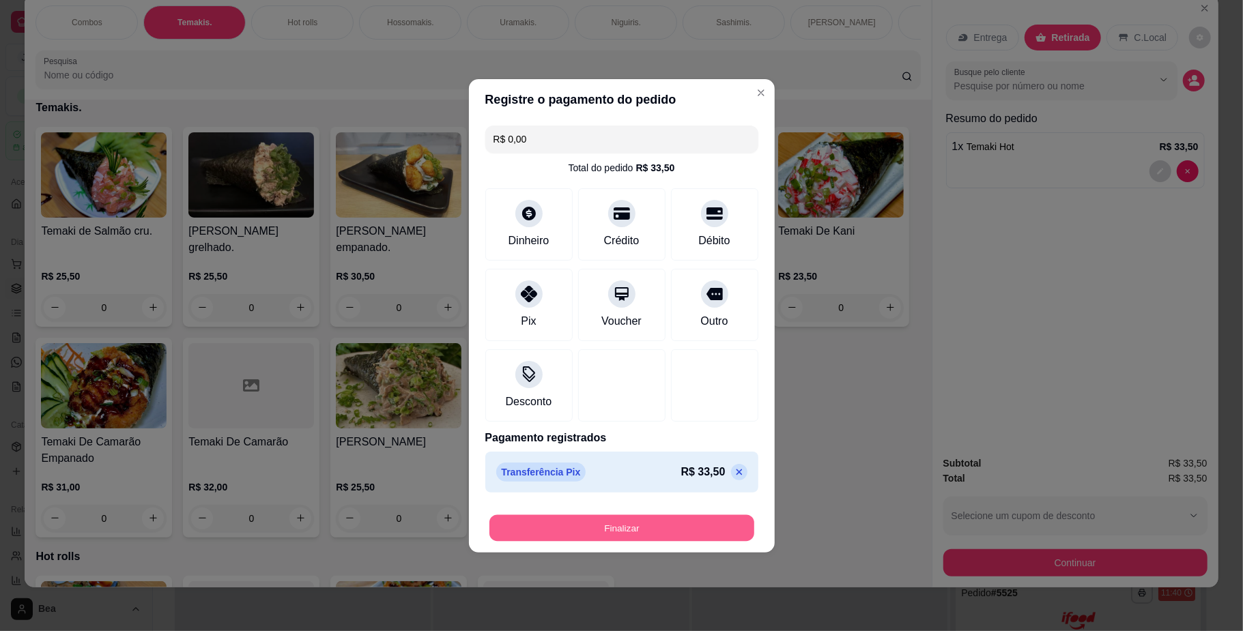
click at [679, 523] on button "Finalizar" at bounding box center [621, 528] width 265 height 27
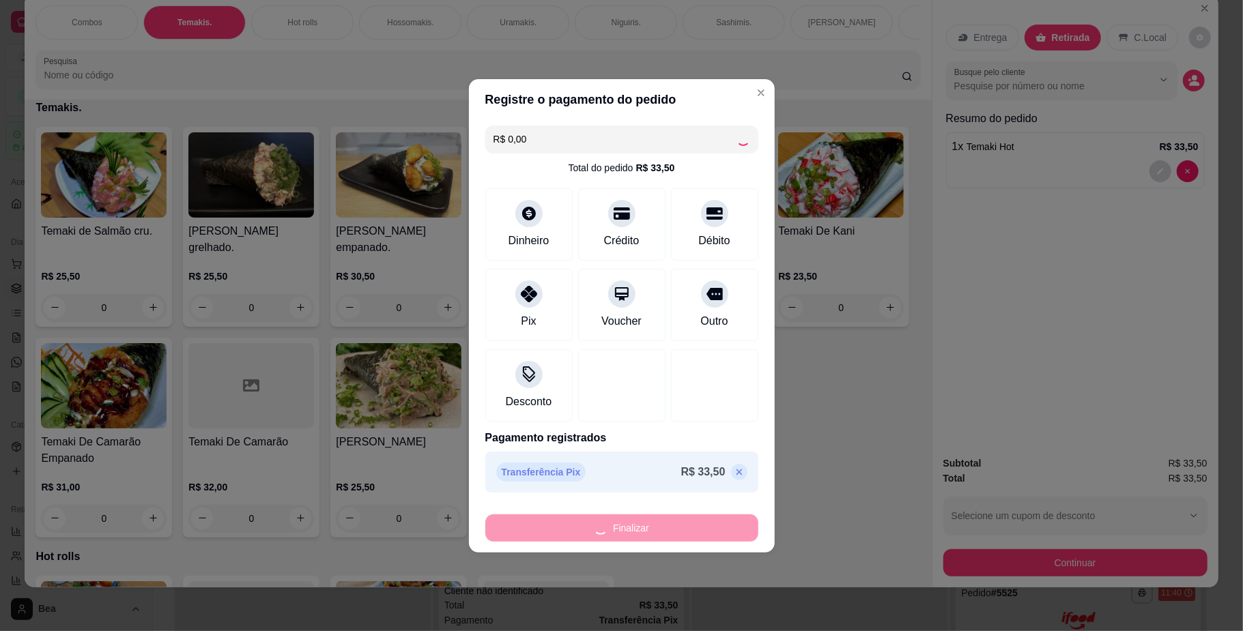
type input "0"
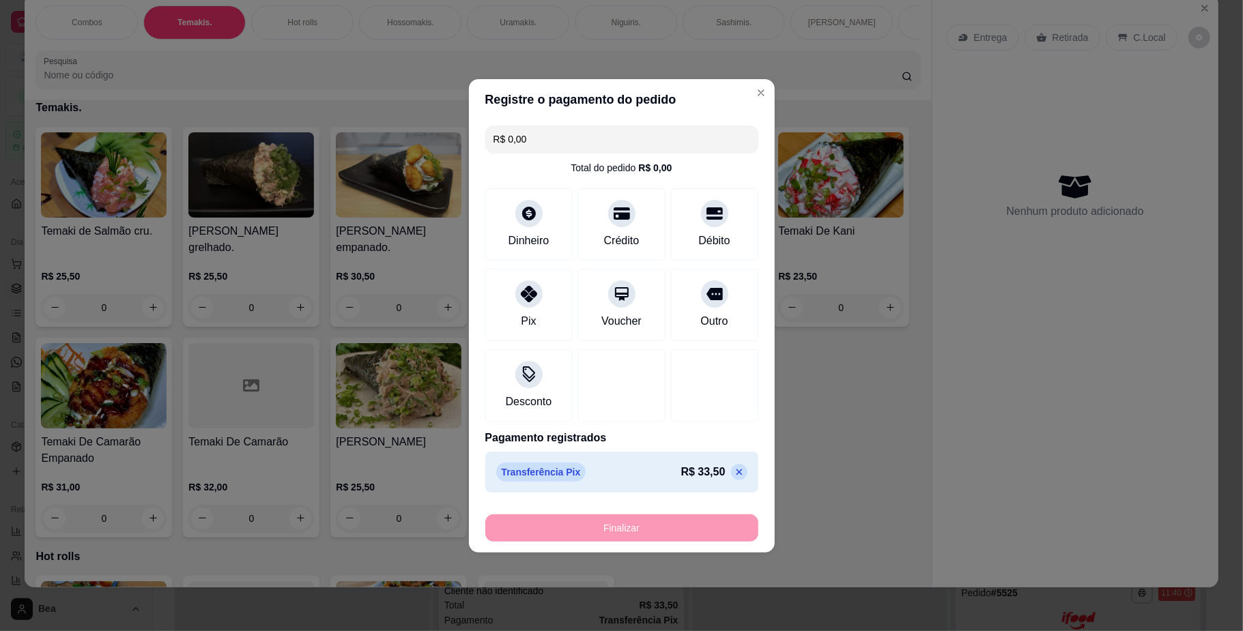
type input "-R$ 33,50"
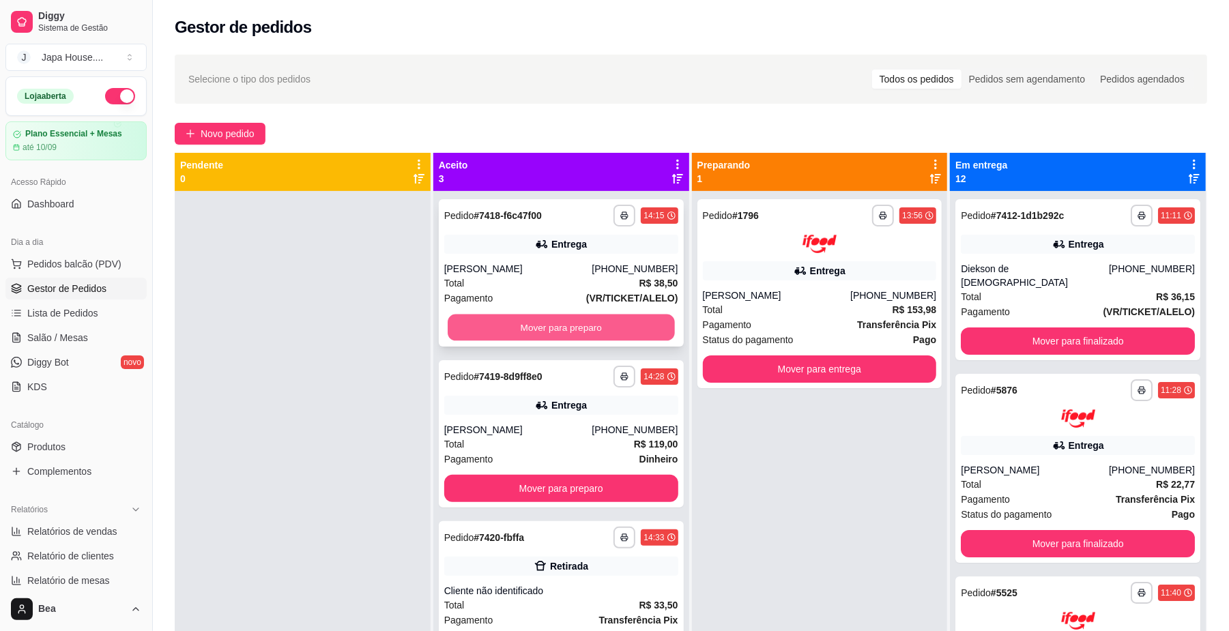
click at [631, 326] on button "Mover para preparo" at bounding box center [561, 328] width 227 height 27
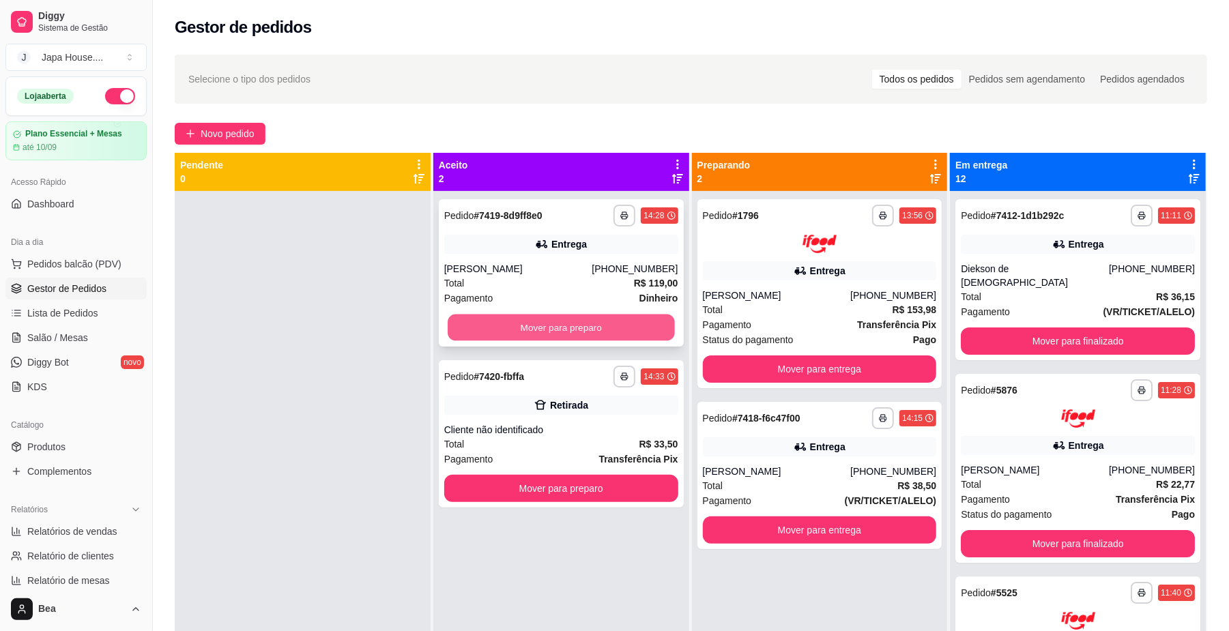
click at [631, 322] on button "Mover para preparo" at bounding box center [561, 328] width 227 height 27
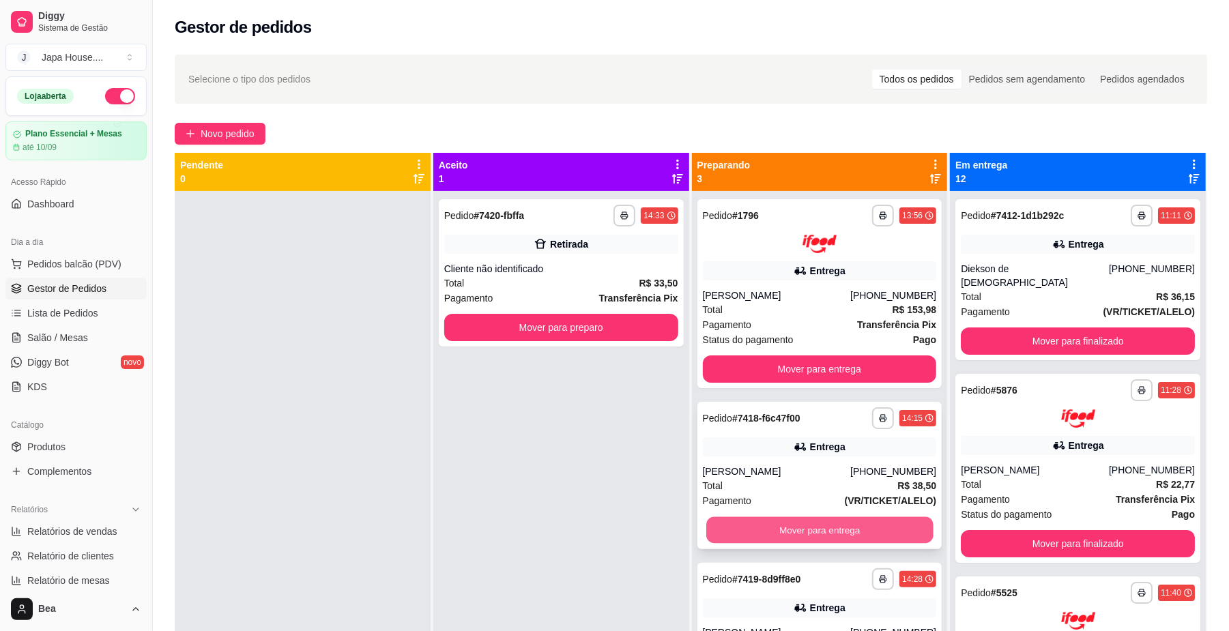
click at [867, 522] on button "Mover para entrega" at bounding box center [820, 530] width 227 height 27
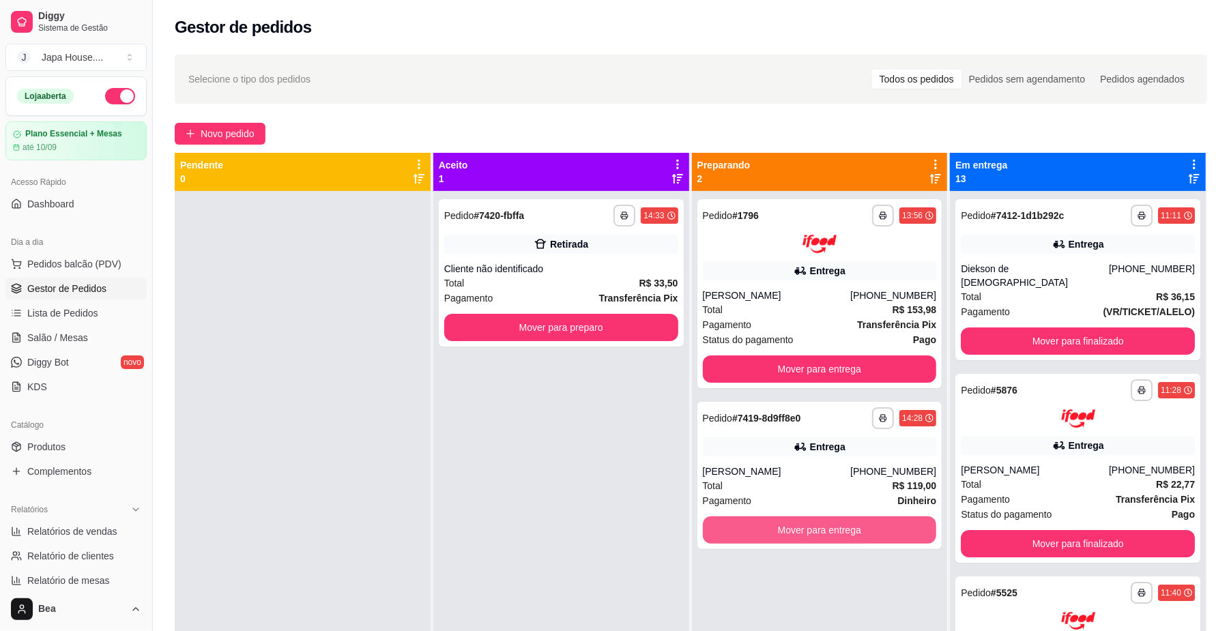
click at [867, 522] on button "Mover para entrega" at bounding box center [820, 530] width 234 height 27
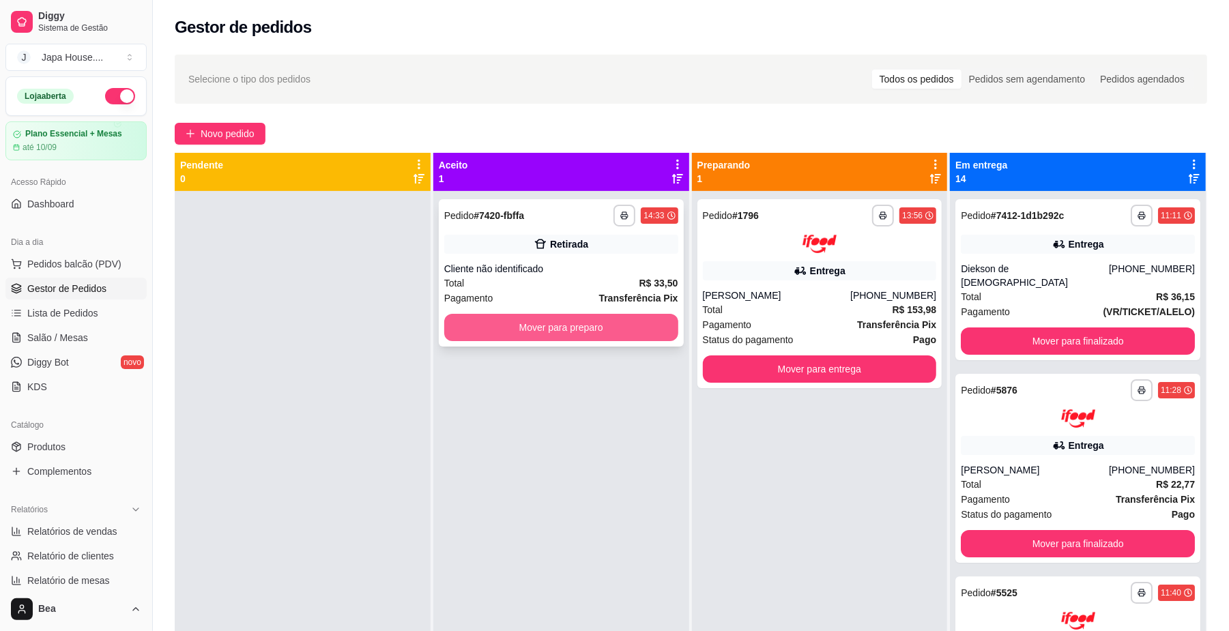
click at [627, 324] on button "Mover para preparo" at bounding box center [561, 327] width 234 height 27
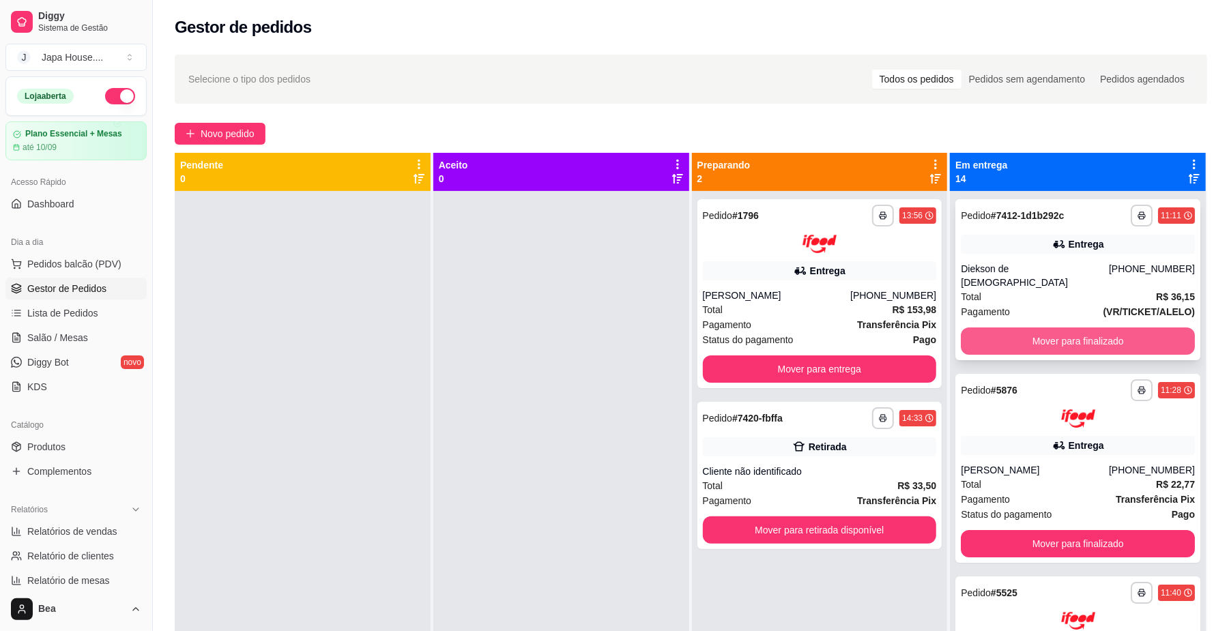
click at [1150, 328] on button "Mover para finalizado" at bounding box center [1078, 341] width 234 height 27
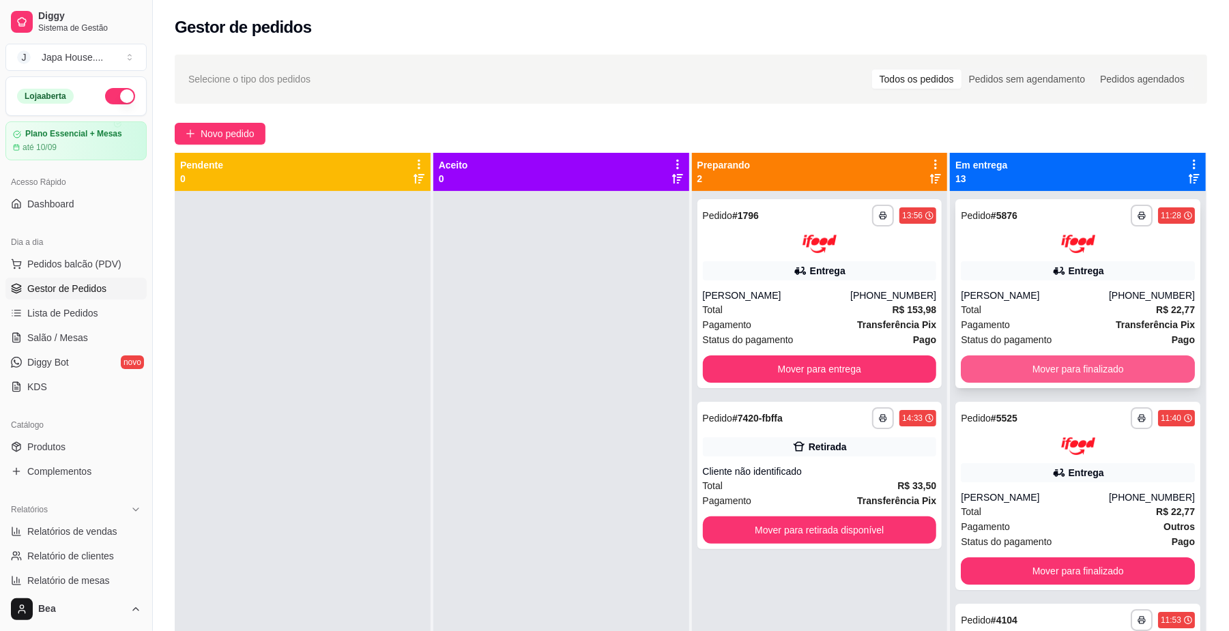
click at [1158, 362] on button "Mover para finalizado" at bounding box center [1078, 369] width 234 height 27
click at [1162, 364] on button "Mover para finalizado" at bounding box center [1078, 369] width 234 height 27
click at [1162, 364] on button "Mover para finalizado" at bounding box center [1078, 369] width 227 height 27
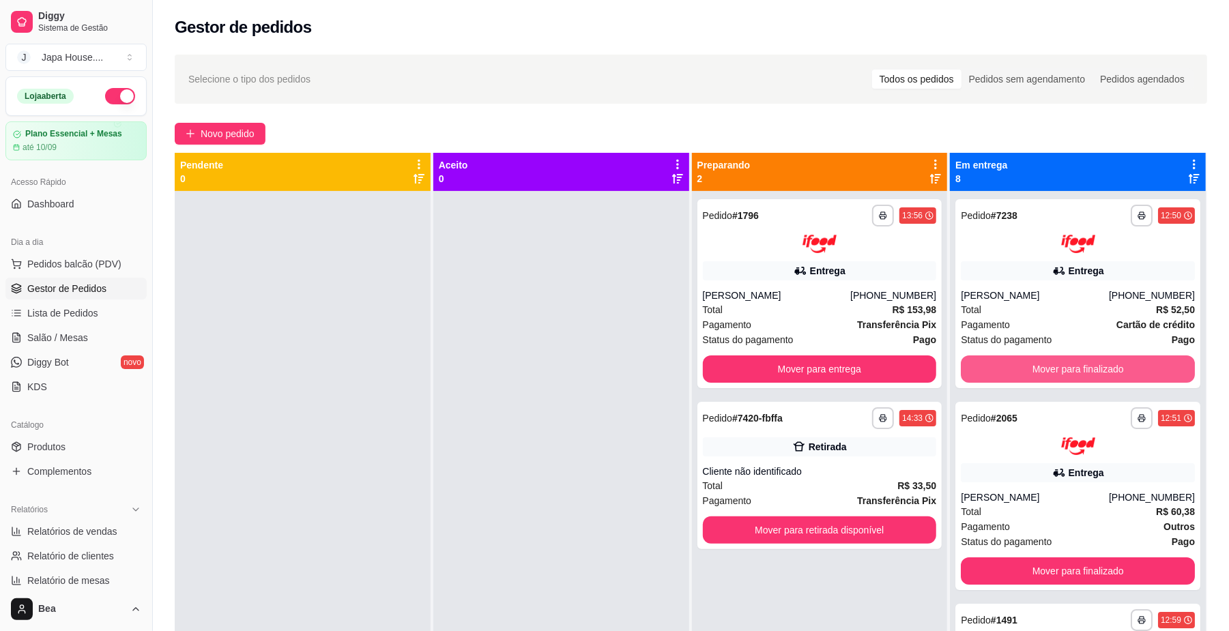
click at [1162, 364] on button "Mover para finalizado" at bounding box center [1078, 369] width 234 height 27
click at [1162, 364] on button "Mover para finalizado" at bounding box center [1078, 369] width 227 height 27
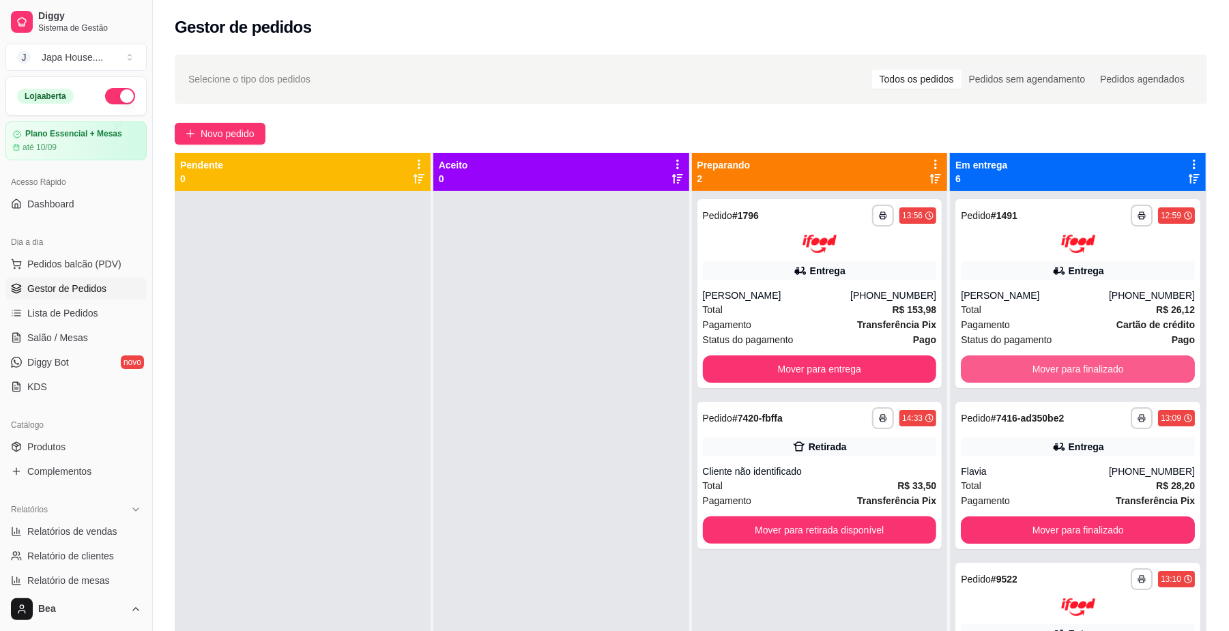
click at [1162, 364] on button "Mover para finalizado" at bounding box center [1078, 369] width 234 height 27
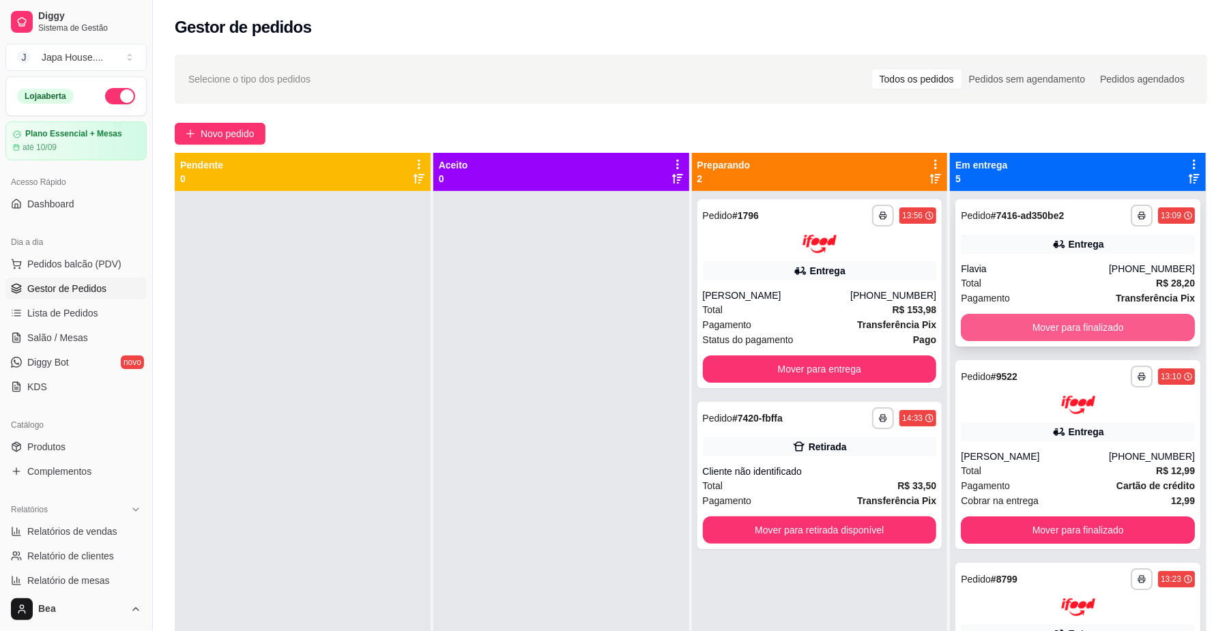
click at [1144, 333] on button "Mover para finalizado" at bounding box center [1078, 327] width 234 height 27
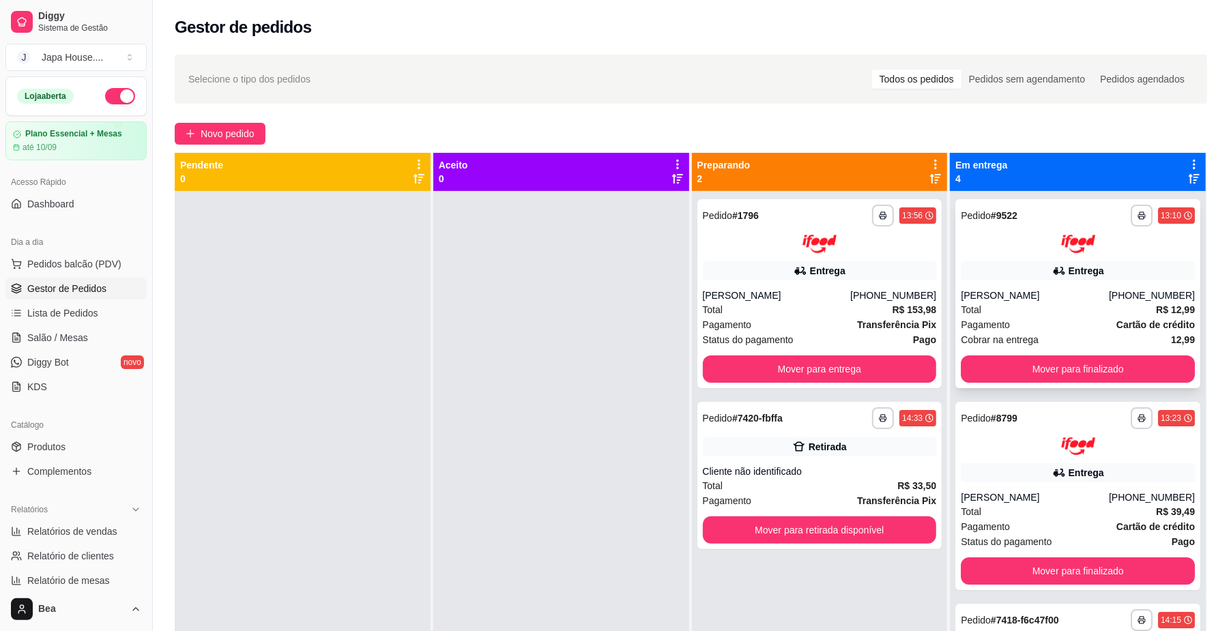
click at [1158, 353] on div "**********" at bounding box center [1078, 293] width 245 height 189
click at [1155, 367] on button "Mover para finalizado" at bounding box center [1078, 369] width 234 height 27
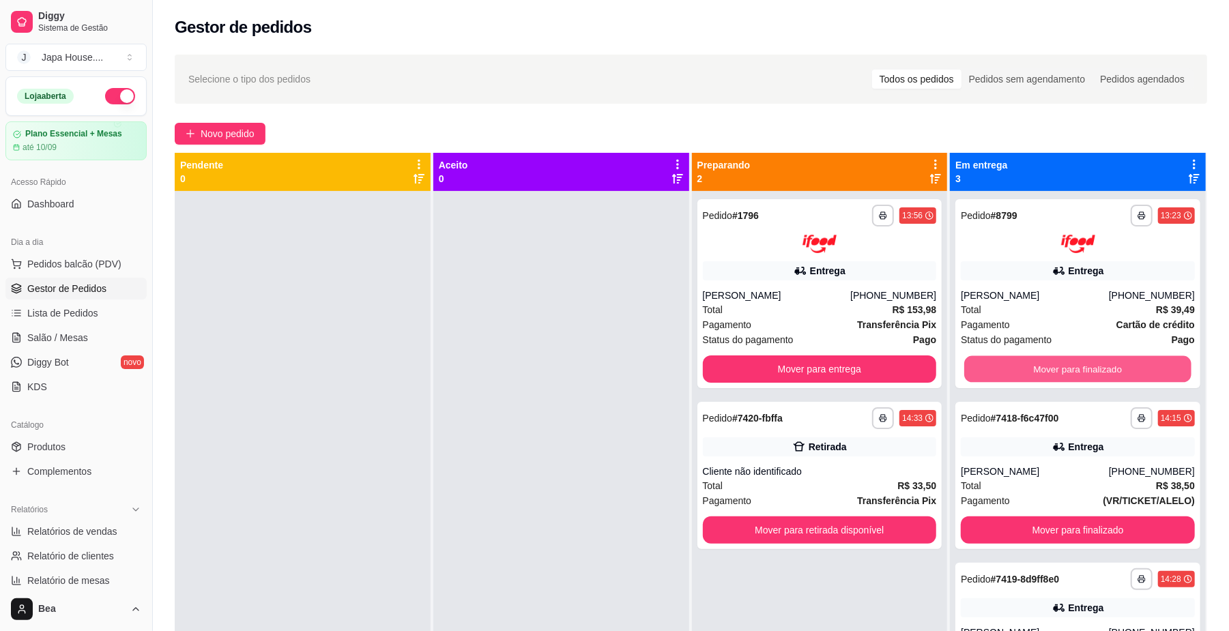
click at [1155, 367] on button "Mover para finalizado" at bounding box center [1078, 369] width 227 height 27
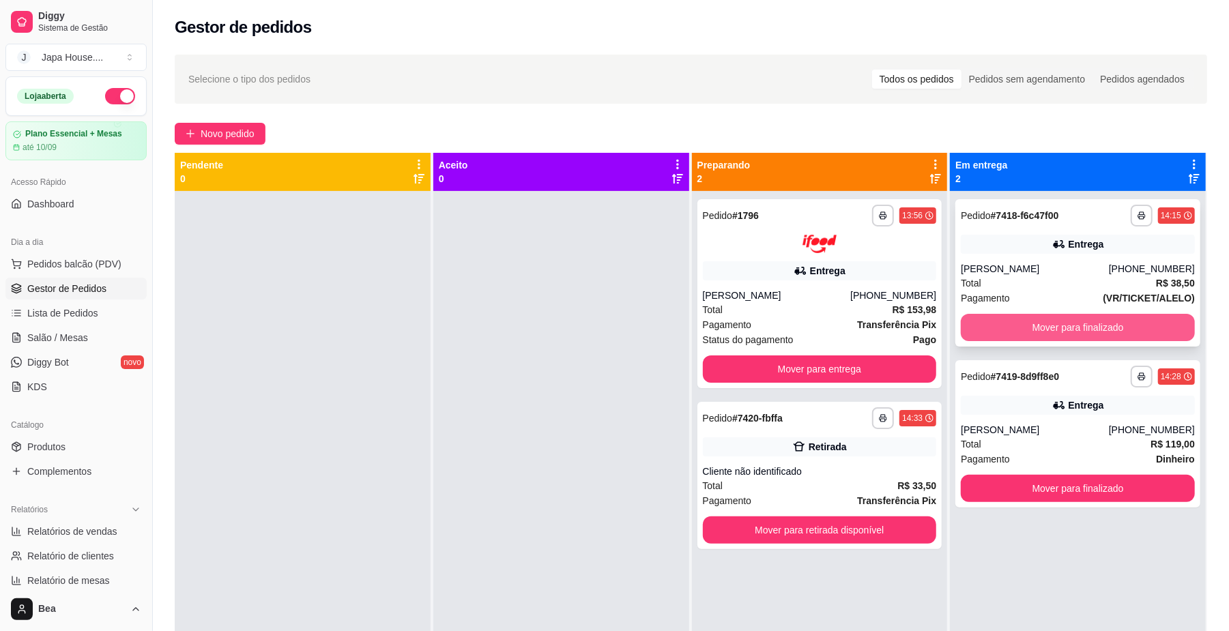
click at [1114, 337] on button "Mover para finalizado" at bounding box center [1078, 327] width 234 height 27
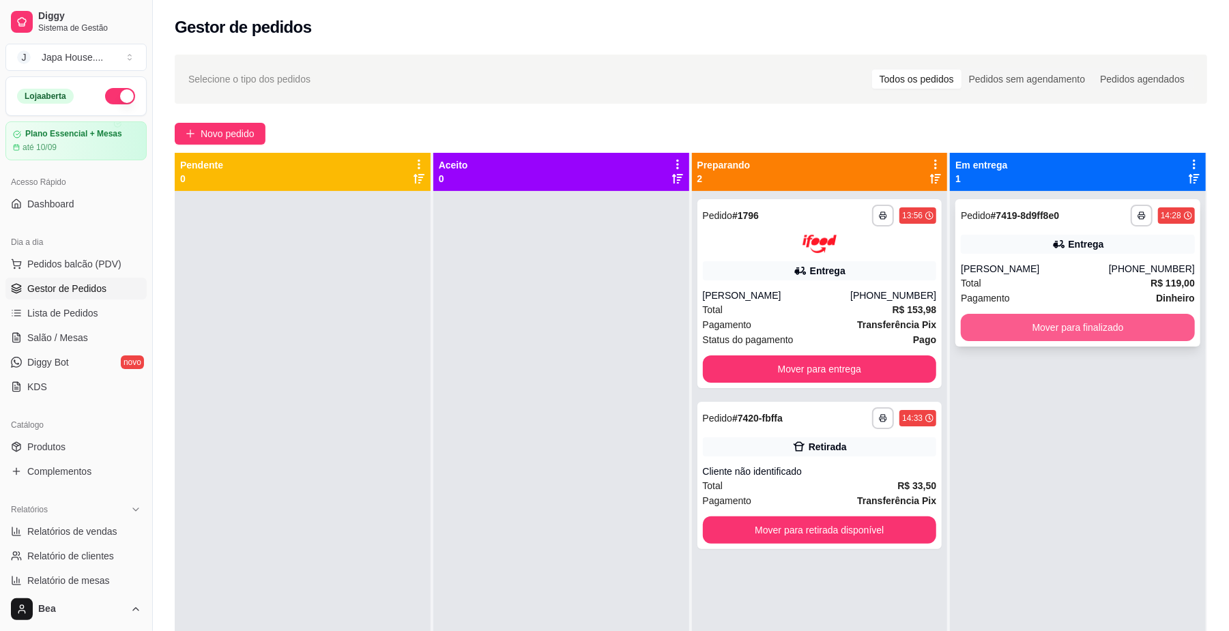
click at [1114, 329] on button "Mover para finalizado" at bounding box center [1078, 327] width 234 height 27
